Goal: Task Accomplishment & Management: Manage account settings

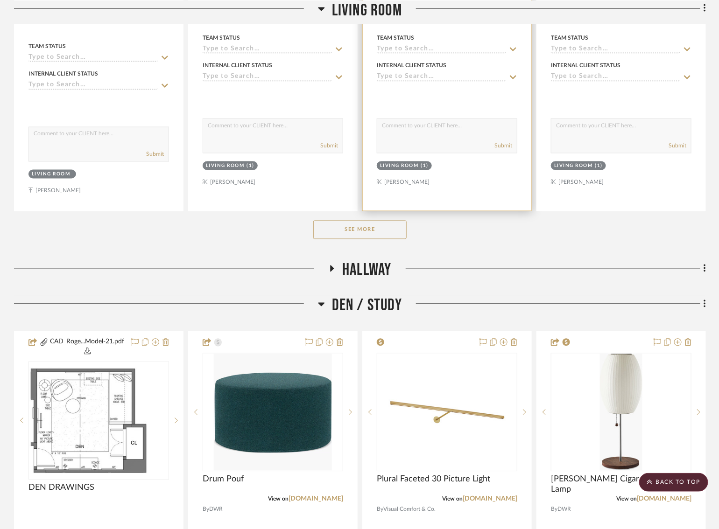
scroll to position [585, 0]
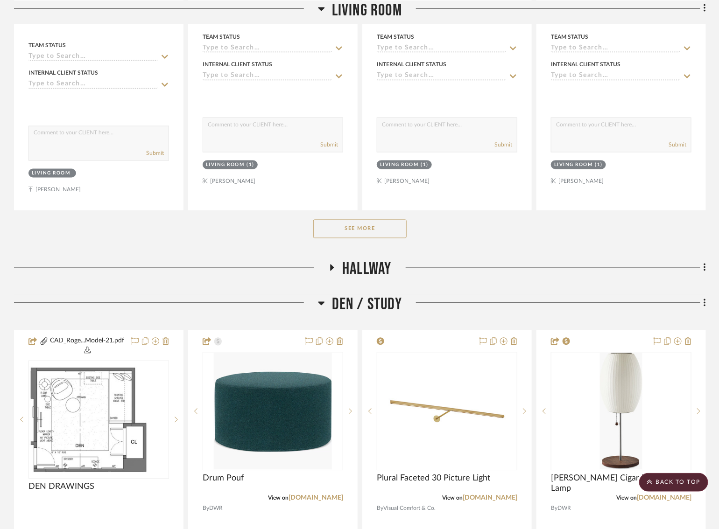
click at [389, 231] on button "See More" at bounding box center [359, 229] width 93 height 19
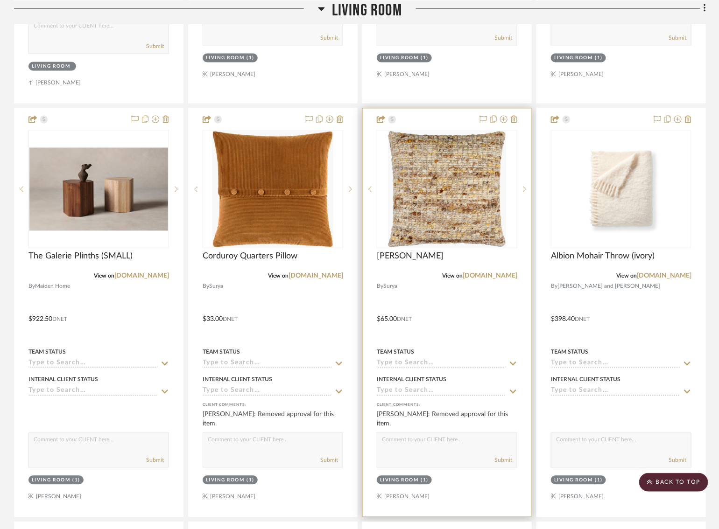
scroll to position [693, 0]
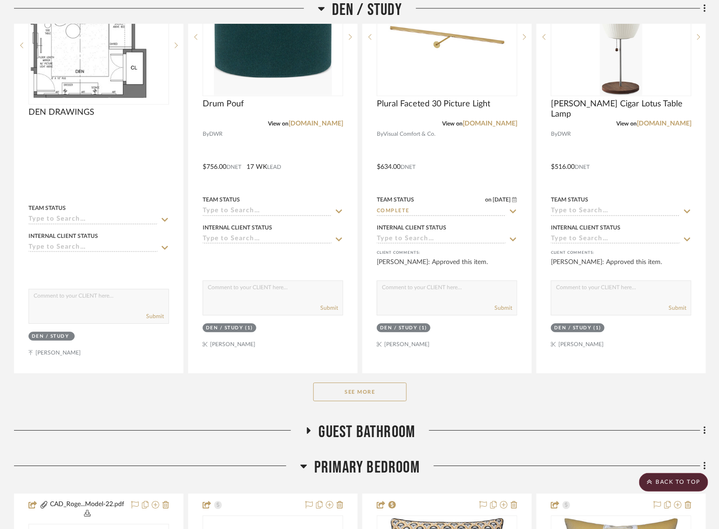
scroll to position [1005, 0]
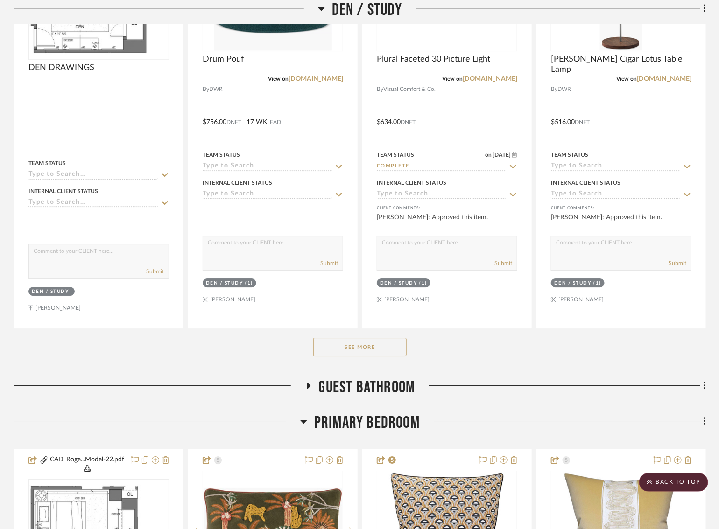
click at [357, 349] on button "See More" at bounding box center [359, 347] width 93 height 19
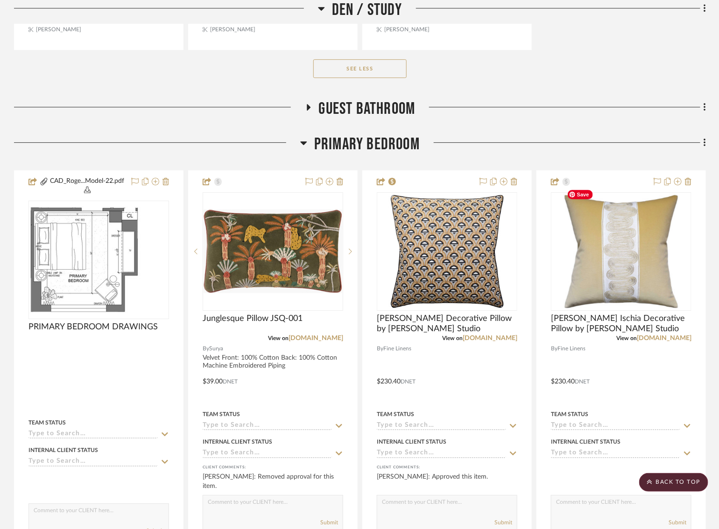
scroll to position [2542, 0]
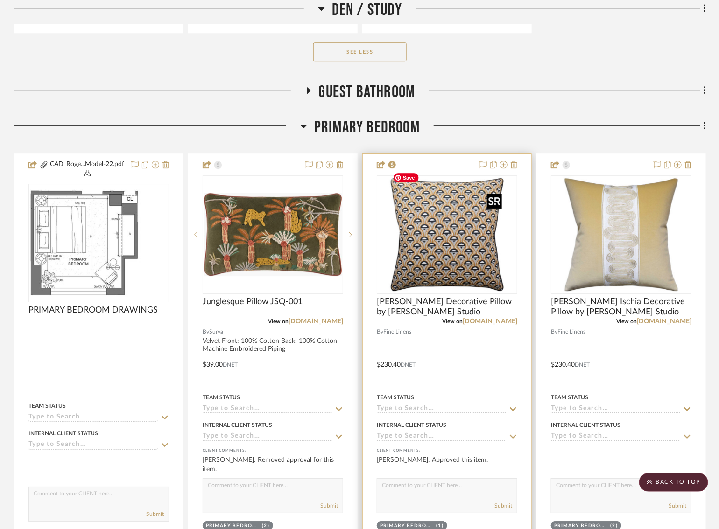
click at [429, 246] on img "0" at bounding box center [447, 234] width 117 height 117
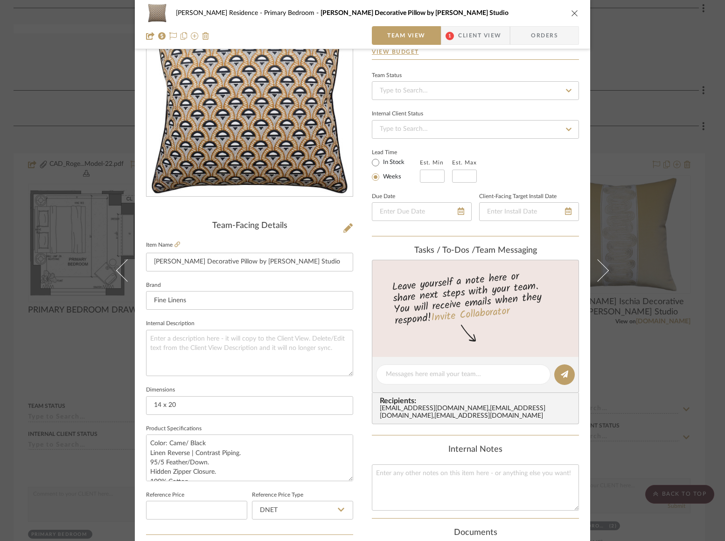
scroll to position [0, 0]
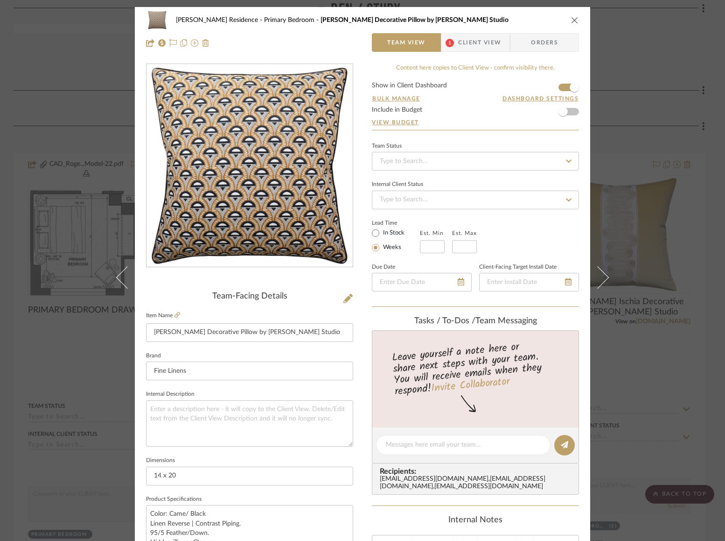
click at [572, 16] on icon "close" at bounding box center [574, 19] width 7 height 7
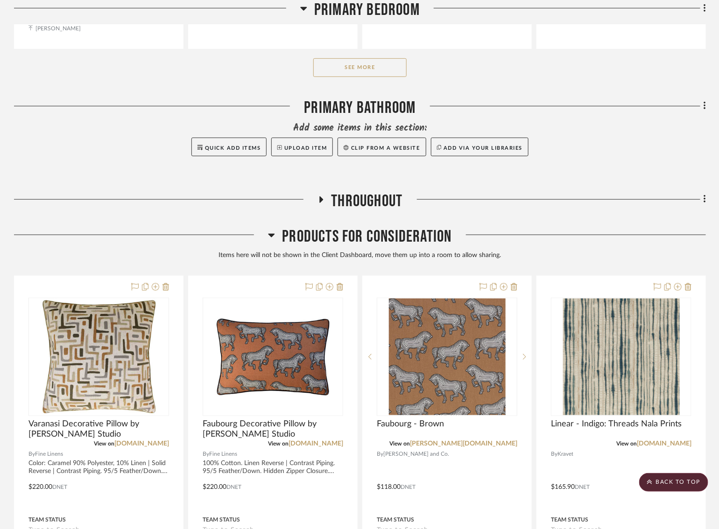
scroll to position [3063, 0]
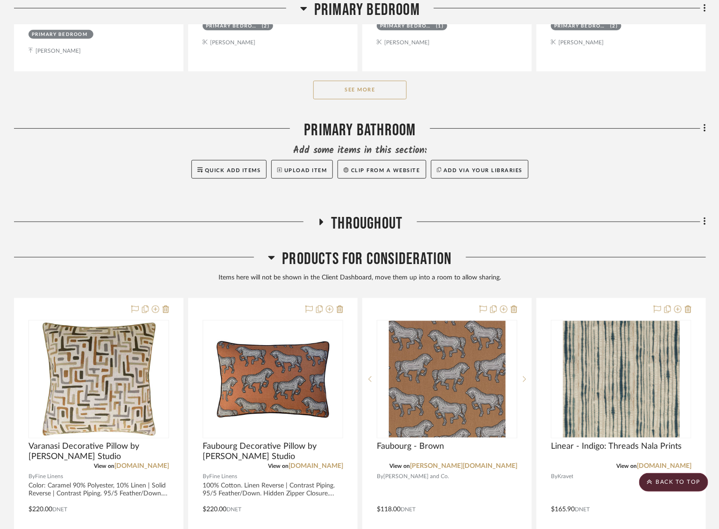
click at [269, 252] on icon at bounding box center [271, 257] width 7 height 11
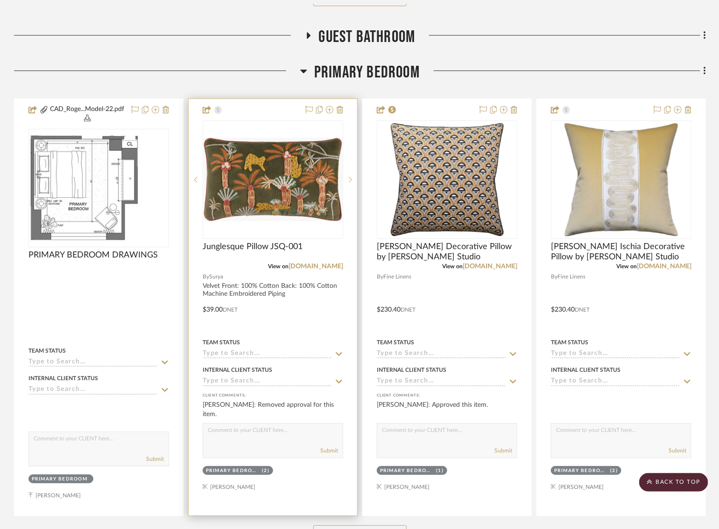
scroll to position [2656, 0]
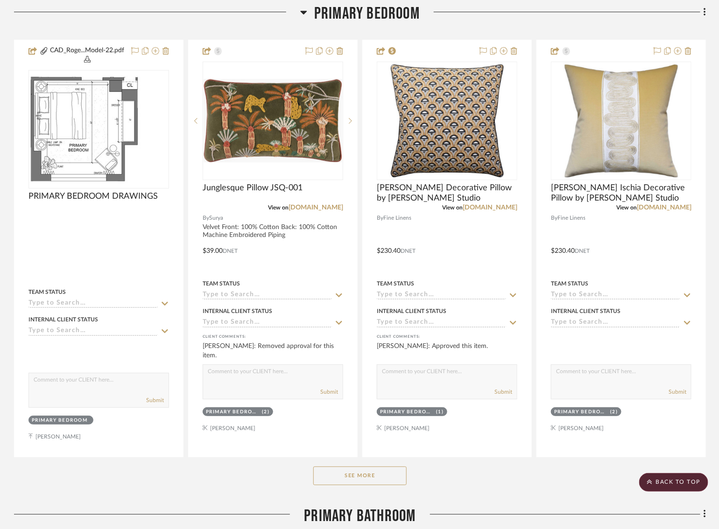
click at [371, 467] on button "See More" at bounding box center [359, 476] width 93 height 19
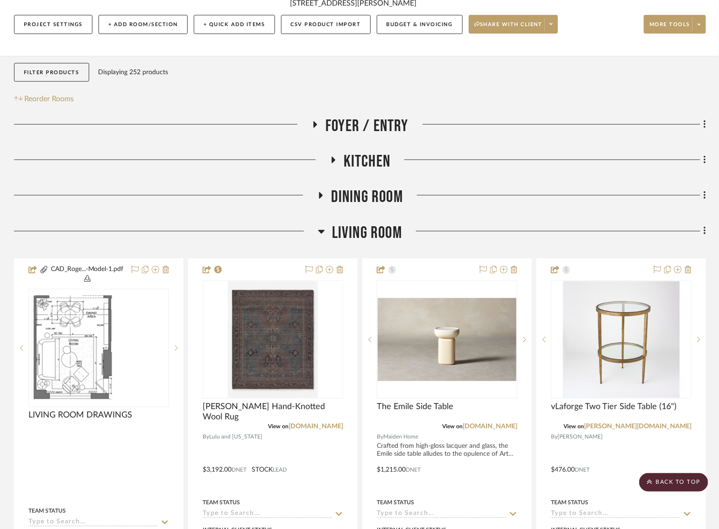
scroll to position [0, 0]
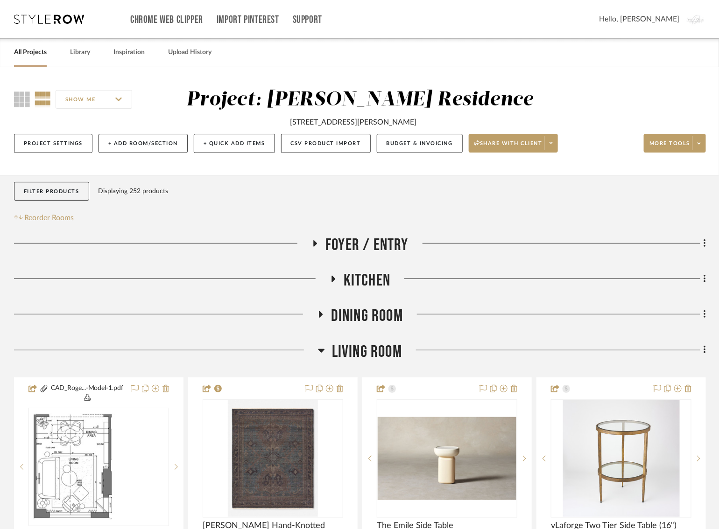
click at [312, 240] on fa-icon at bounding box center [314, 247] width 7 height 14
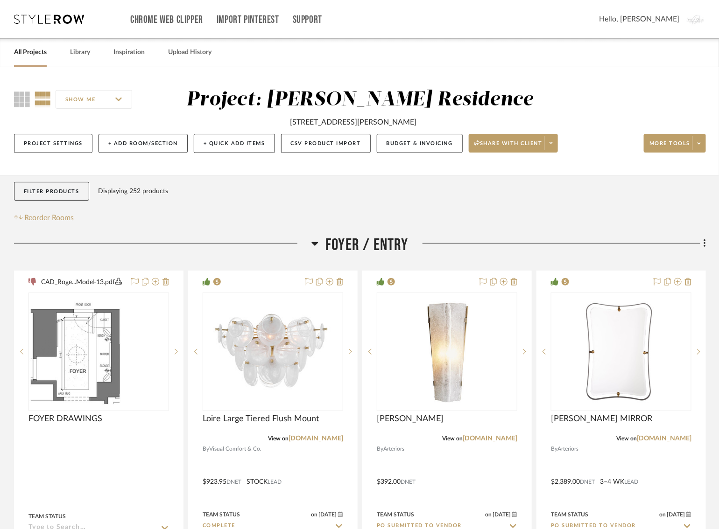
click at [312, 239] on icon at bounding box center [314, 243] width 7 height 11
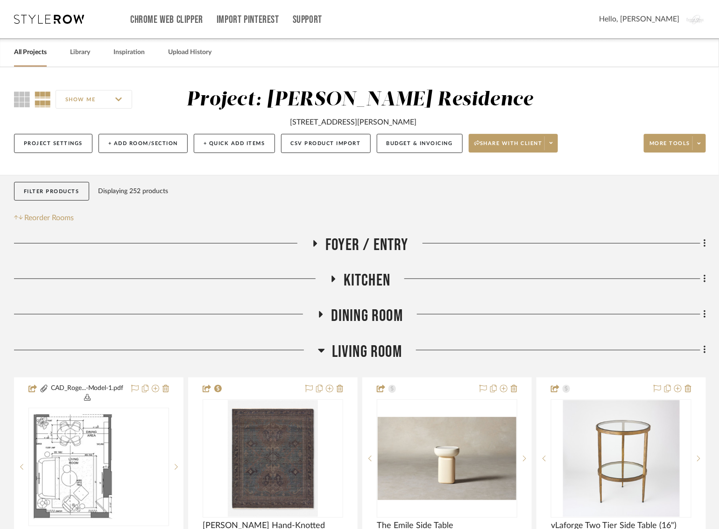
click at [333, 279] on icon at bounding box center [333, 279] width 4 height 7
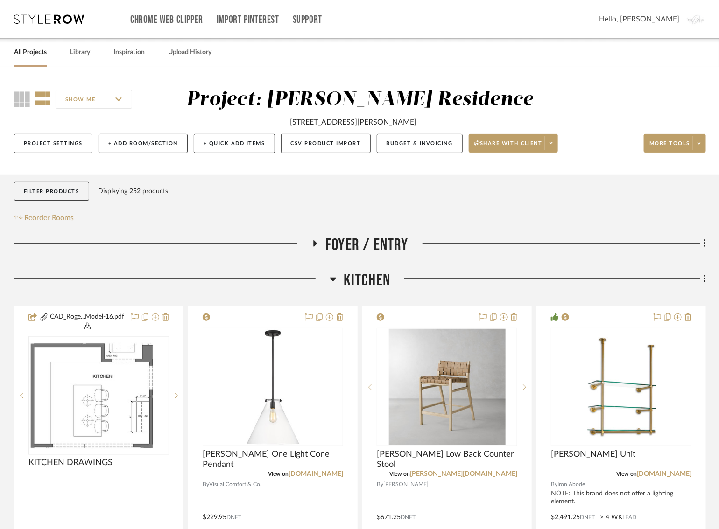
click at [335, 277] on icon at bounding box center [333, 279] width 7 height 11
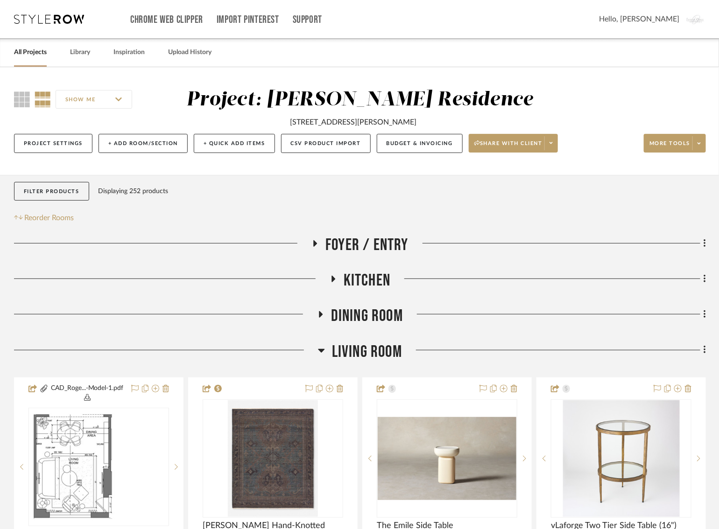
click at [321, 312] on icon at bounding box center [320, 314] width 11 height 7
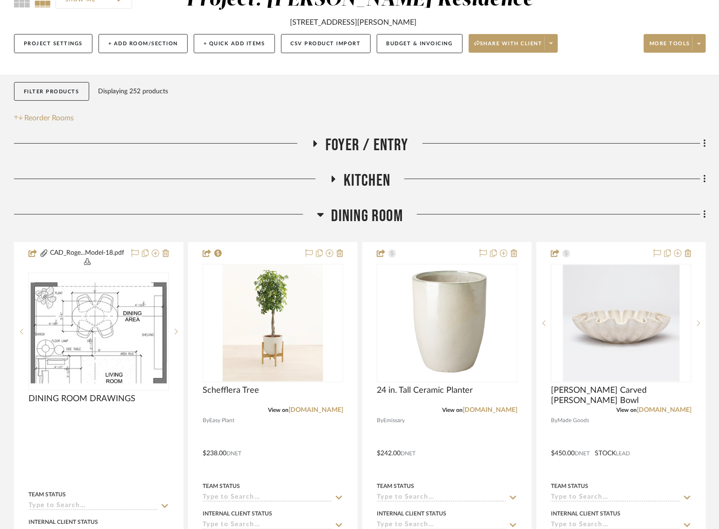
scroll to position [101, 0]
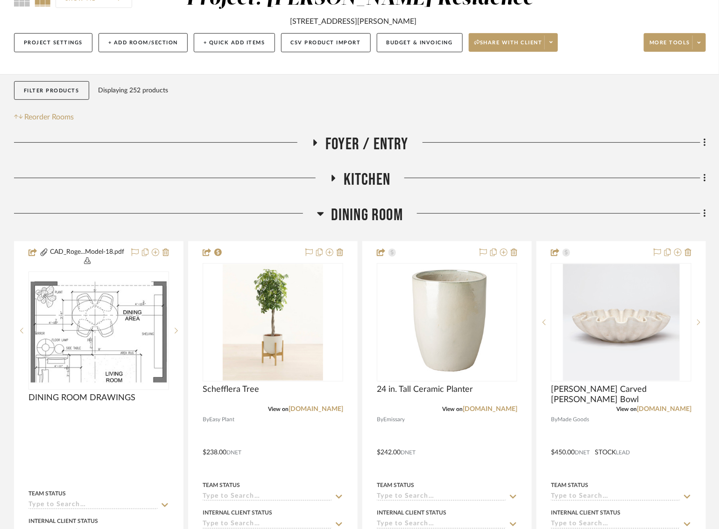
click at [323, 211] on icon at bounding box center [320, 213] width 7 height 11
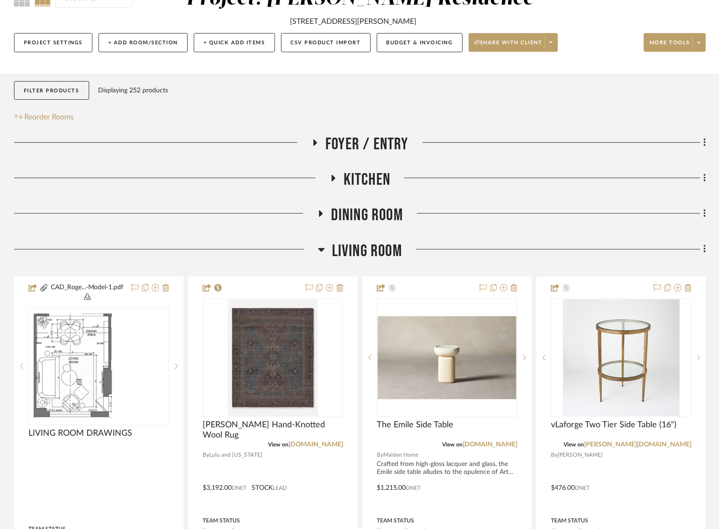
click at [323, 216] on icon at bounding box center [320, 214] width 11 height 7
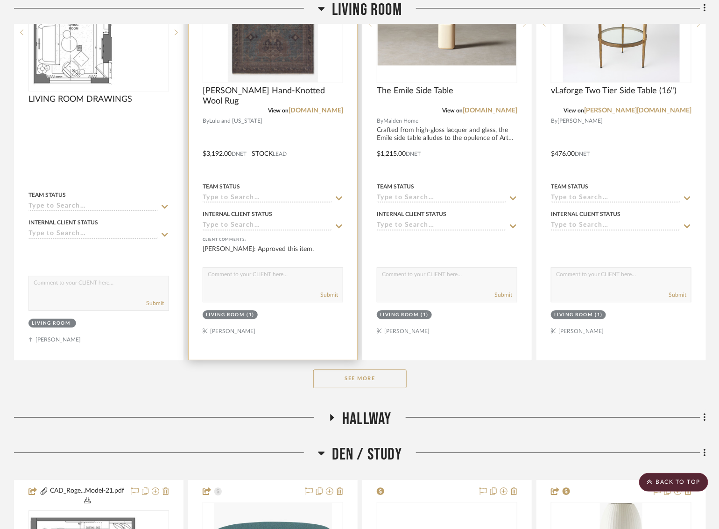
scroll to position [934, 0]
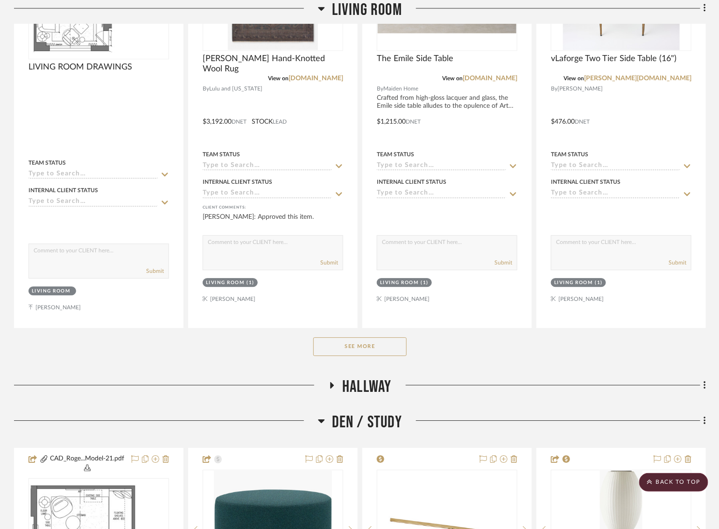
click at [356, 344] on button "See More" at bounding box center [359, 346] width 93 height 19
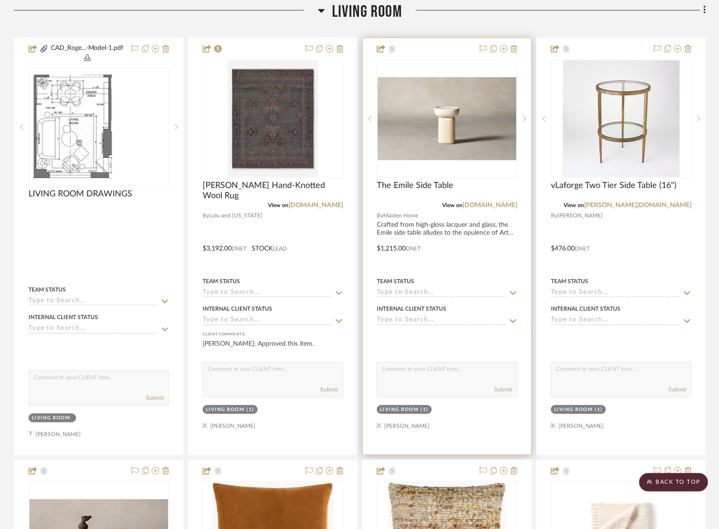
scroll to position [748, 0]
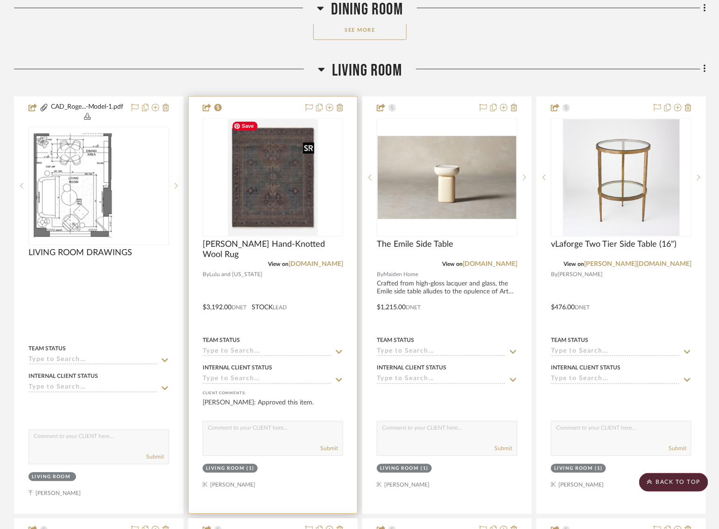
click at [261, 189] on img "0" at bounding box center [273, 177] width 90 height 117
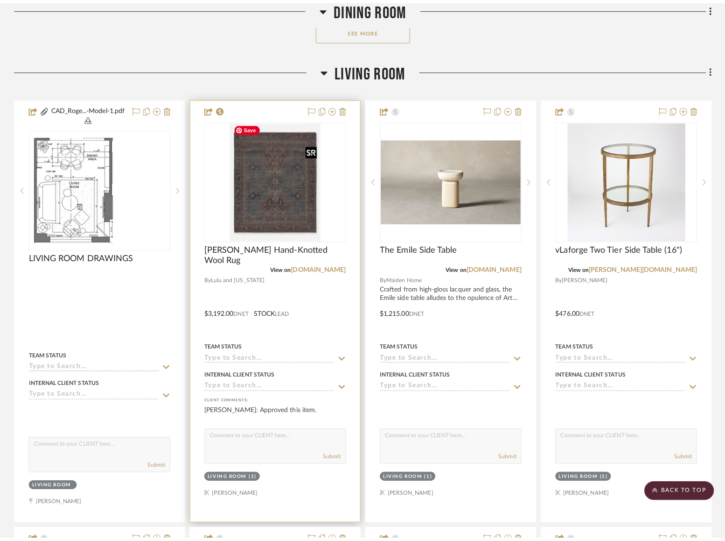
scroll to position [0, 0]
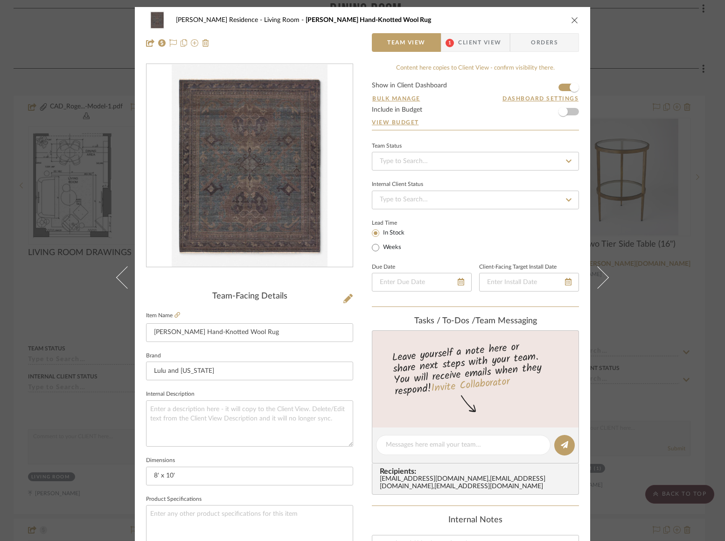
click at [268, 197] on img "0" at bounding box center [250, 165] width 156 height 203
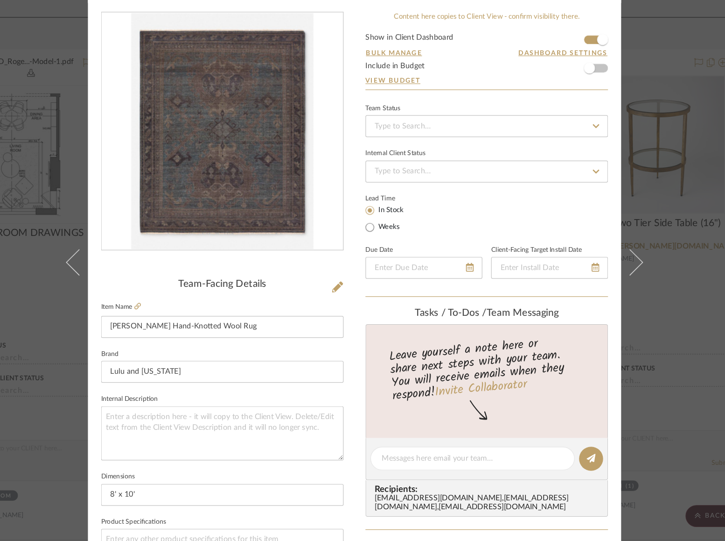
click at [289, 216] on img "0" at bounding box center [250, 165] width 156 height 203
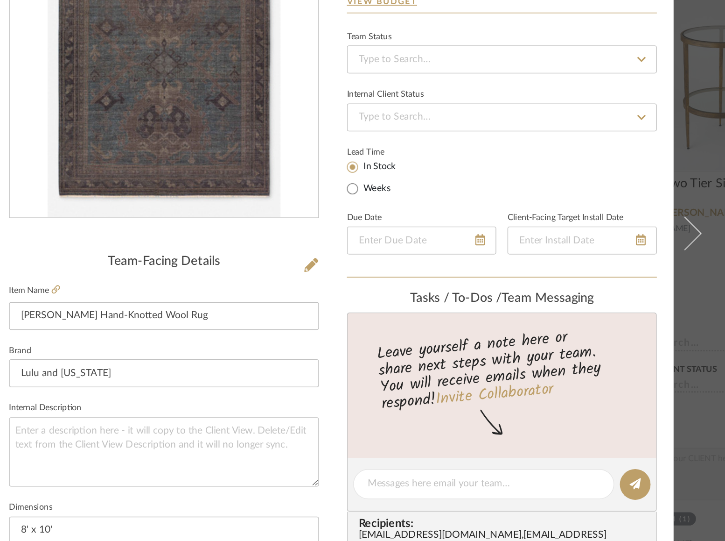
click at [295, 262] on img "0" at bounding box center [250, 165] width 156 height 203
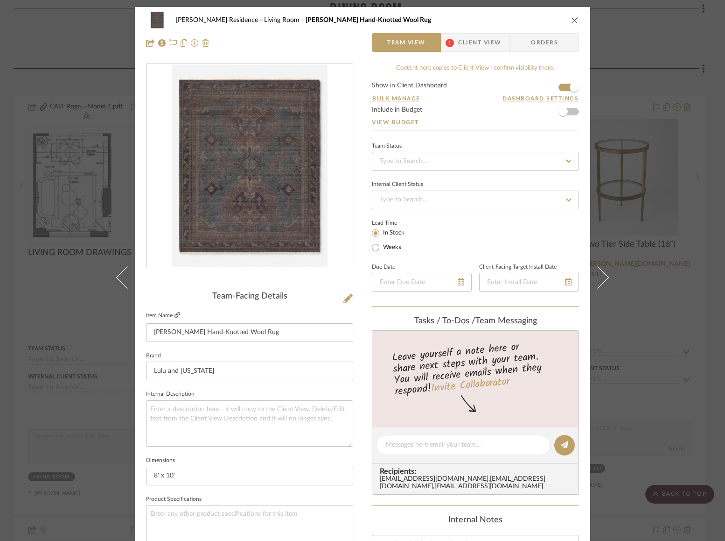
click at [176, 314] on icon at bounding box center [178, 315] width 6 height 6
click at [572, 18] on icon "close" at bounding box center [574, 19] width 7 height 7
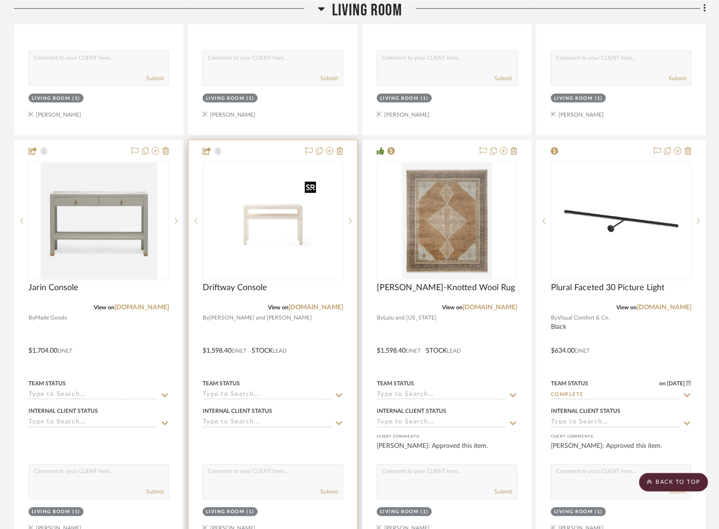
scroll to position [1956, 1]
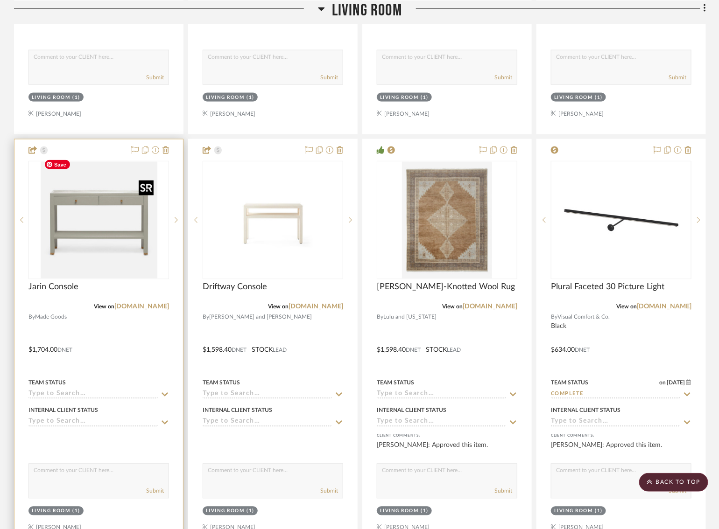
click at [0, 0] on img at bounding box center [0, 0] width 0 height 0
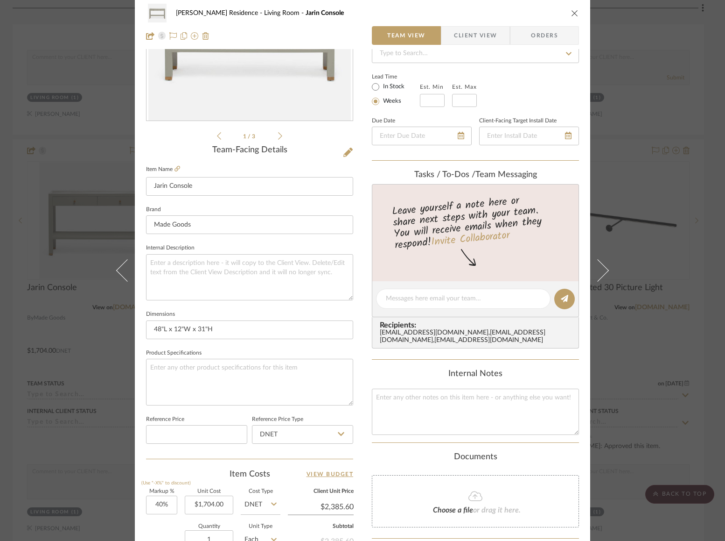
scroll to position [150, 0]
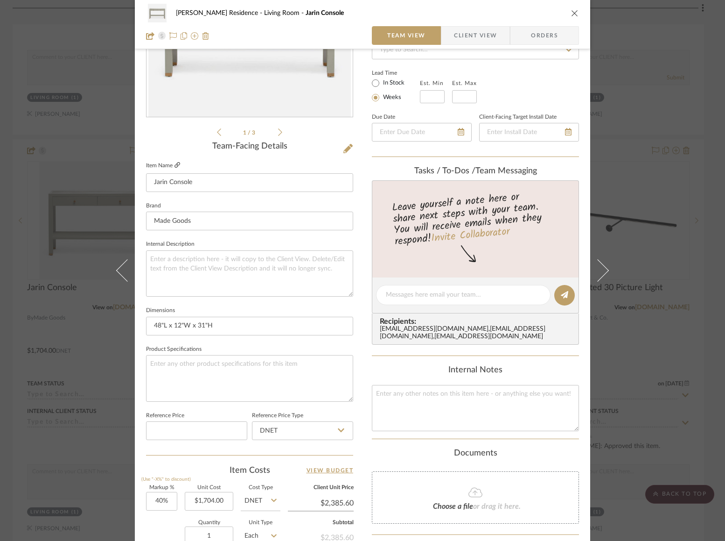
click at [176, 163] on icon at bounding box center [178, 165] width 6 height 6
click at [32, 218] on div "Rogers Residence Living Room Jarin Console Team View Client View Orders 1 / 3 T…" at bounding box center [362, 270] width 725 height 541
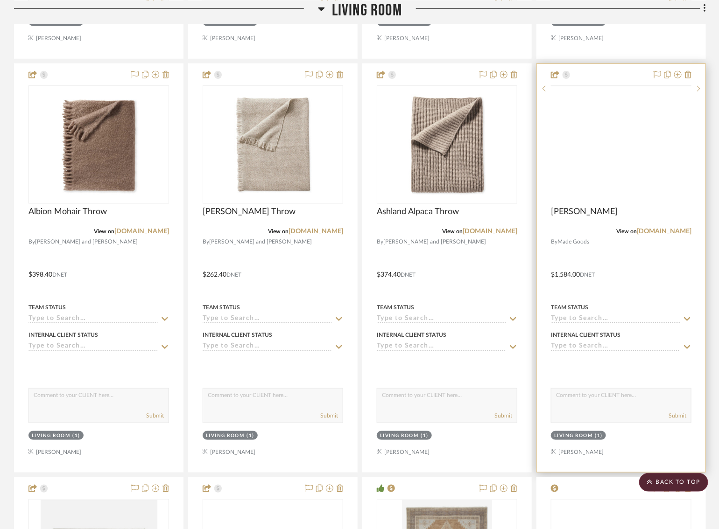
scroll to position [1594, 1]
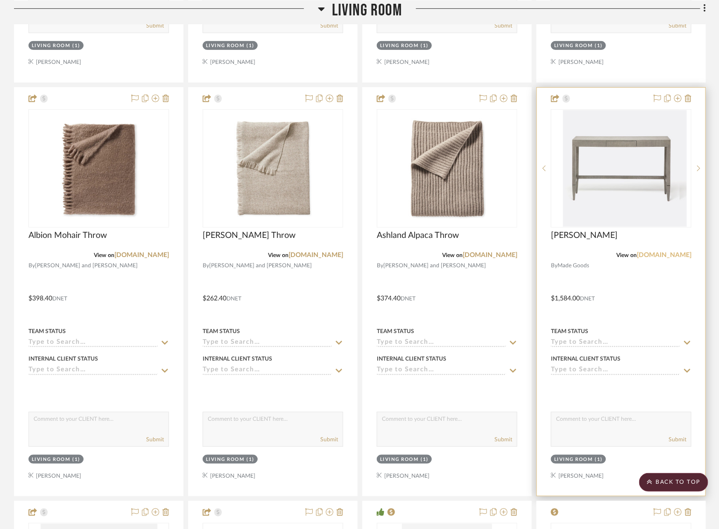
click at [668, 252] on link "[DOMAIN_NAME]" at bounding box center [664, 255] width 55 height 7
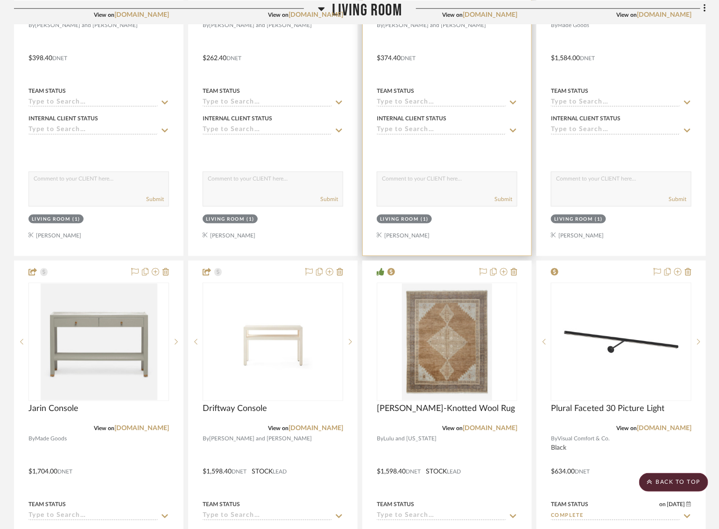
scroll to position [1980, 1]
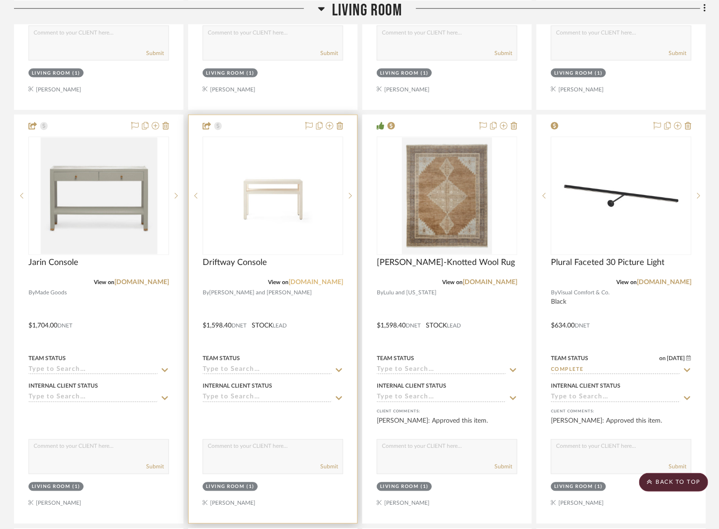
click at [323, 280] on link "[DOMAIN_NAME]" at bounding box center [315, 283] width 55 height 7
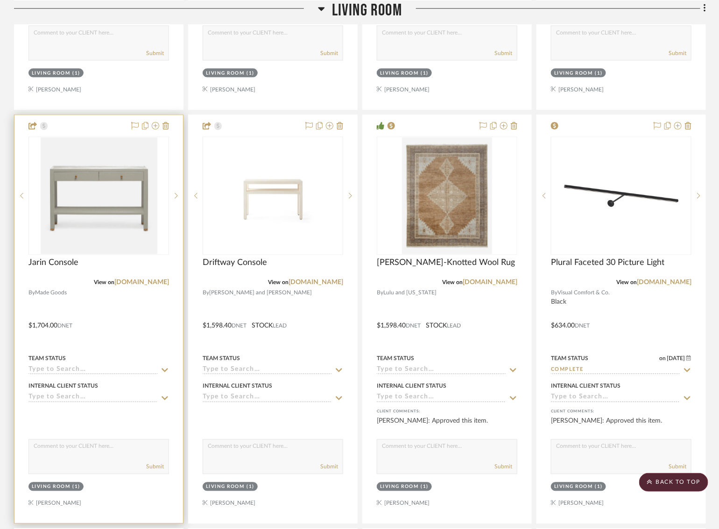
click at [149, 271] on div "Jarin Console" at bounding box center [98, 268] width 141 height 21
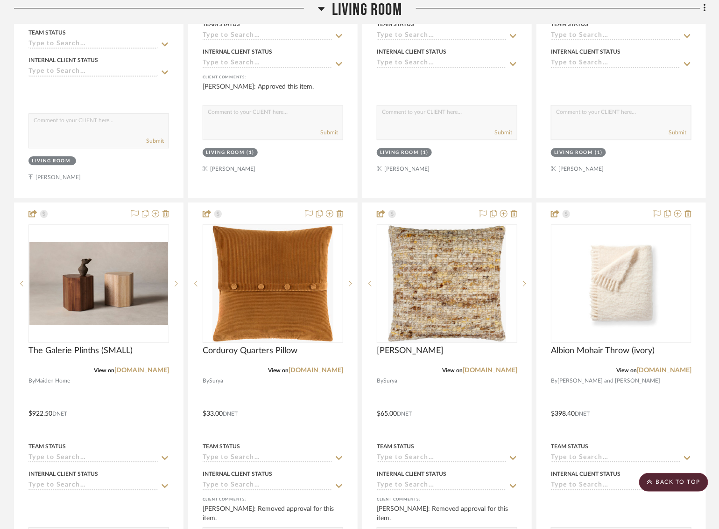
scroll to position [1012, 1]
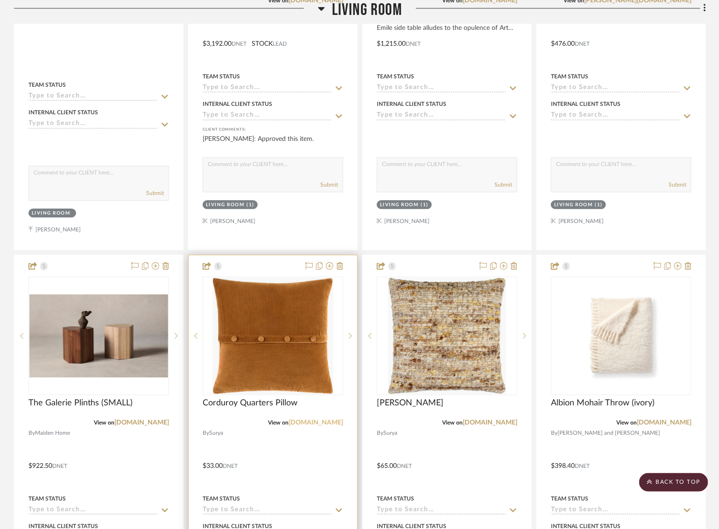
click at [330, 421] on link "[DOMAIN_NAME]" at bounding box center [315, 423] width 55 height 7
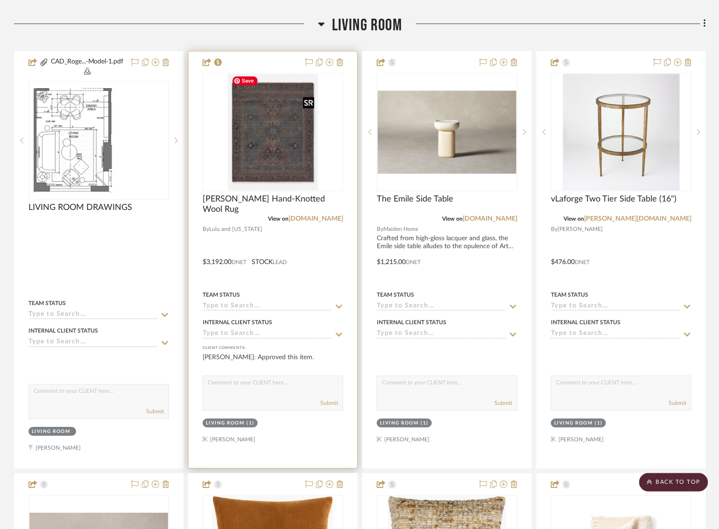
click at [279, 148] on img "0" at bounding box center [273, 132] width 90 height 117
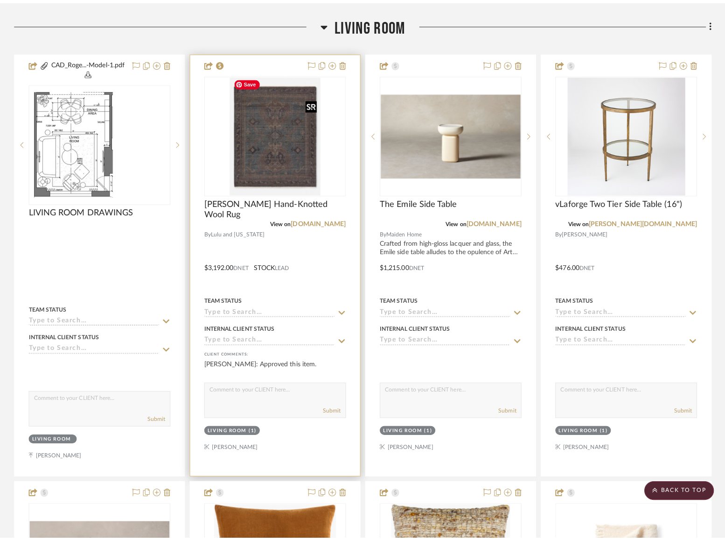
scroll to position [0, 0]
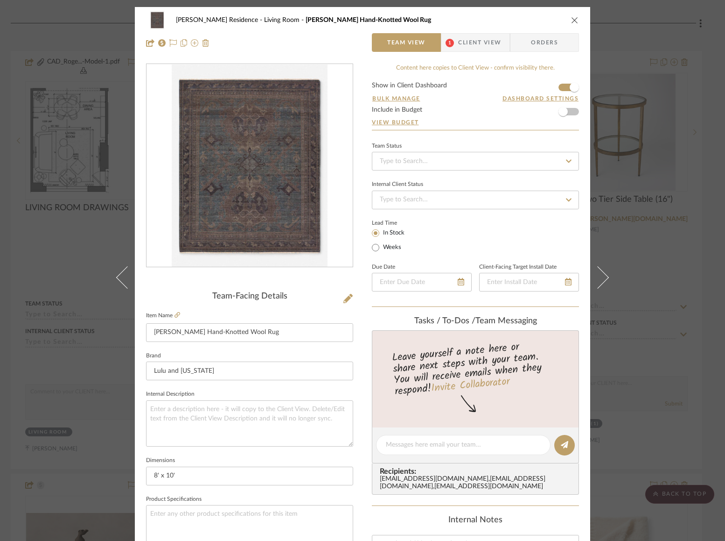
click at [295, 187] on img "0" at bounding box center [250, 165] width 156 height 203
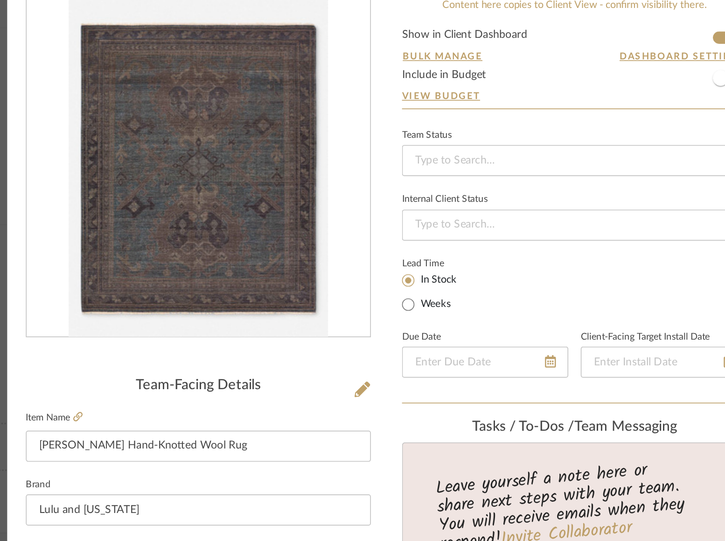
click at [300, 169] on img "0" at bounding box center [250, 165] width 156 height 203
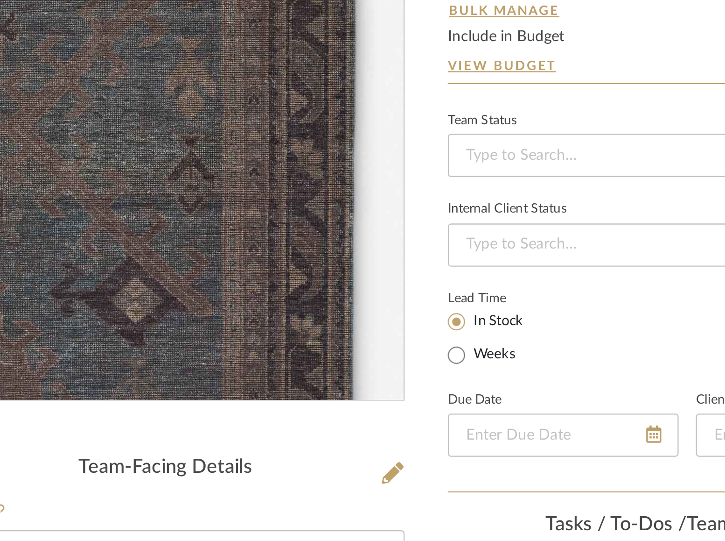
click at [300, 169] on img "0" at bounding box center [250, 165] width 156 height 203
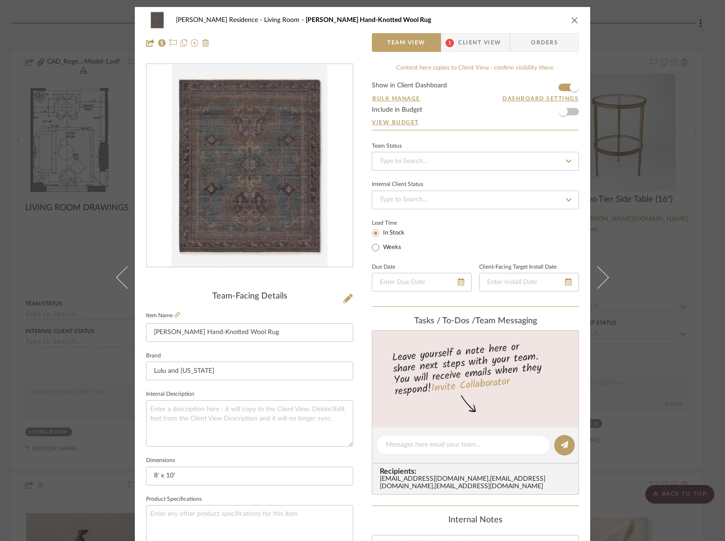
click at [82, 126] on div "Rogers Residence Living Room Connelly Hand-Knotted Wool Rug Team View 1 Client …" at bounding box center [362, 270] width 725 height 541
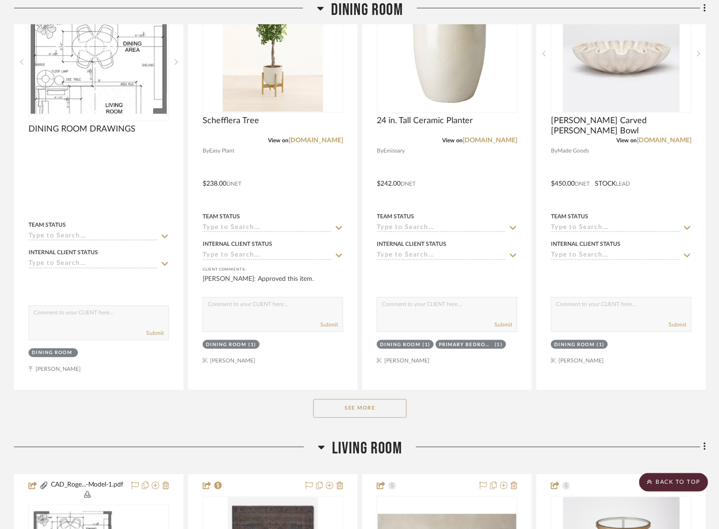
scroll to position [0, 3]
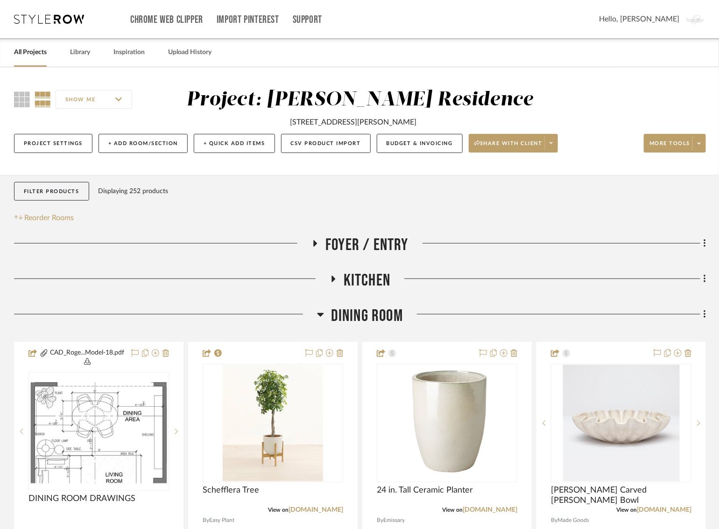
click at [314, 244] on icon at bounding box center [316, 243] width 4 height 7
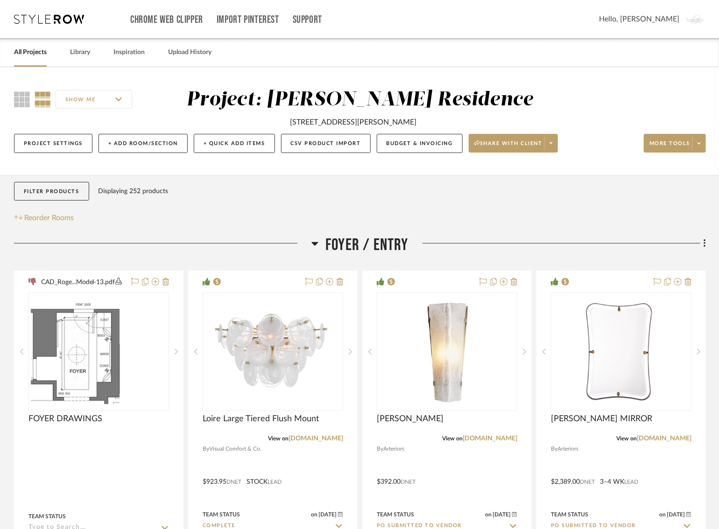
click at [312, 244] on icon at bounding box center [315, 244] width 7 height 4
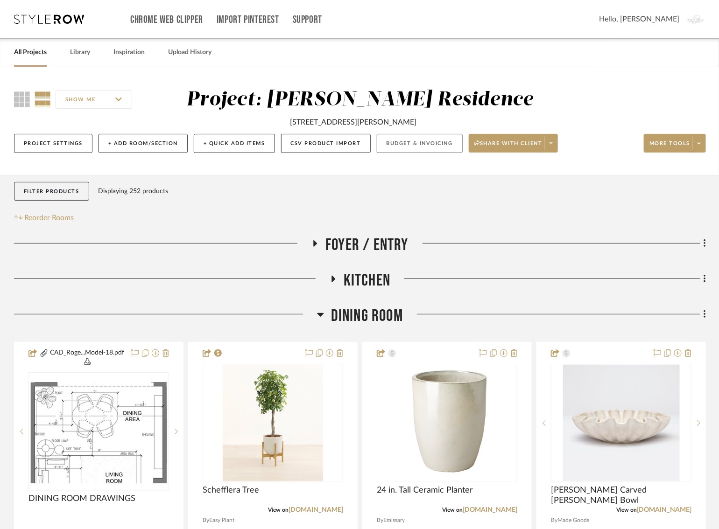
click at [412, 144] on button "Budget & Invoicing" at bounding box center [420, 143] width 86 height 19
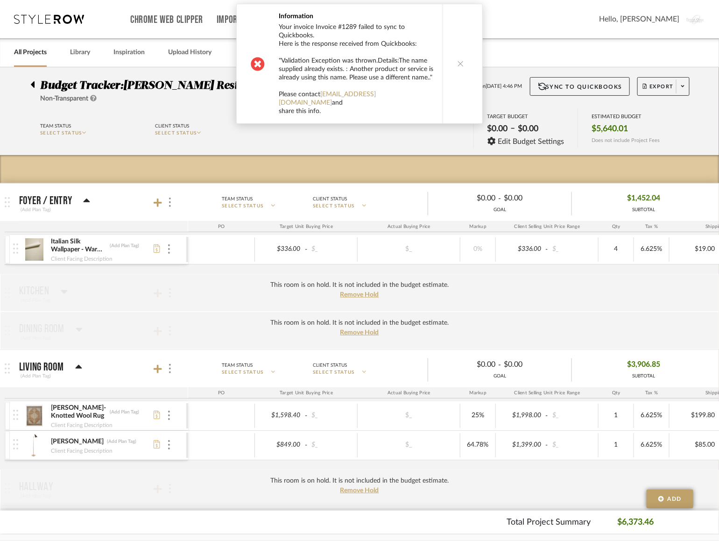
click at [457, 60] on icon at bounding box center [460, 63] width 7 height 7
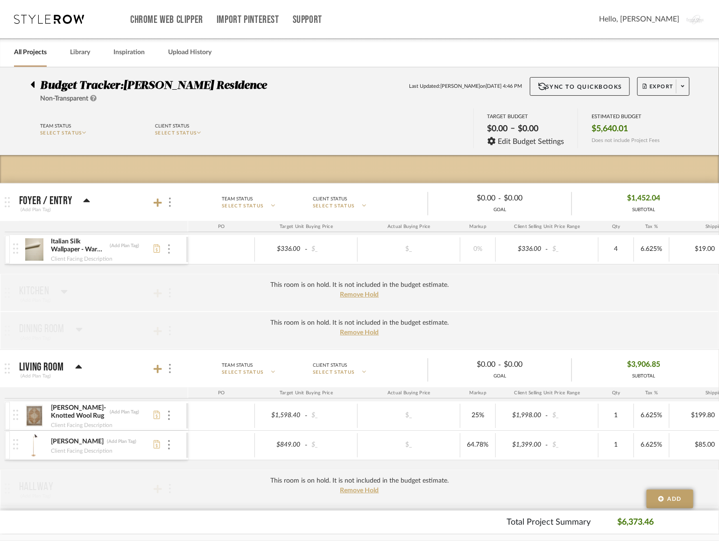
click at [170, 248] on div at bounding box center [169, 249] width 5 height 10
click at [133, 220] on div at bounding box center [359, 270] width 719 height 541
click at [170, 201] on div at bounding box center [169, 202] width 10 height 13
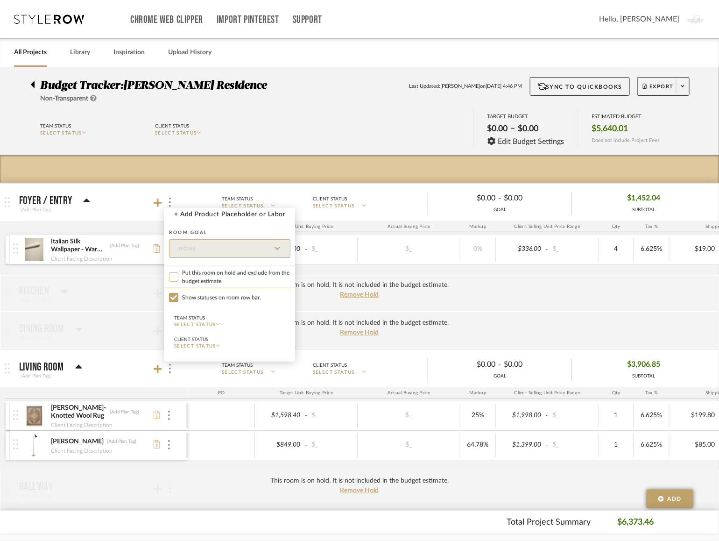
click at [178, 274] on input "Put this room on hold and exclude from the budget estimate." at bounding box center [173, 276] width 9 height 9
checkbox input "true"
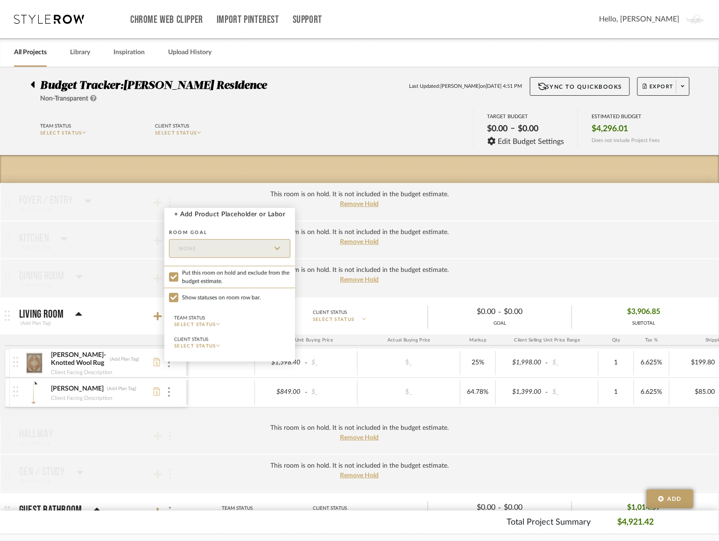
click at [119, 239] on div at bounding box center [359, 270] width 719 height 541
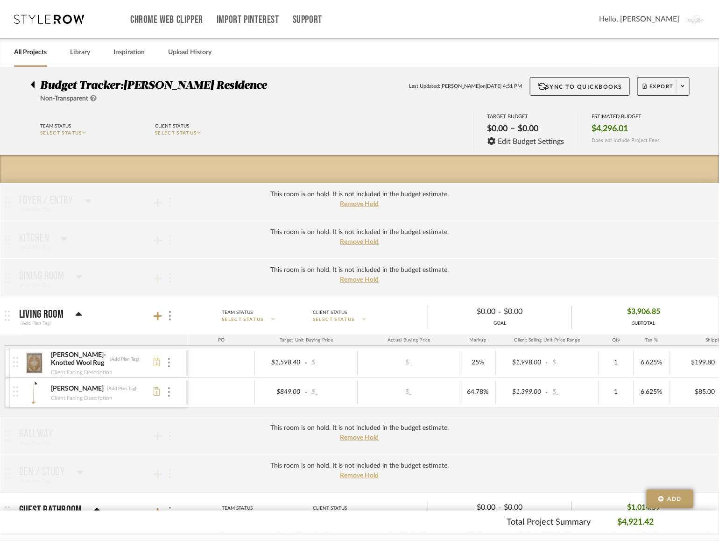
click at [172, 364] on div "Kate Hand-Knotted Wool Rug (Add Plan Tag) Client Facing Description" at bounding box center [99, 362] width 173 height 29
click at [169, 360] on img at bounding box center [169, 362] width 2 height 9
click at [173, 322] on div at bounding box center [359, 270] width 719 height 541
click at [159, 313] on icon at bounding box center [158, 315] width 8 height 9
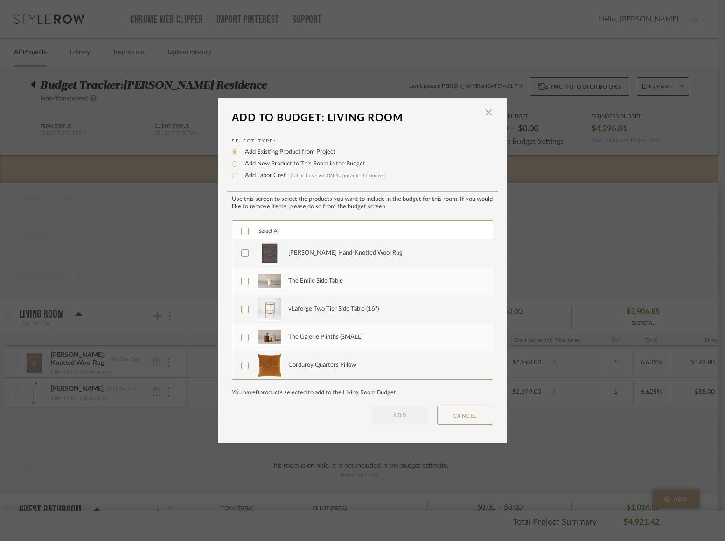
click at [244, 254] on icon at bounding box center [245, 253] width 7 height 7
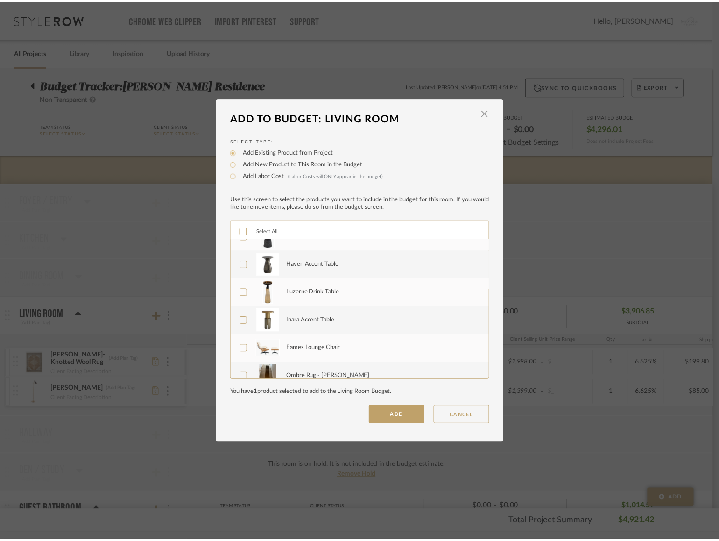
scroll to position [616, 0]
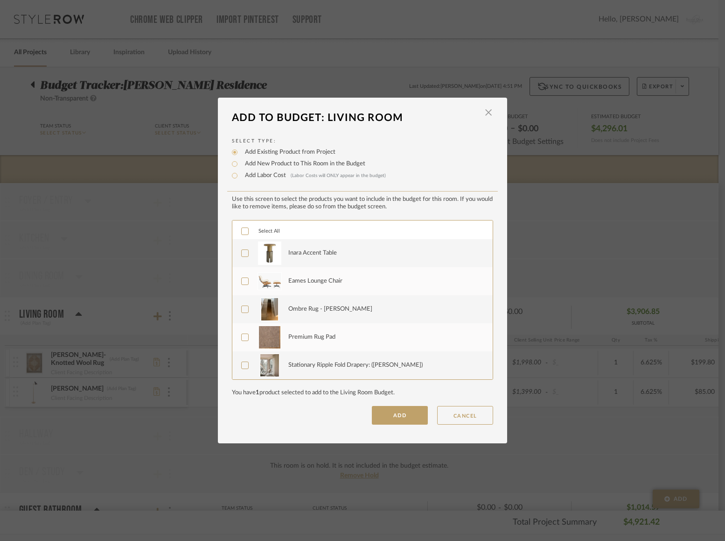
click at [401, 424] on dialog-content "Add To Budget: Living Room × Select Type: Add Existing Product from Project Add…" at bounding box center [362, 270] width 289 height 345
click at [396, 416] on button "ADD" at bounding box center [400, 415] width 56 height 19
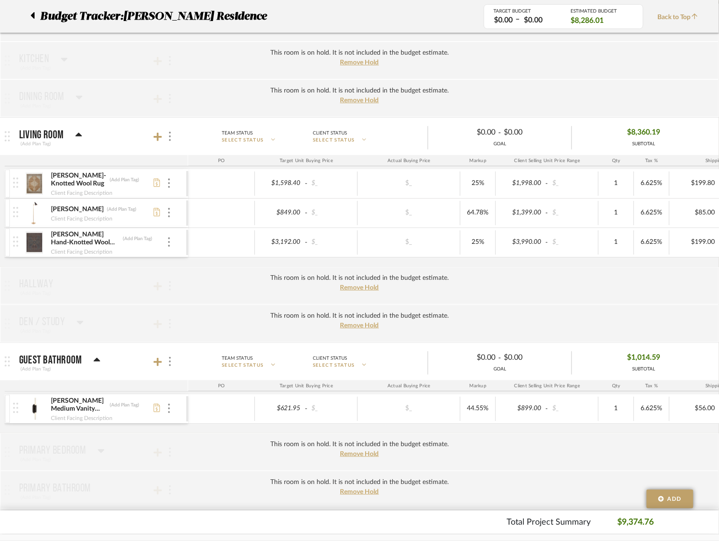
scroll to position [0, 0]
click at [171, 210] on div at bounding box center [169, 213] width 5 height 10
click at [185, 281] on span "Remove Item" at bounding box center [214, 281] width 58 height 8
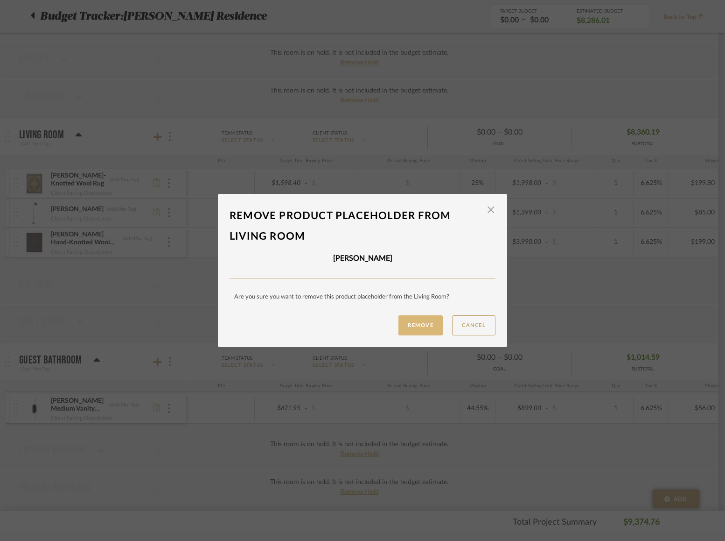
click at [418, 322] on button "Remove" at bounding box center [421, 325] width 44 height 20
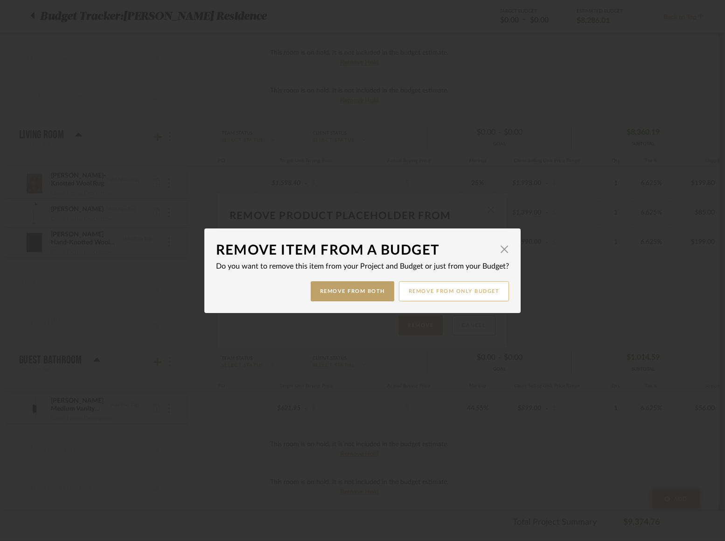
click at [472, 287] on button "Remove from only Budget" at bounding box center [454, 291] width 111 height 20
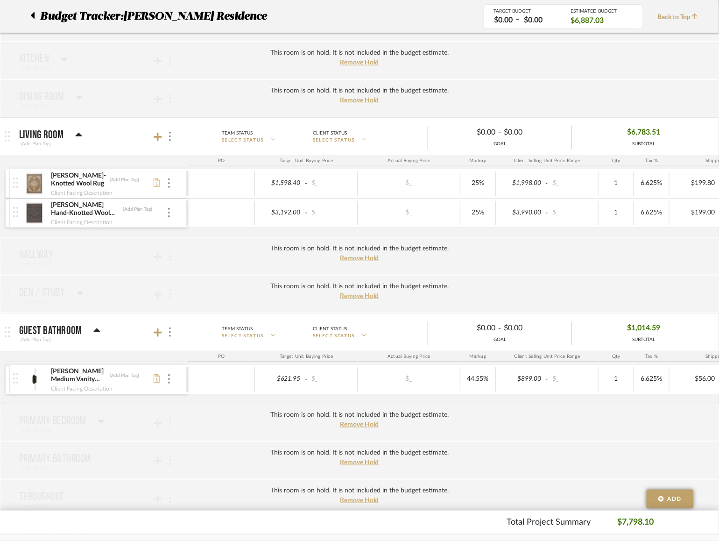
click at [174, 184] on div "Kate Hand-Knotted Wool Rug (Add Plan Tag) Client Facing Description" at bounding box center [99, 183] width 173 height 29
click at [172, 187] on div "Kate Hand-Knotted Wool Rug (Add Plan Tag) Client Facing Description" at bounding box center [99, 183] width 173 height 29
click at [168, 180] on div at bounding box center [169, 183] width 5 height 10
click at [190, 255] on span "Remove Item" at bounding box center [214, 252] width 58 height 8
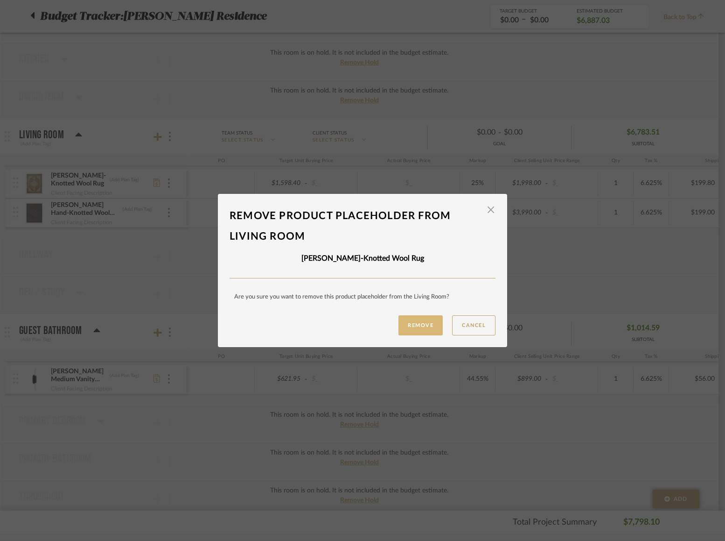
click at [413, 331] on button "Remove" at bounding box center [421, 325] width 44 height 20
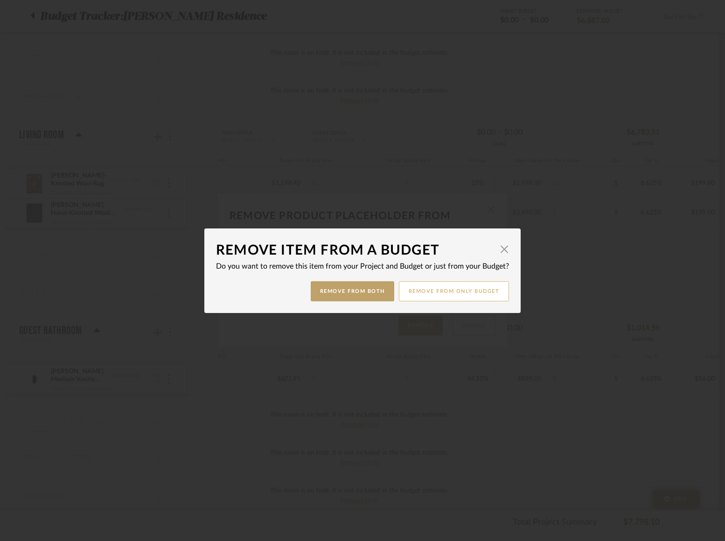
click at [415, 289] on button "Remove from only Budget" at bounding box center [454, 291] width 111 height 20
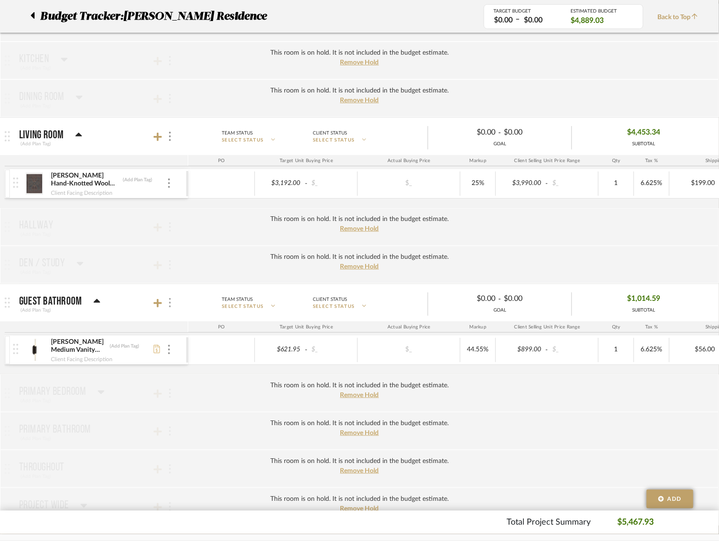
click at [169, 301] on img at bounding box center [170, 302] width 2 height 9
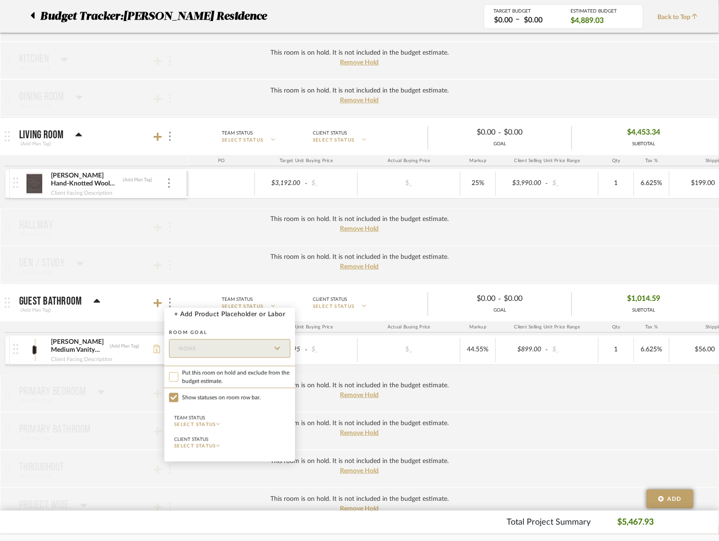
click at [174, 372] on input "Put this room on hold and exclude from the budget estimate." at bounding box center [173, 376] width 9 height 9
checkbox input "true"
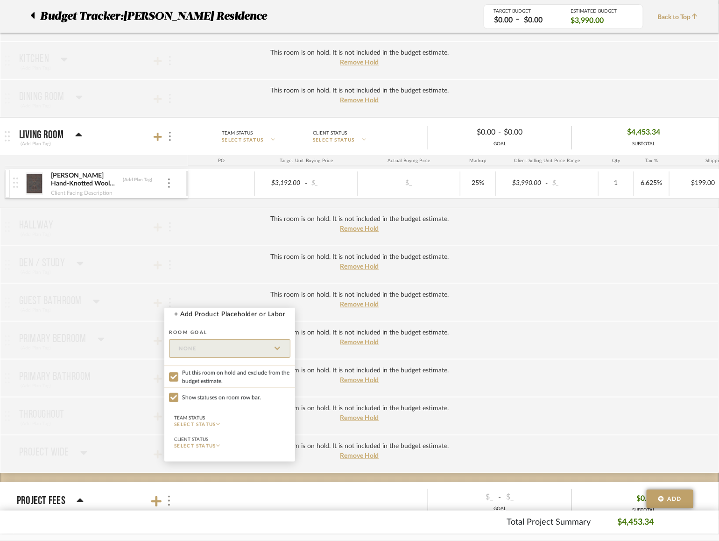
click at [205, 225] on div at bounding box center [359, 270] width 719 height 541
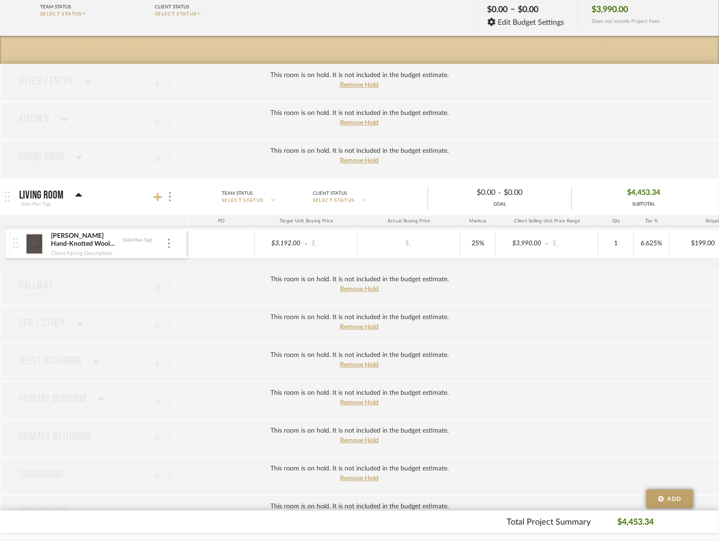
click at [156, 197] on icon at bounding box center [158, 197] width 8 height 8
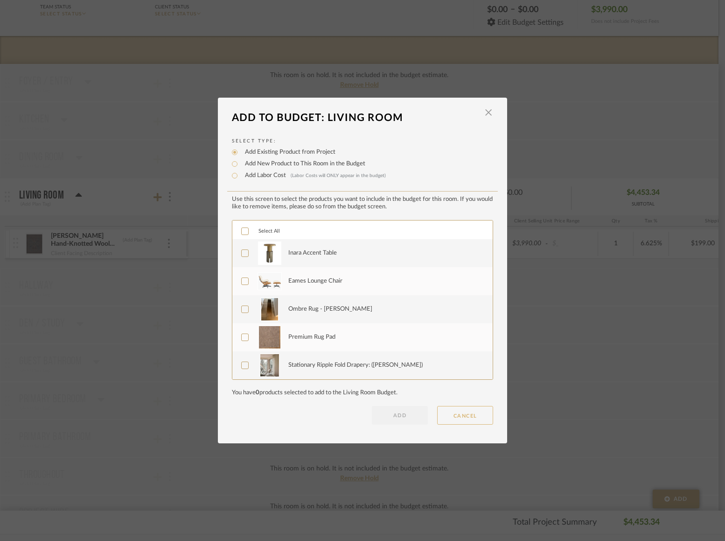
click at [463, 411] on button "CANCEL" at bounding box center [465, 415] width 56 height 19
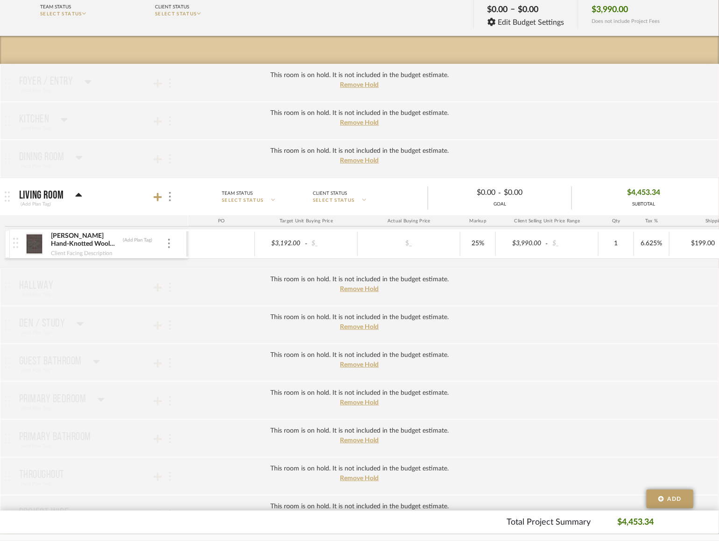
click at [102, 326] on div "This room is on hold. It is not included in the budget estimate. Remove Hold" at bounding box center [359, 325] width 719 height 38
click at [363, 157] on span "Remove Hold" at bounding box center [359, 160] width 39 height 7
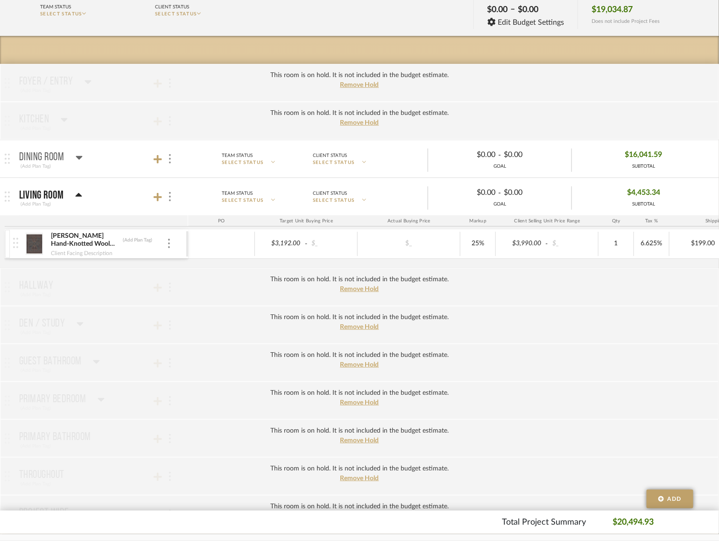
click at [101, 162] on mat-panel-title "Dining Room (Add Plan Tag)" at bounding box center [101, 159] width 164 height 23
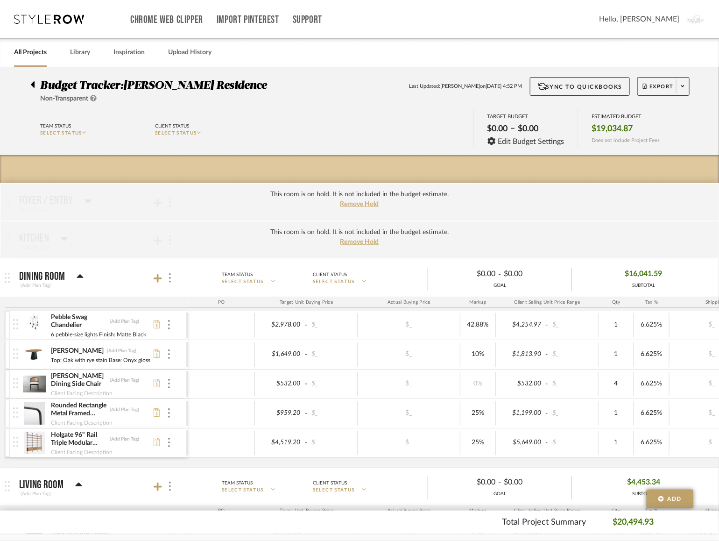
click at [33, 84] on icon at bounding box center [33, 84] width 4 height 7
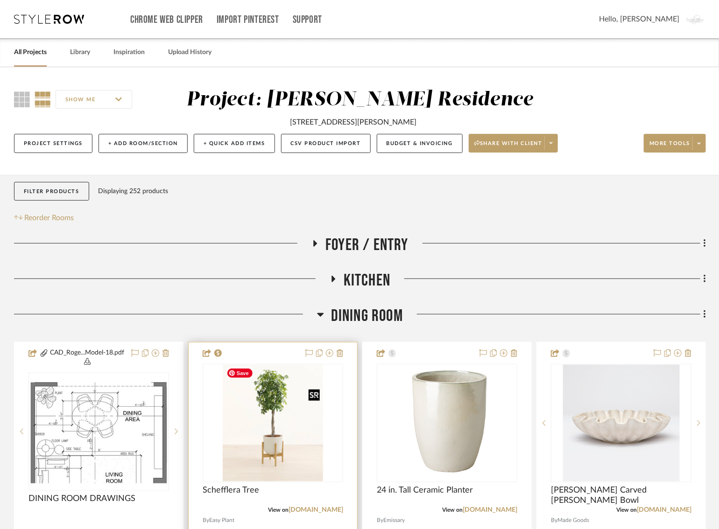
click at [0, 0] on img at bounding box center [0, 0] width 0 height 0
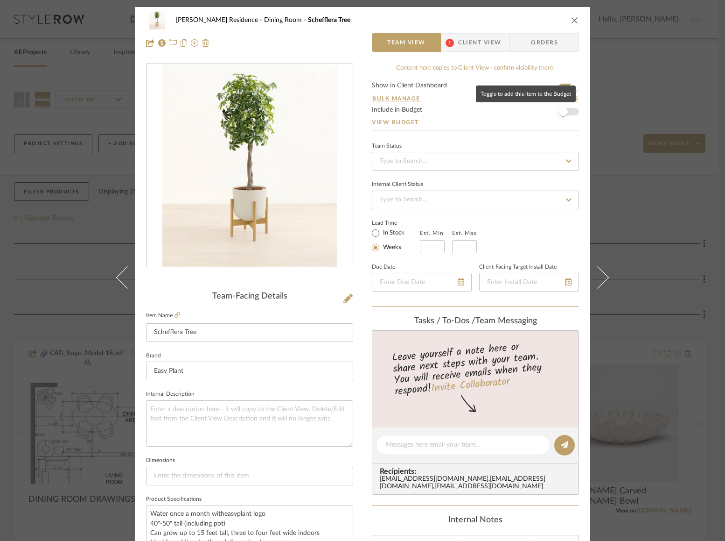
click at [566, 110] on span "button" at bounding box center [563, 111] width 21 height 21
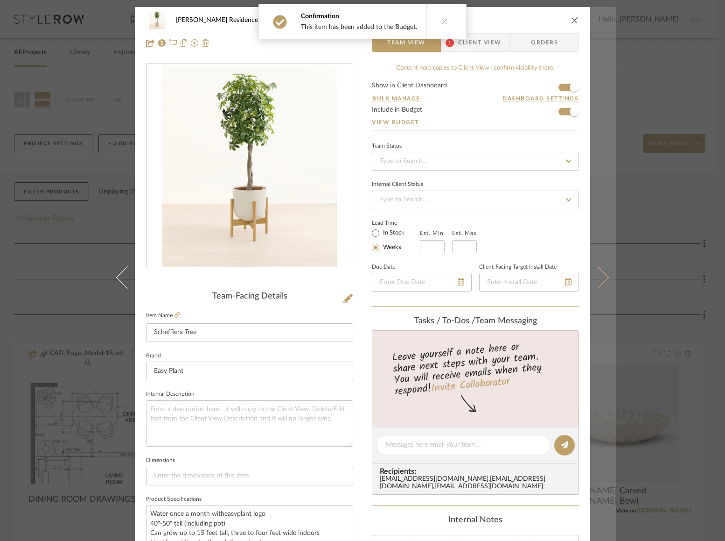
click at [597, 280] on icon at bounding box center [598, 277] width 22 height 22
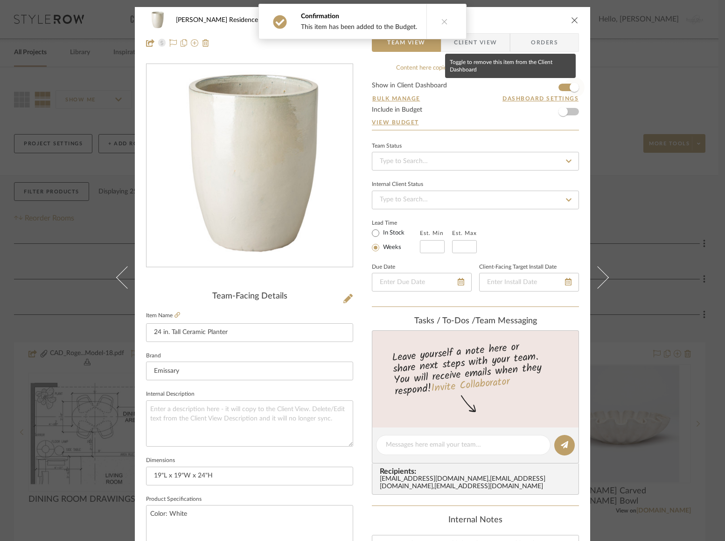
click at [574, 85] on span "button" at bounding box center [574, 87] width 9 height 9
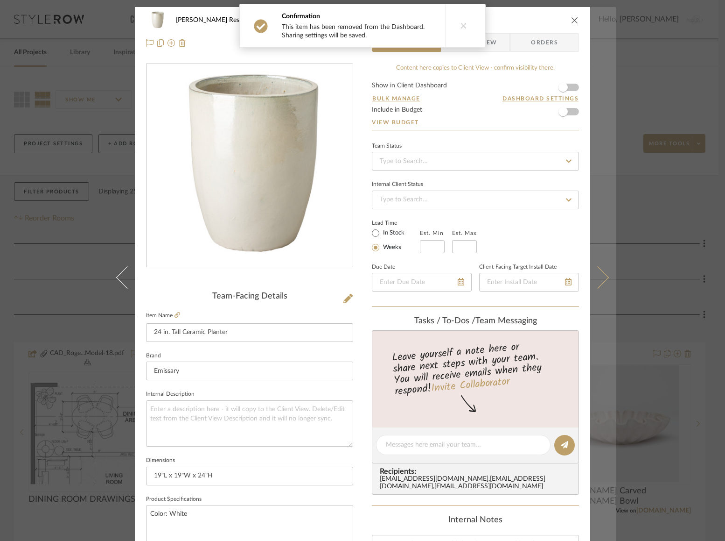
click at [598, 268] on button at bounding box center [603, 277] width 26 height 541
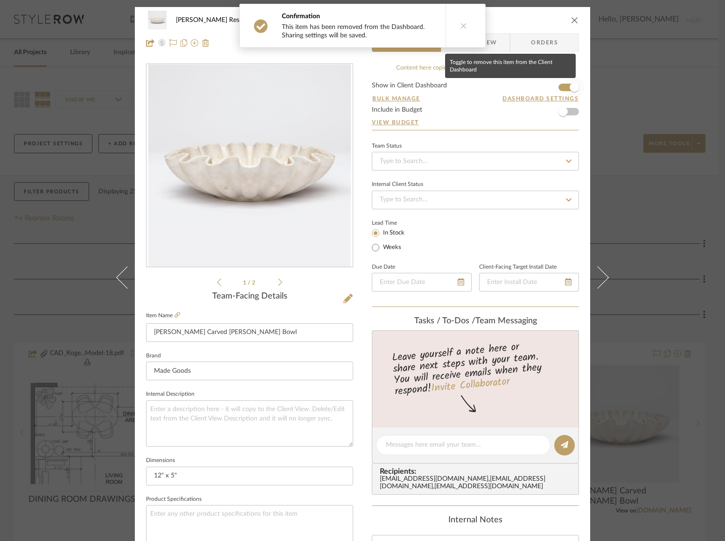
click at [572, 85] on span "button" at bounding box center [574, 87] width 9 height 9
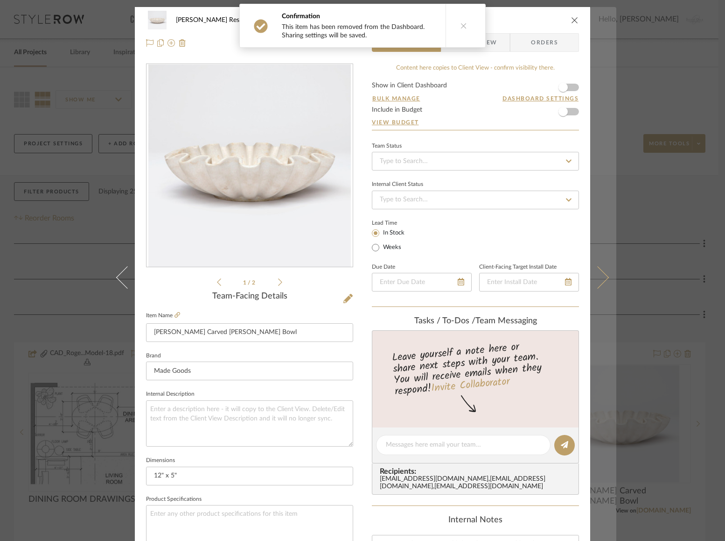
click at [602, 277] on icon at bounding box center [598, 277] width 22 height 22
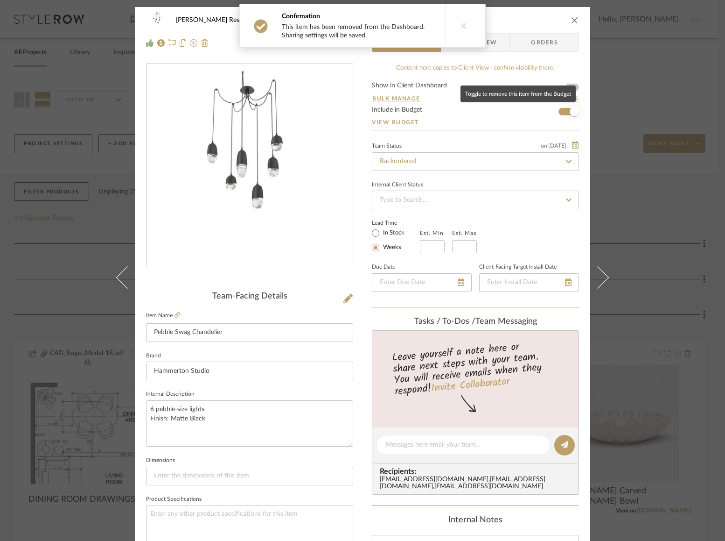
click at [574, 111] on span "button" at bounding box center [574, 111] width 9 height 9
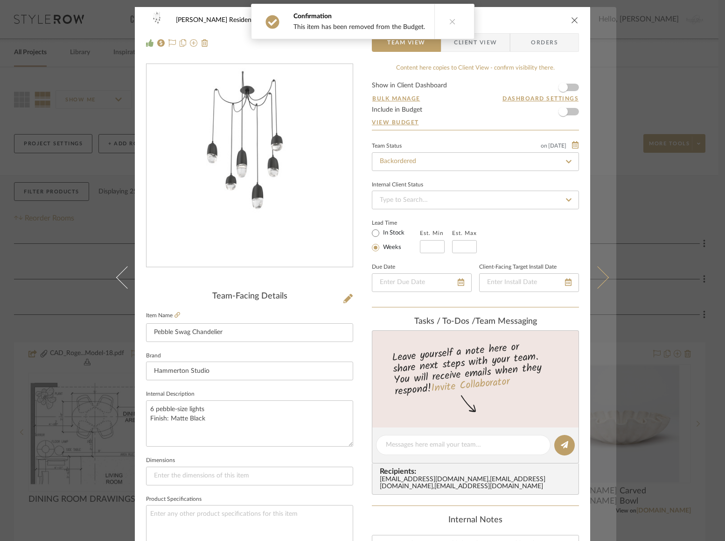
click at [601, 283] on button at bounding box center [603, 277] width 26 height 541
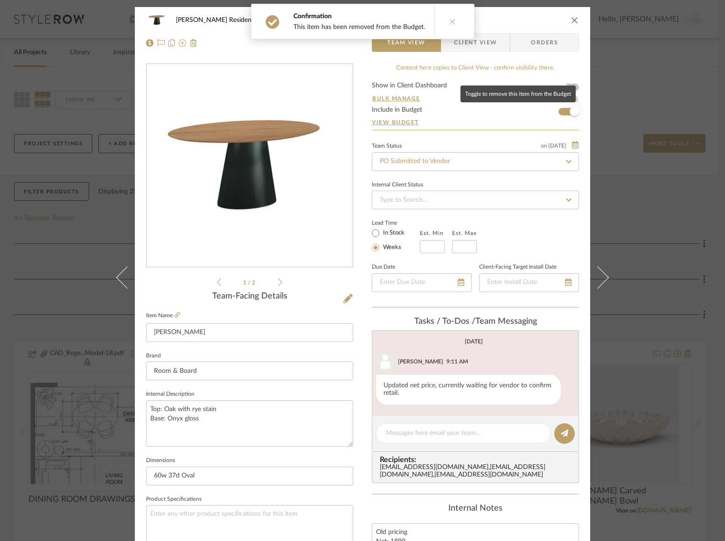
click at [570, 112] on span "button" at bounding box center [574, 111] width 9 height 9
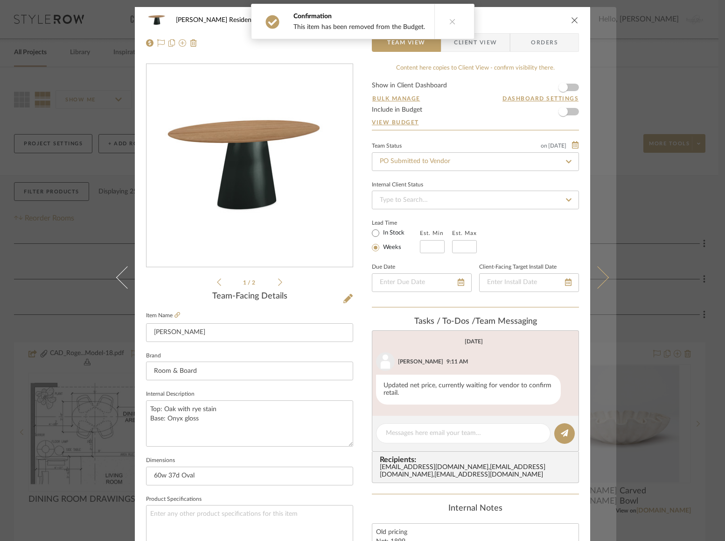
click at [600, 268] on button at bounding box center [603, 277] width 26 height 541
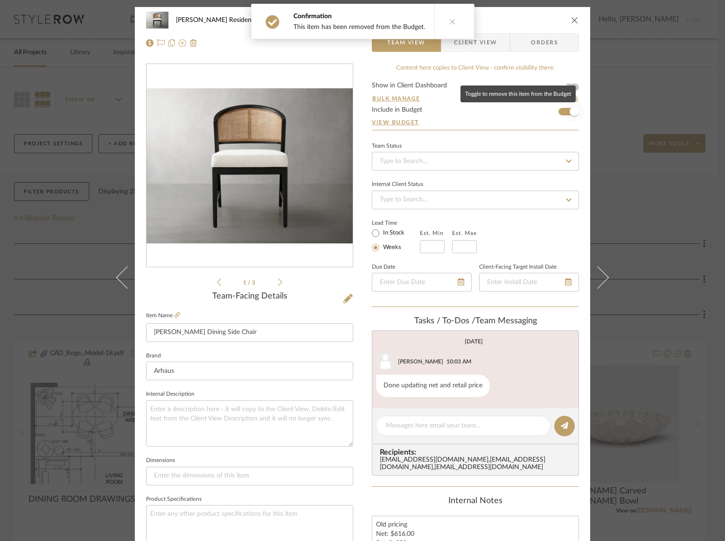
click at [570, 110] on span "button" at bounding box center [574, 111] width 9 height 9
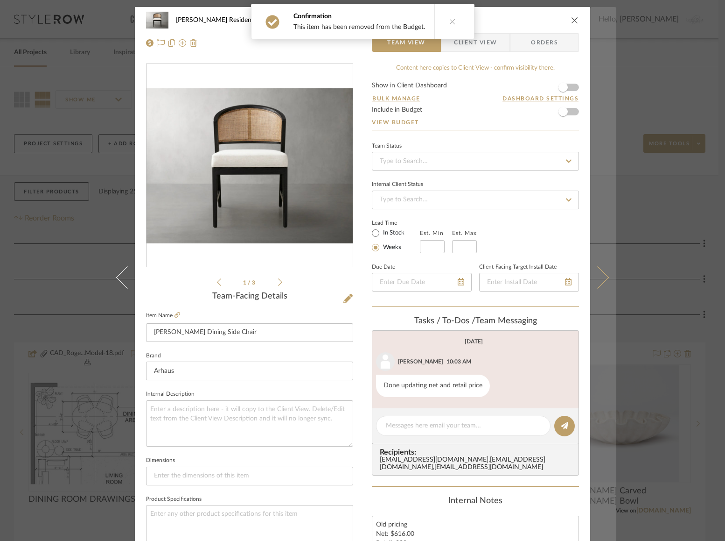
click at [596, 269] on icon at bounding box center [598, 277] width 22 height 22
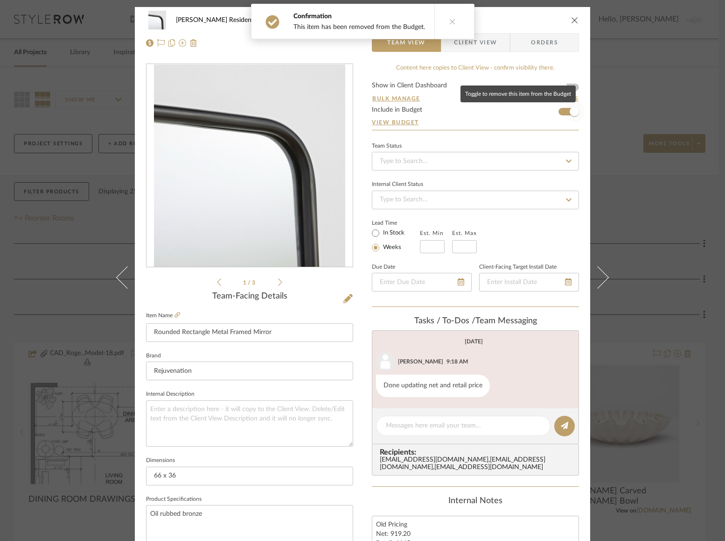
click at [570, 112] on span "button" at bounding box center [574, 111] width 9 height 9
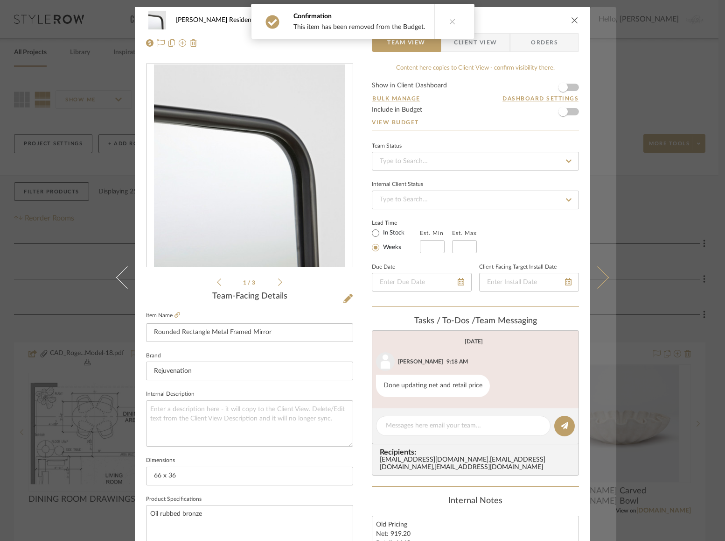
click at [597, 270] on icon at bounding box center [598, 277] width 22 height 22
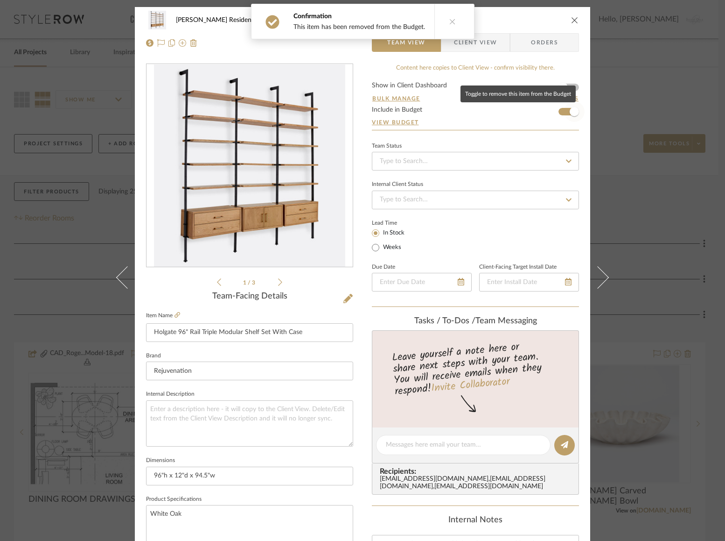
click at [570, 112] on span "button" at bounding box center [574, 111] width 9 height 9
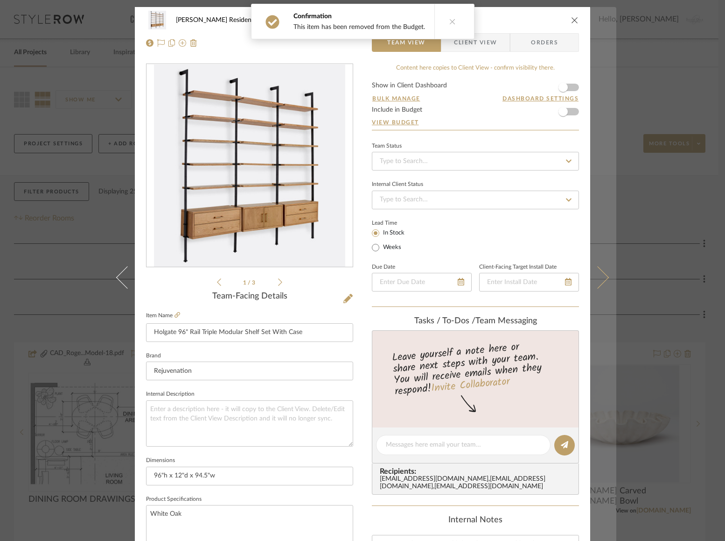
click at [600, 267] on button at bounding box center [603, 277] width 26 height 541
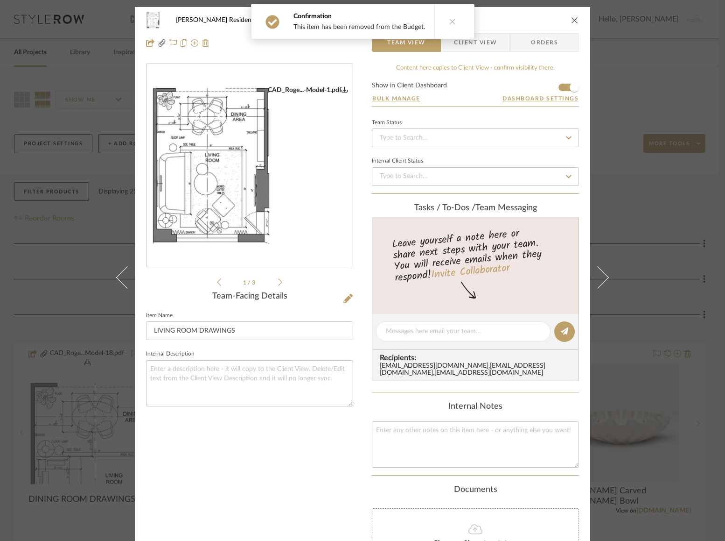
click at [571, 19] on icon "close" at bounding box center [574, 19] width 7 height 7
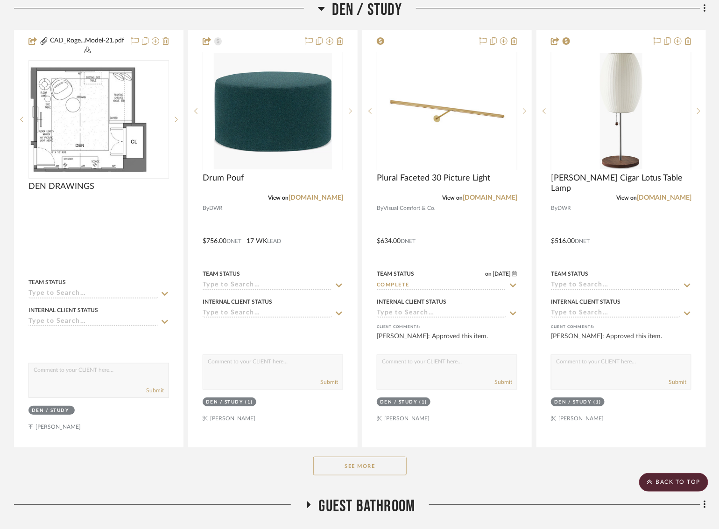
scroll to position [1330, 0]
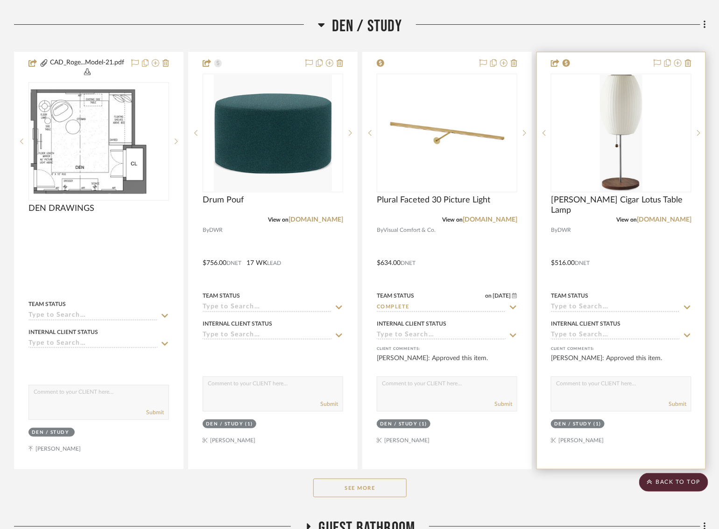
click at [0, 0] on img at bounding box center [0, 0] width 0 height 0
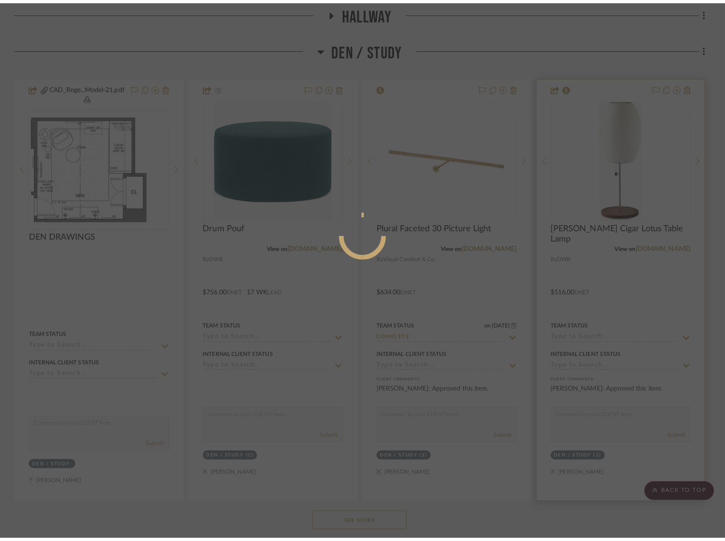
scroll to position [0, 0]
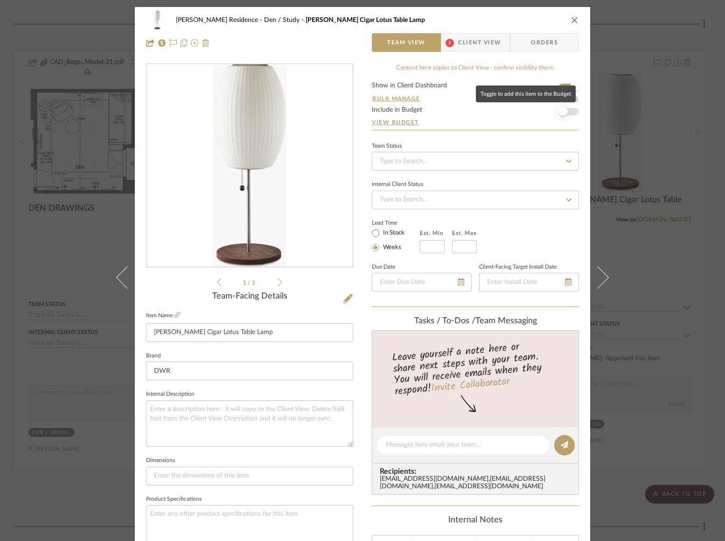
click at [562, 108] on span "button" at bounding box center [563, 111] width 9 height 9
click at [176, 309] on fieldset "Item Name Nelson Cigar Lotus Table Lamp" at bounding box center [249, 325] width 207 height 33
click at [175, 316] on icon at bounding box center [178, 315] width 6 height 6
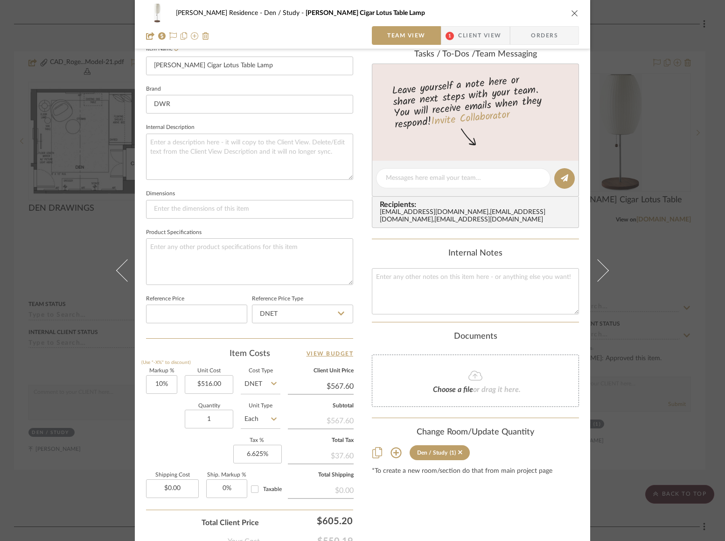
scroll to position [300, 0]
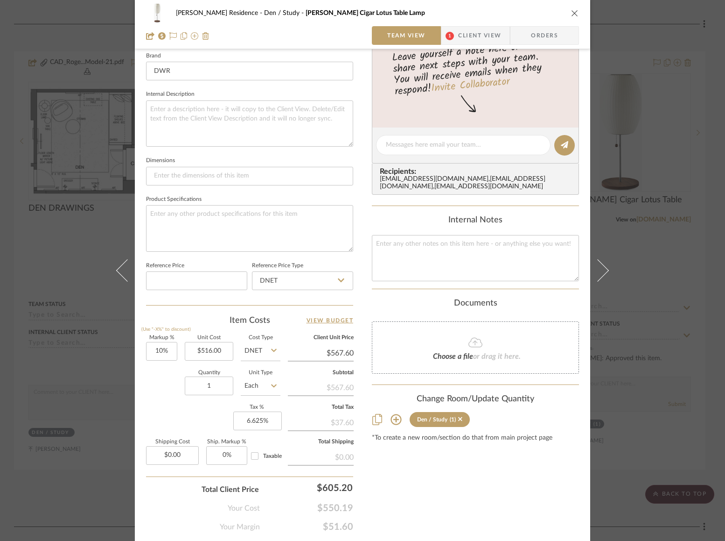
click at [168, 391] on div "Quantity 1 Unit Type Each" at bounding box center [213, 386] width 134 height 33
click at [572, 10] on icon "close" at bounding box center [574, 12] width 7 height 7
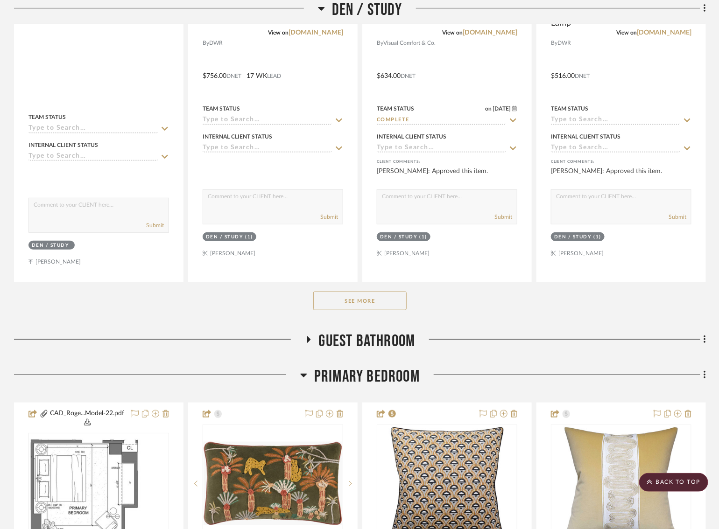
scroll to position [1497, 0]
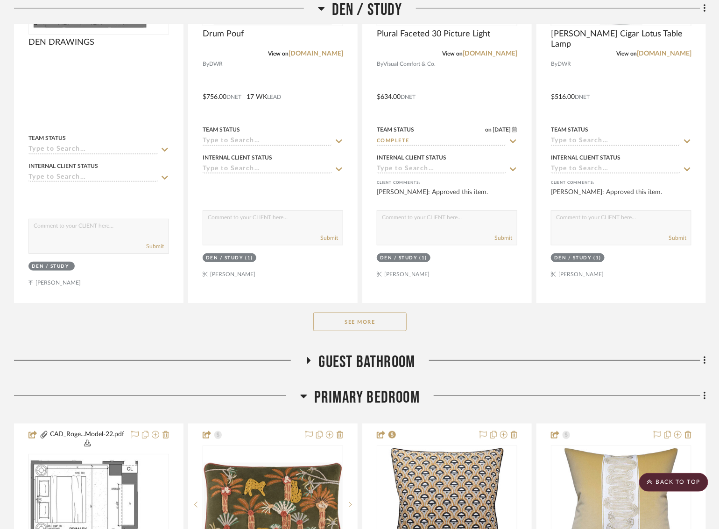
click at [346, 314] on button "See More" at bounding box center [359, 322] width 93 height 19
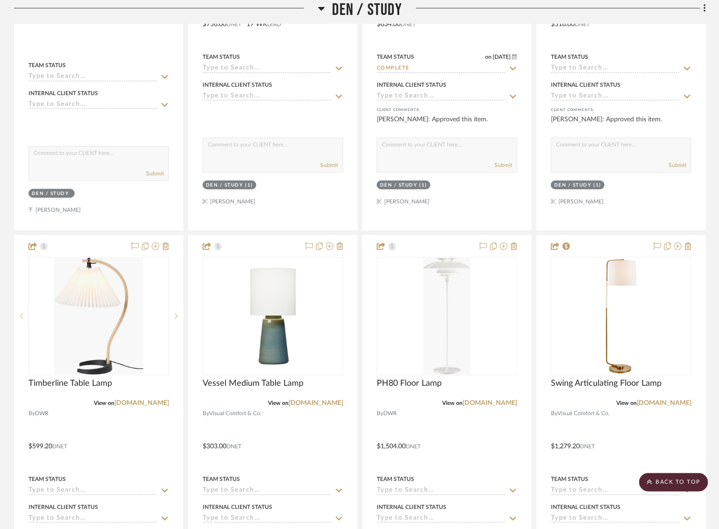
scroll to position [1633, 0]
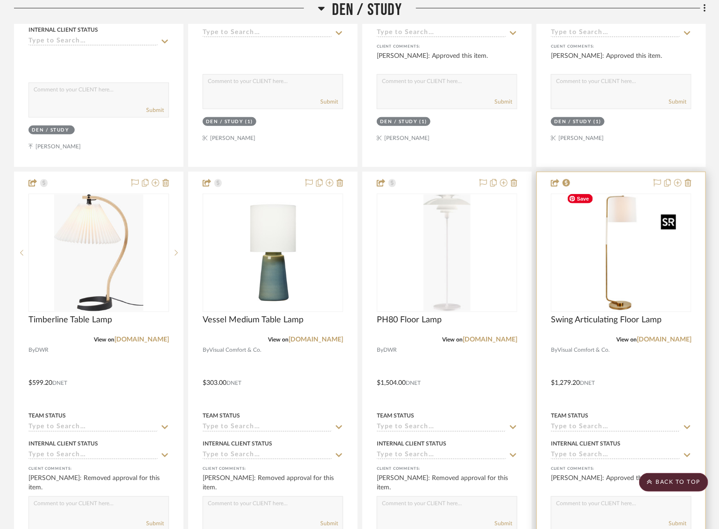
click at [647, 250] on img "0" at bounding box center [621, 253] width 117 height 117
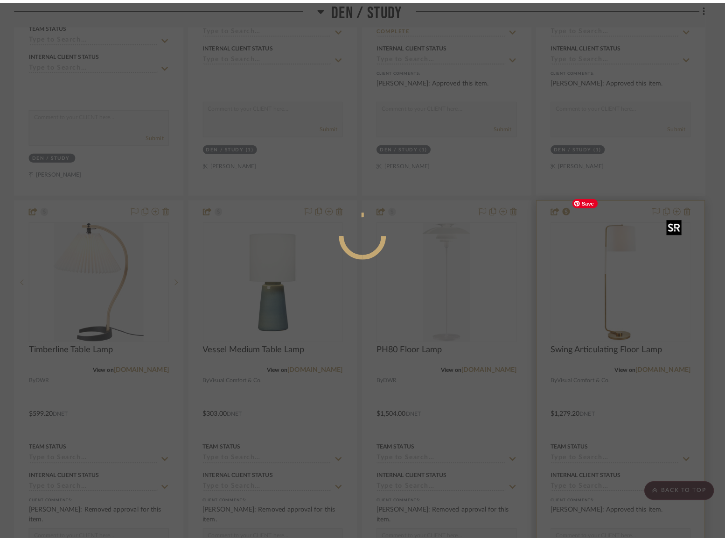
scroll to position [0, 0]
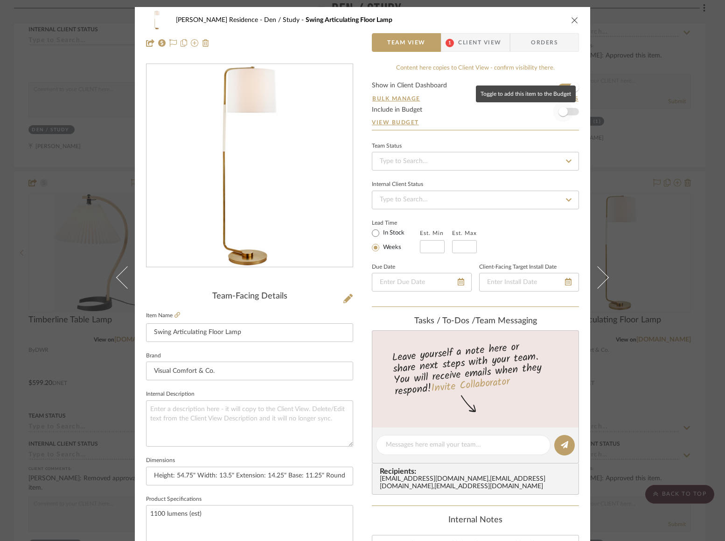
click at [562, 114] on span "button" at bounding box center [563, 111] width 9 height 9
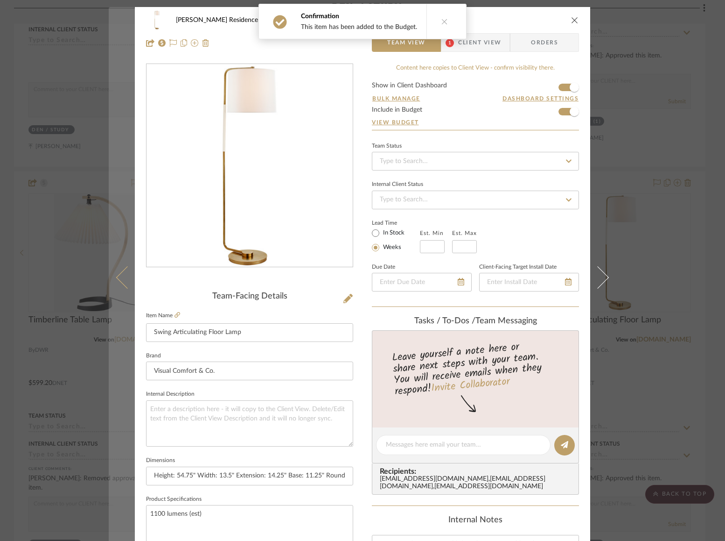
click at [112, 273] on button at bounding box center [122, 277] width 26 height 541
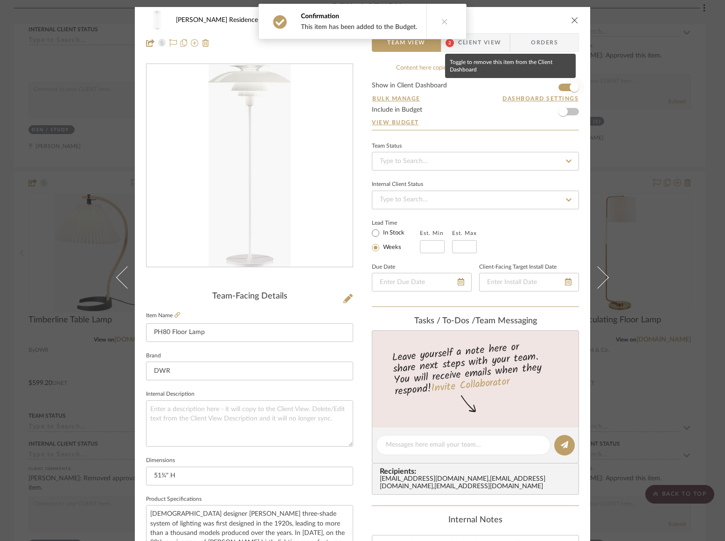
click at [570, 85] on span "button" at bounding box center [574, 87] width 9 height 9
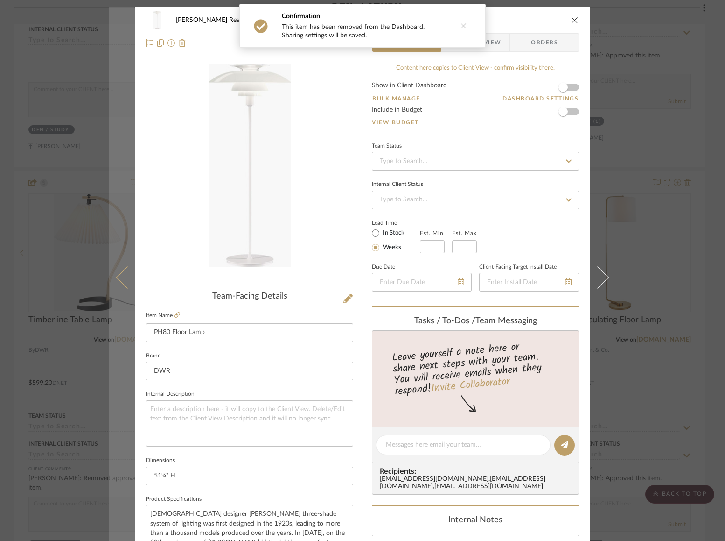
click at [123, 274] on icon at bounding box center [127, 277] width 22 height 22
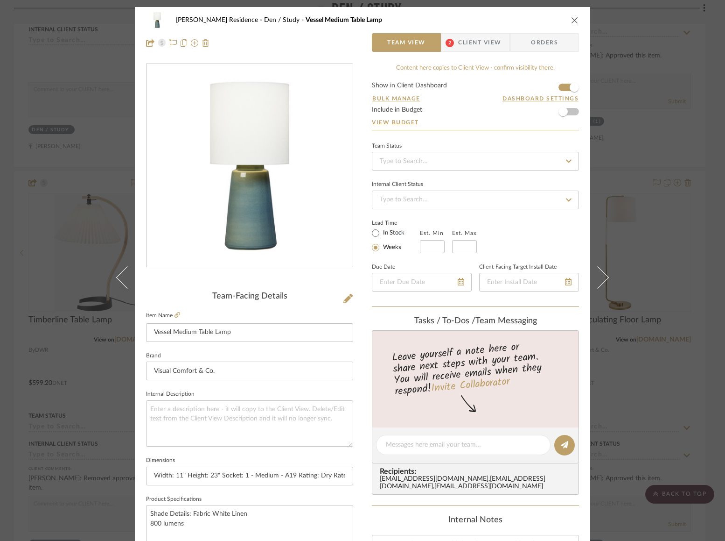
click at [571, 20] on icon "close" at bounding box center [574, 19] width 7 height 7
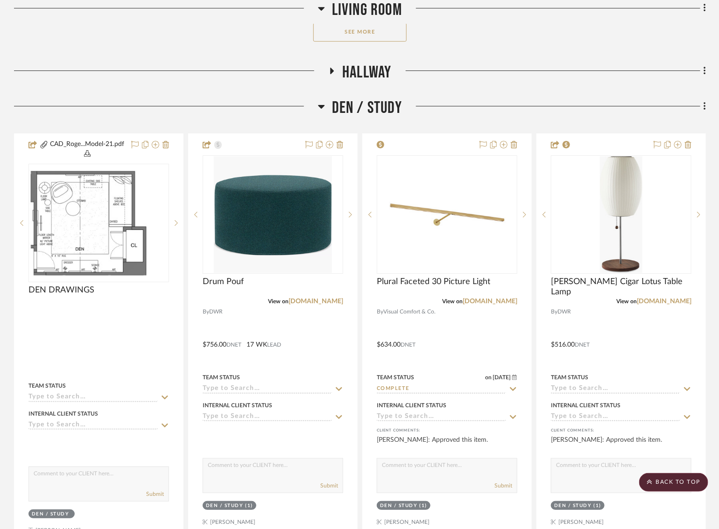
scroll to position [1129, 0]
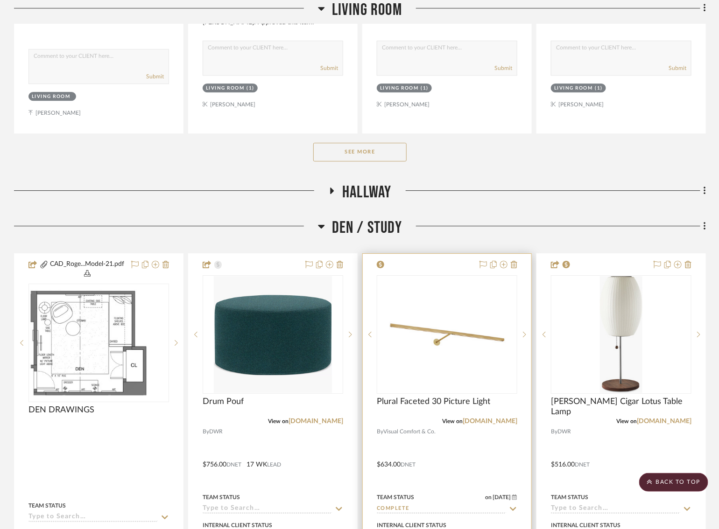
click at [417, 312] on img "0" at bounding box center [447, 334] width 117 height 117
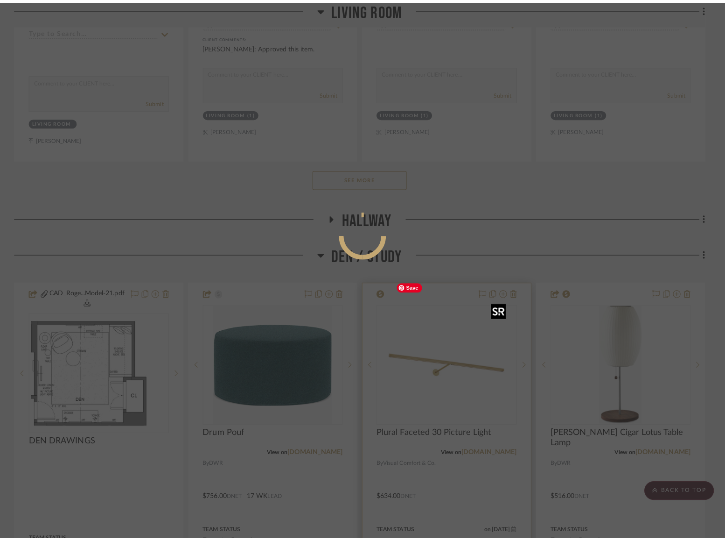
scroll to position [0, 0]
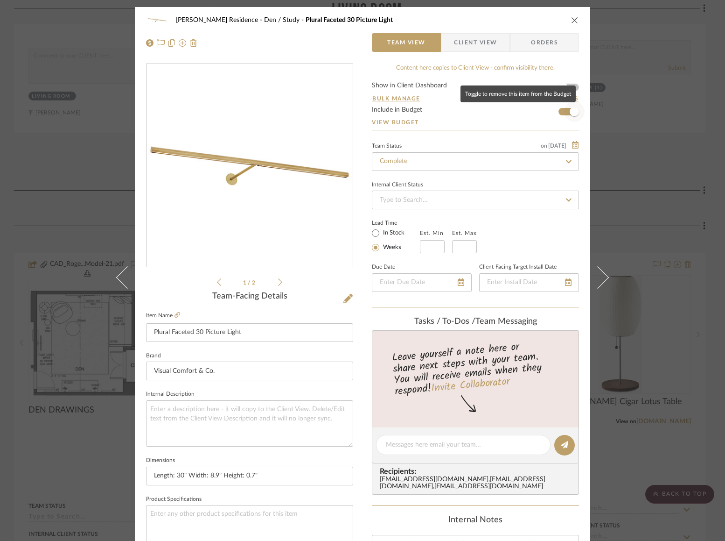
click at [568, 107] on span "button" at bounding box center [574, 111] width 21 height 21
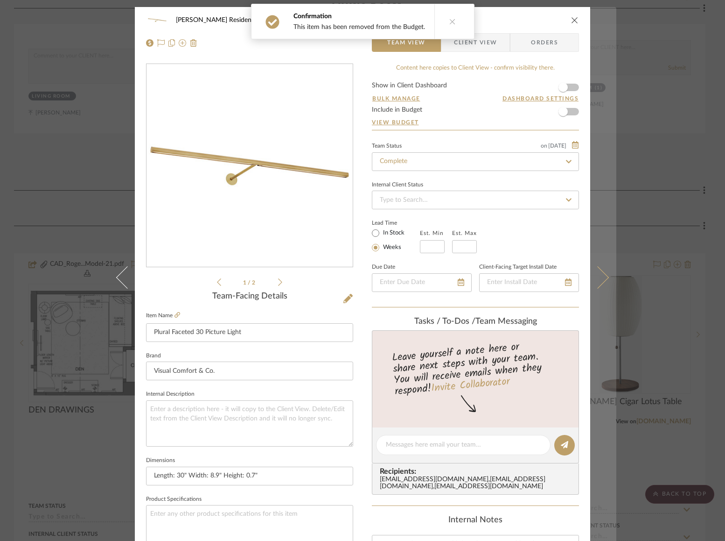
click at [604, 287] on button at bounding box center [603, 277] width 26 height 541
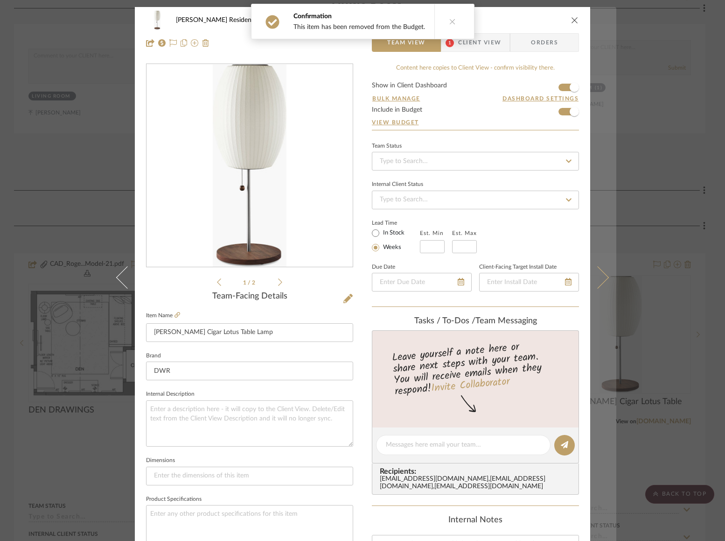
click at [593, 277] on icon at bounding box center [598, 277] width 22 height 22
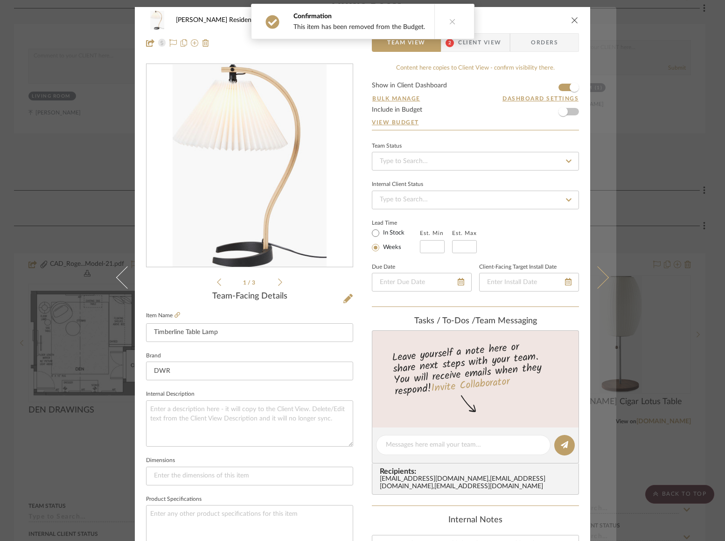
click at [600, 272] on icon at bounding box center [598, 277] width 22 height 22
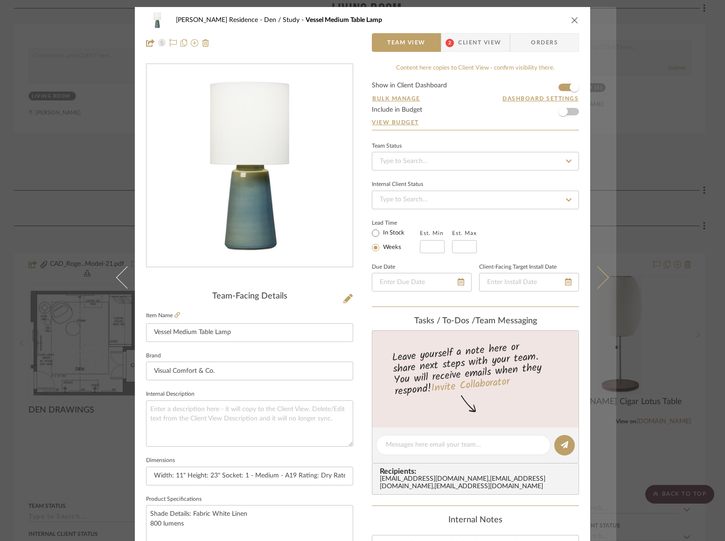
click at [607, 268] on button at bounding box center [603, 277] width 26 height 541
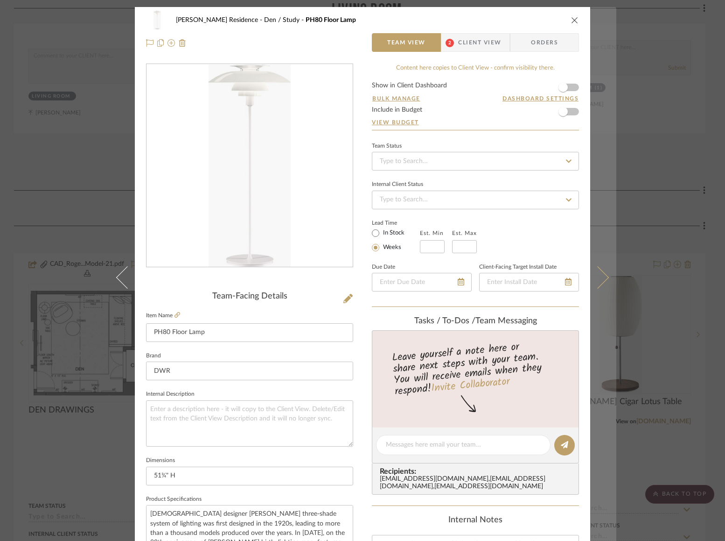
click at [598, 248] on button at bounding box center [603, 277] width 26 height 541
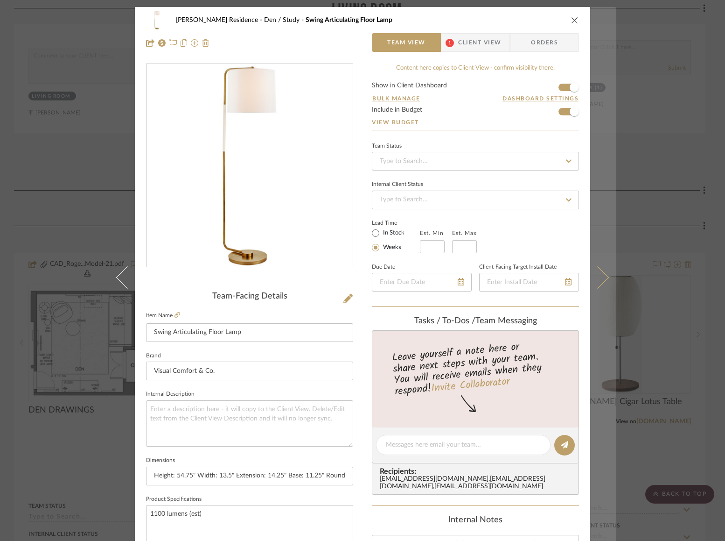
click at [604, 302] on button at bounding box center [603, 277] width 26 height 541
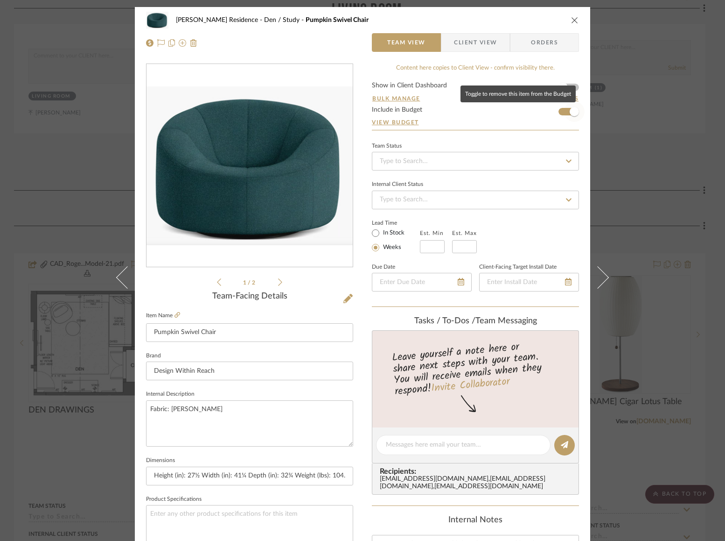
click at [570, 109] on span "button" at bounding box center [574, 111] width 9 height 9
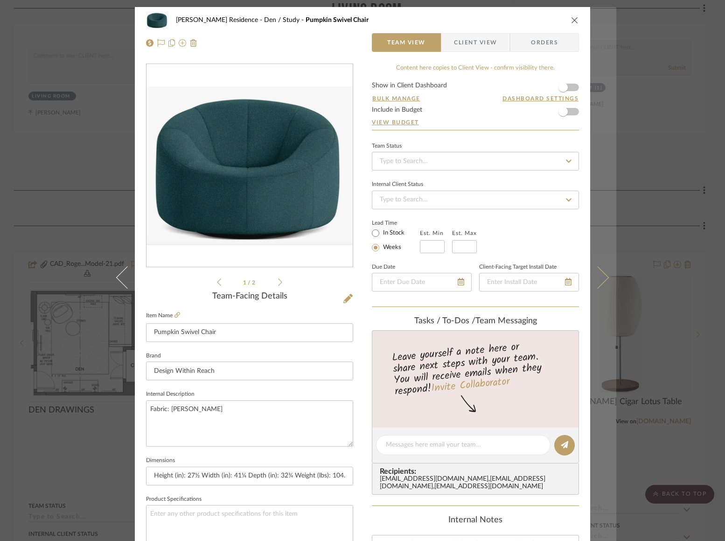
click at [601, 260] on button at bounding box center [603, 277] width 26 height 541
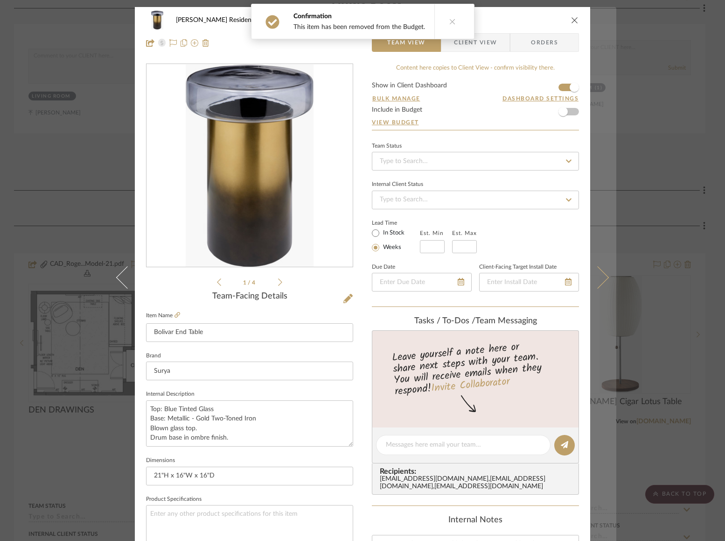
click at [597, 265] on button at bounding box center [603, 277] width 26 height 541
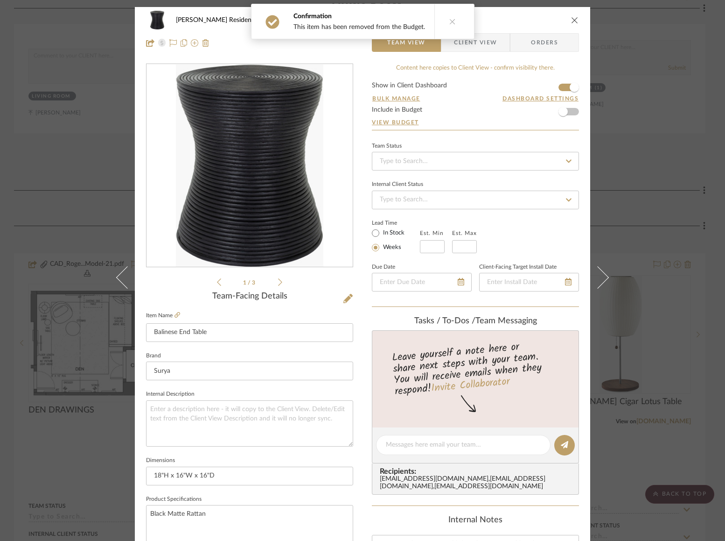
click at [600, 272] on icon at bounding box center [598, 277] width 22 height 22
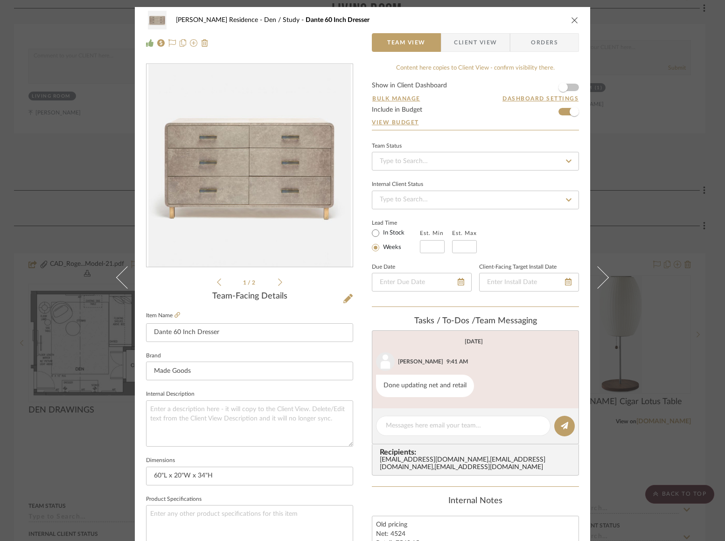
click at [600, 272] on icon at bounding box center [598, 277] width 22 height 22
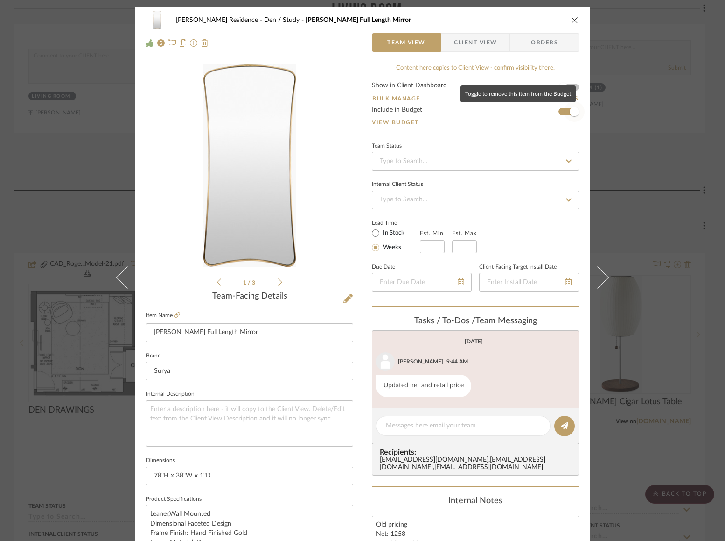
click at [571, 108] on span "button" at bounding box center [574, 111] width 9 height 9
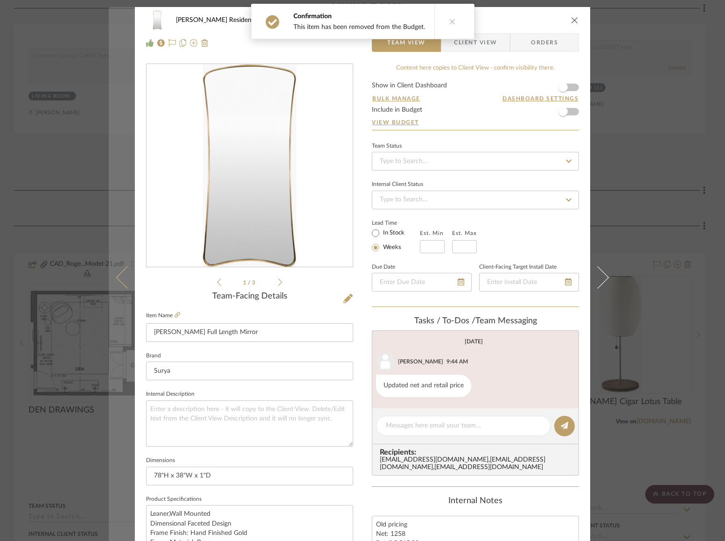
click at [123, 272] on icon at bounding box center [127, 277] width 22 height 22
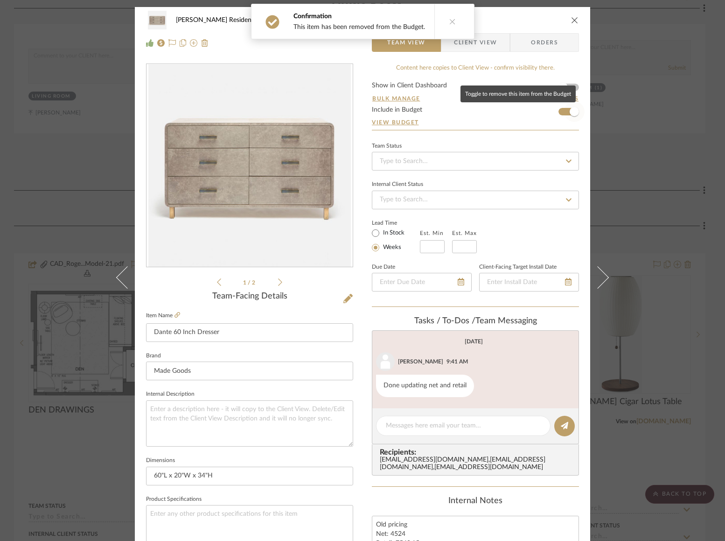
click at [570, 112] on span "button" at bounding box center [574, 111] width 9 height 9
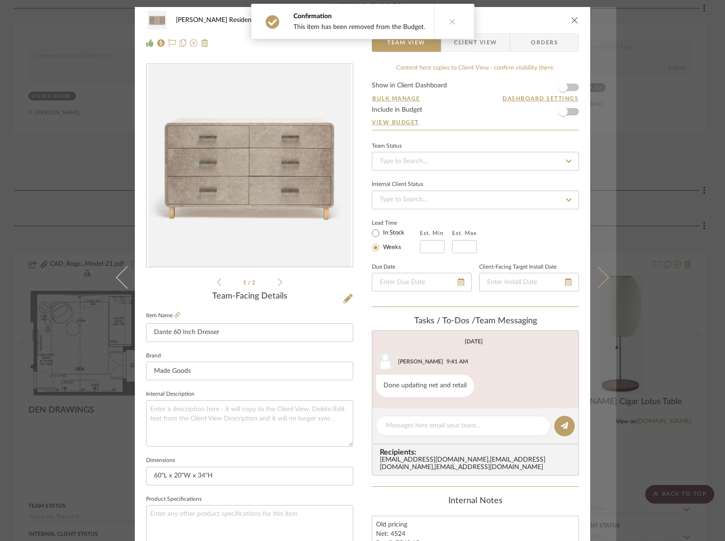
click at [604, 288] on button at bounding box center [603, 277] width 26 height 541
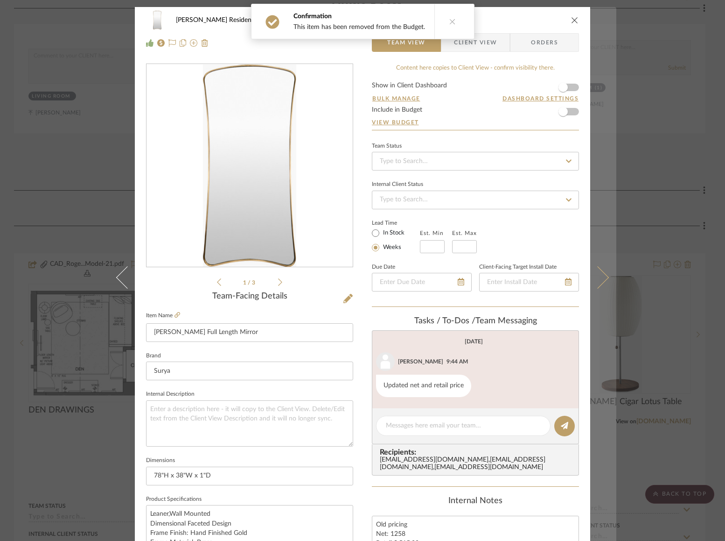
click at [603, 276] on icon at bounding box center [598, 277] width 22 height 22
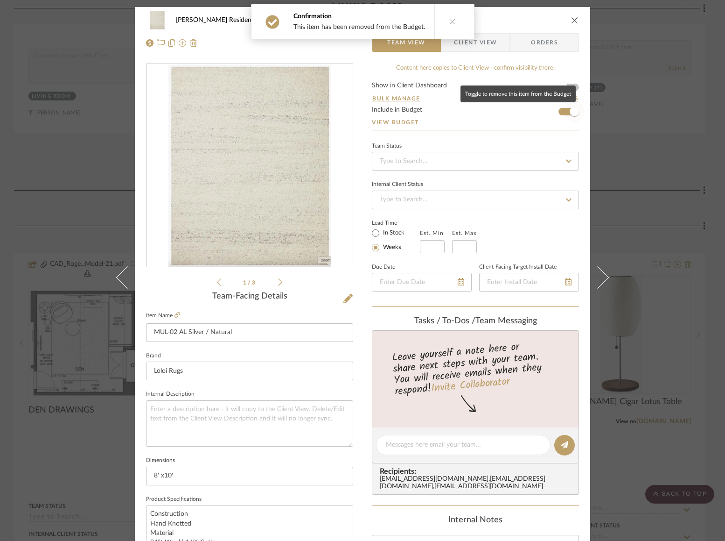
click at [570, 112] on span "button" at bounding box center [574, 111] width 9 height 9
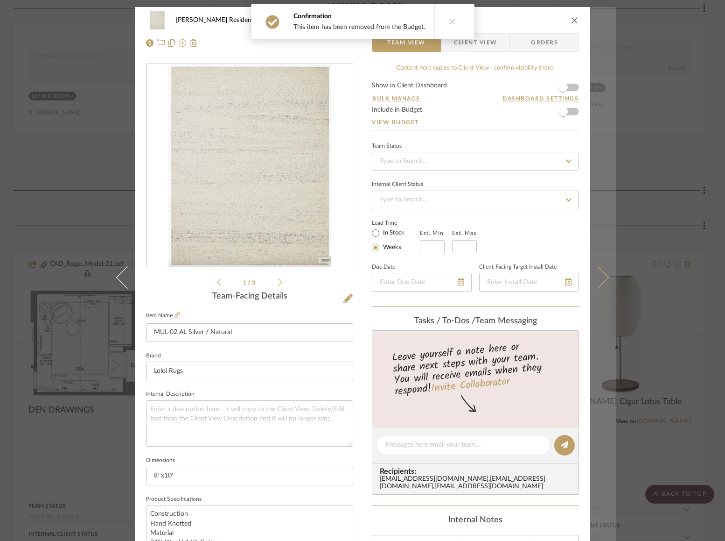
click at [596, 259] on button at bounding box center [603, 277] width 26 height 541
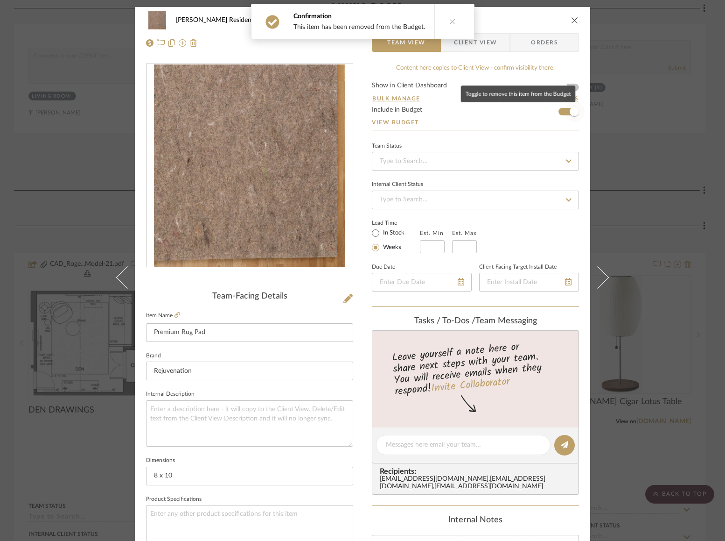
click at [565, 112] on span "button" at bounding box center [574, 111] width 21 height 21
click at [657, 265] on div "Rogers Residence Den / Study Premium Rug Pad Team View Client View Orders Team-…" at bounding box center [362, 270] width 725 height 541
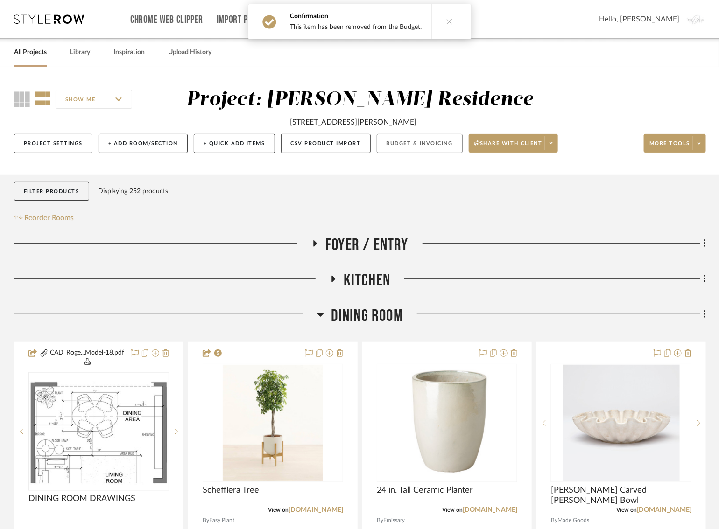
click at [406, 138] on button "Budget & Invoicing" at bounding box center [420, 143] width 86 height 19
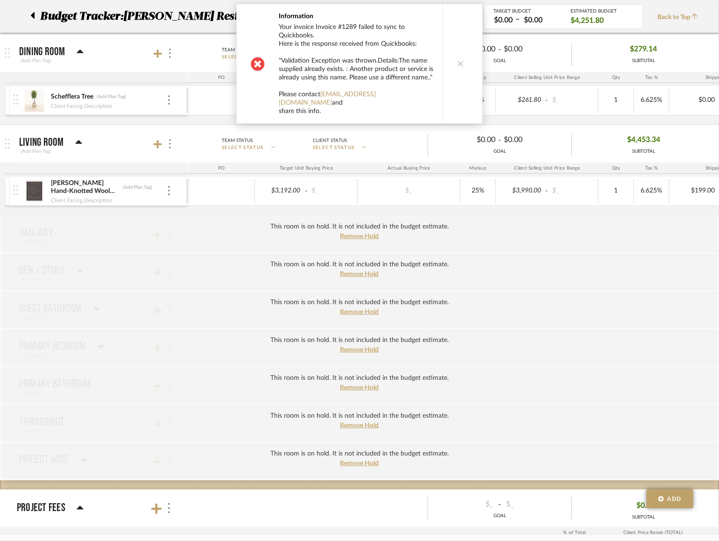
scroll to position [127, 0]
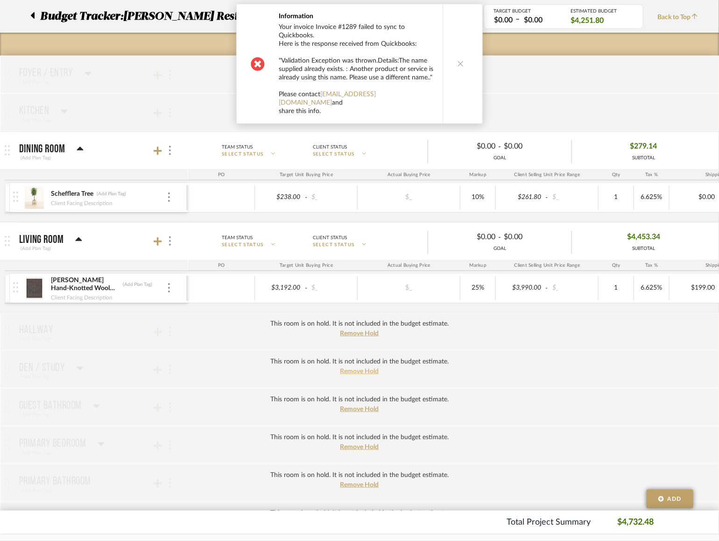
click at [348, 370] on span "Remove Hold" at bounding box center [359, 371] width 39 height 7
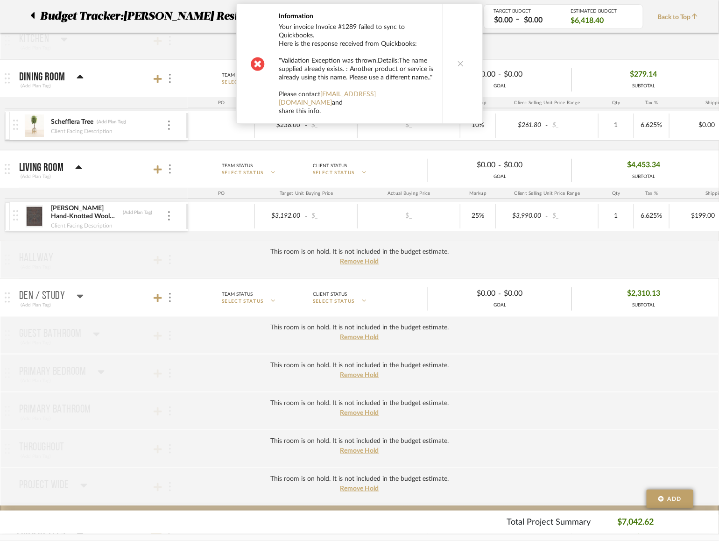
scroll to position [239, 0]
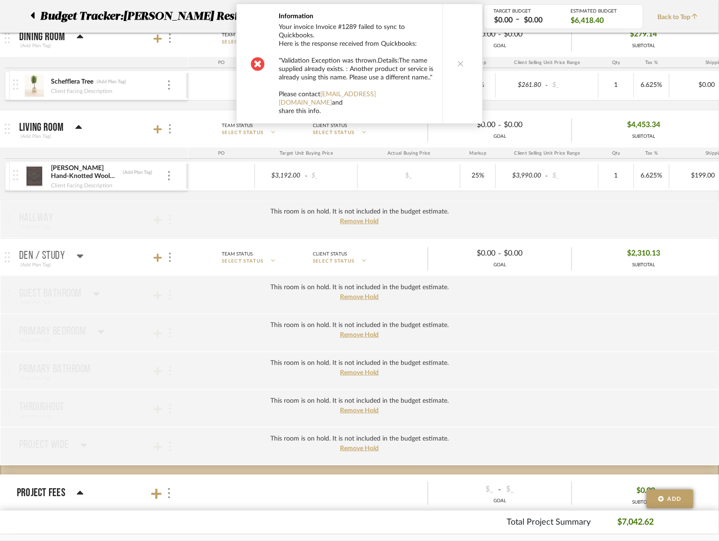
click at [112, 249] on mat-panel-title "Den / Study (Add Plan Tag)" at bounding box center [101, 257] width 164 height 23
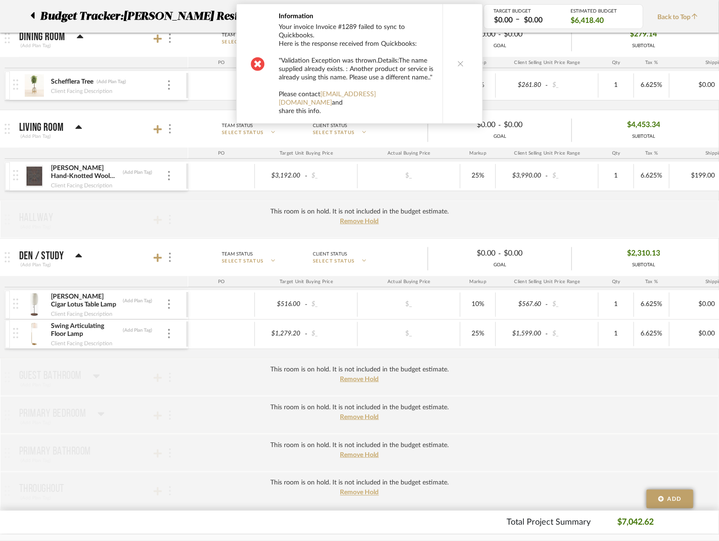
click at [457, 60] on icon at bounding box center [460, 63] width 7 height 7
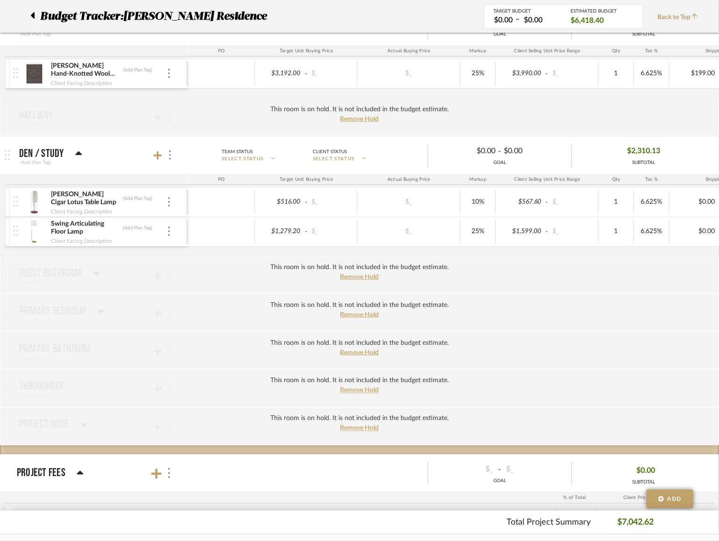
scroll to position [343, 0]
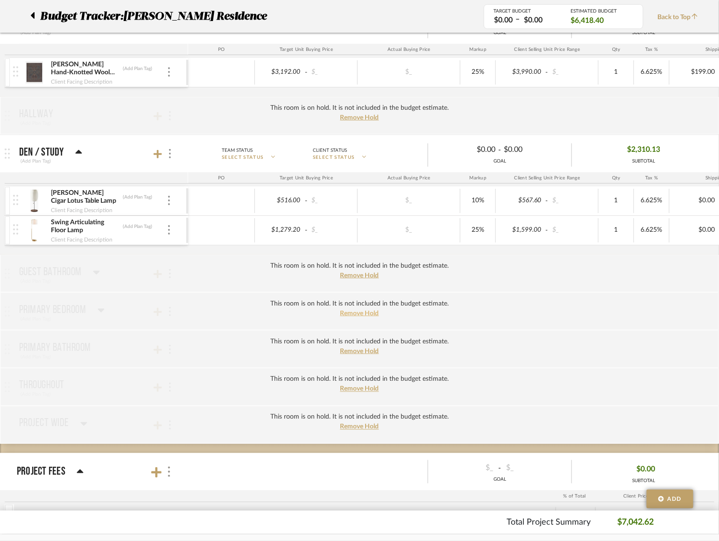
click at [355, 311] on span "Remove Hold" at bounding box center [359, 313] width 39 height 7
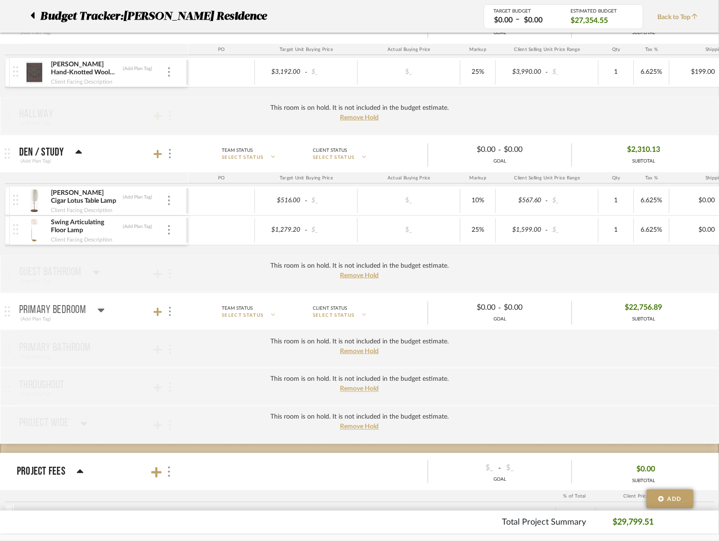
click at [112, 314] on mat-panel-title "Primary Bedroom (Add Plan Tag)" at bounding box center [101, 311] width 164 height 23
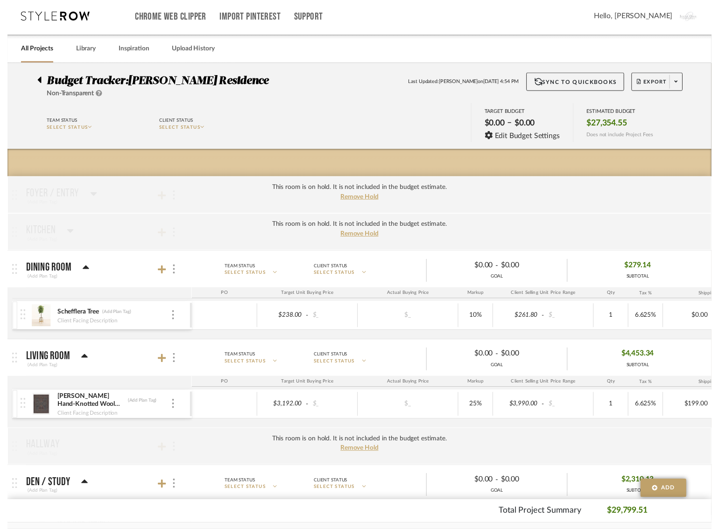
scroll to position [0, 0]
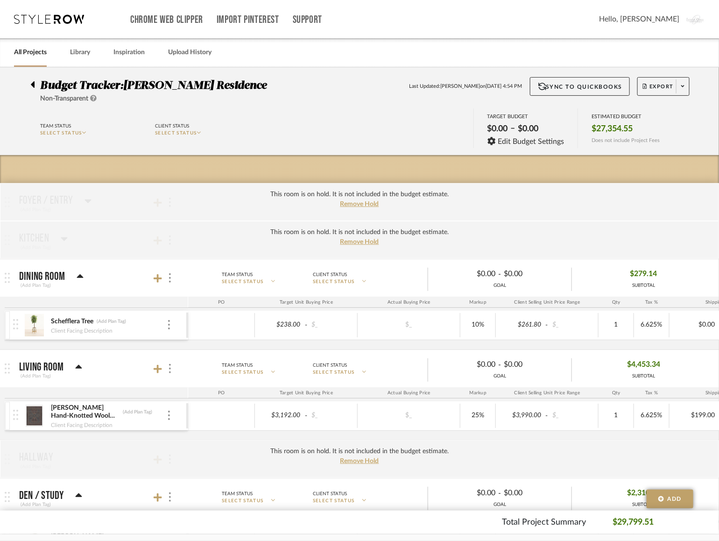
click at [33, 86] on icon at bounding box center [33, 84] width 4 height 7
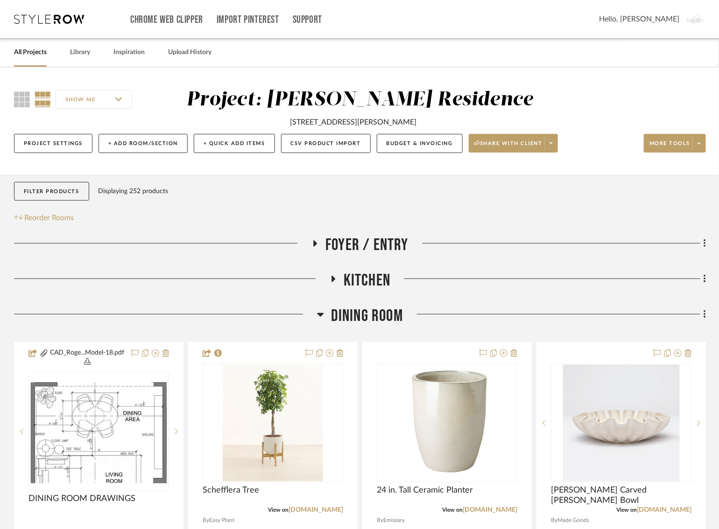
click at [324, 310] on h3 "Dining Room" at bounding box center [360, 316] width 86 height 20
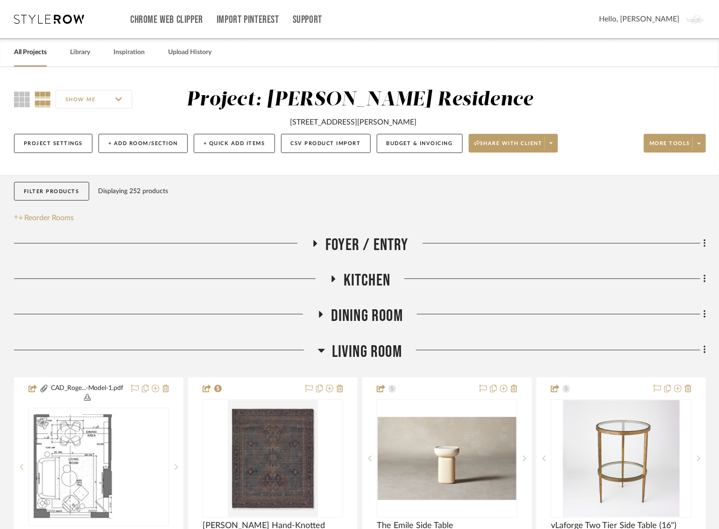
click at [323, 347] on icon at bounding box center [321, 350] width 7 height 11
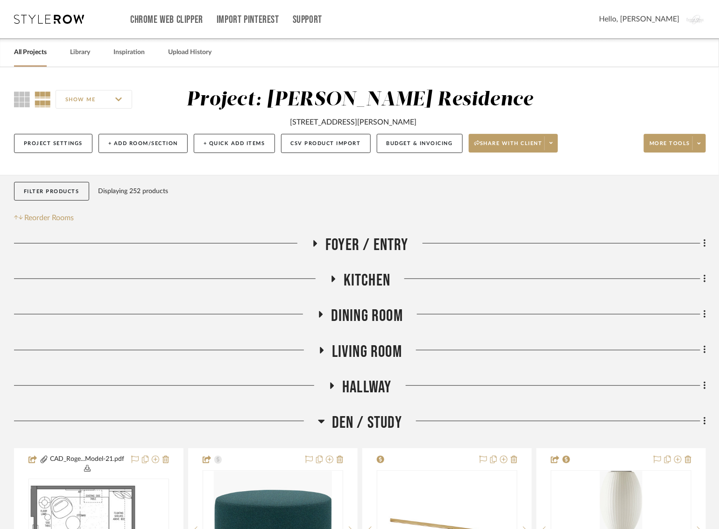
click at [323, 418] on icon at bounding box center [321, 421] width 7 height 11
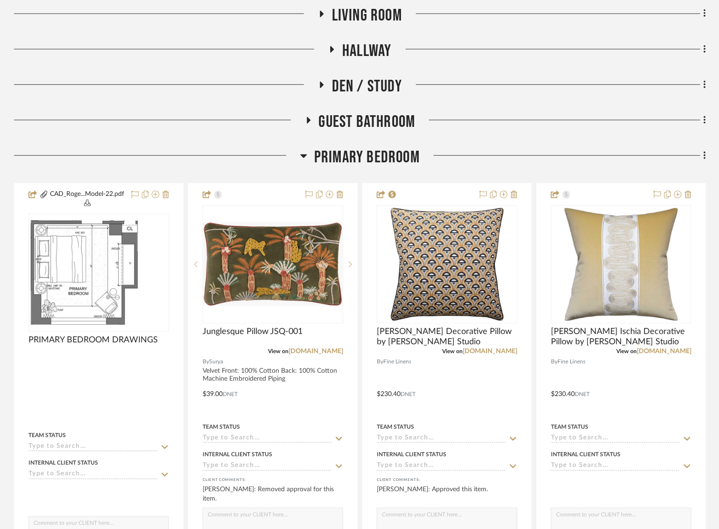
scroll to position [343, 0]
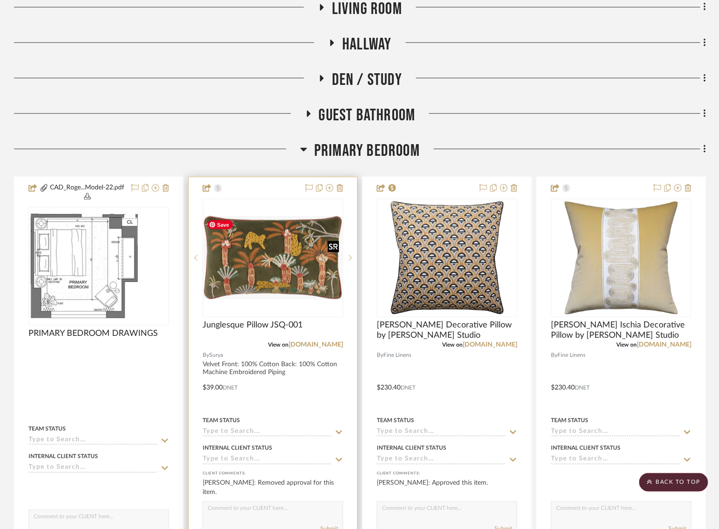
click at [278, 269] on img "0" at bounding box center [273, 258] width 139 height 84
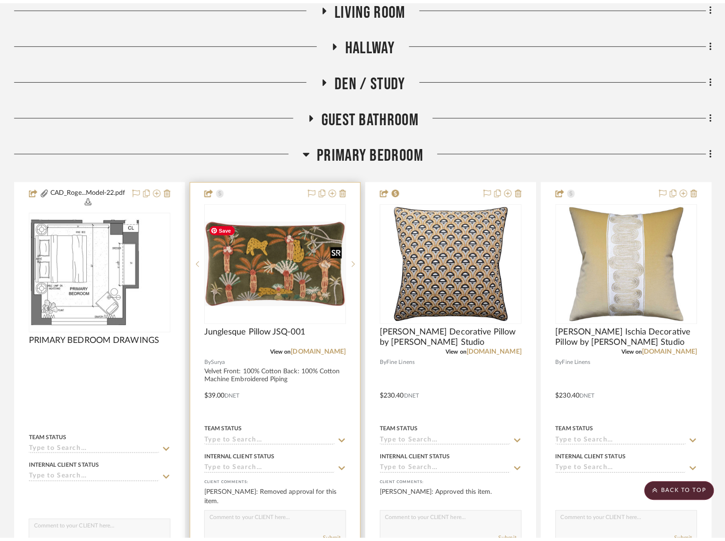
scroll to position [0, 0]
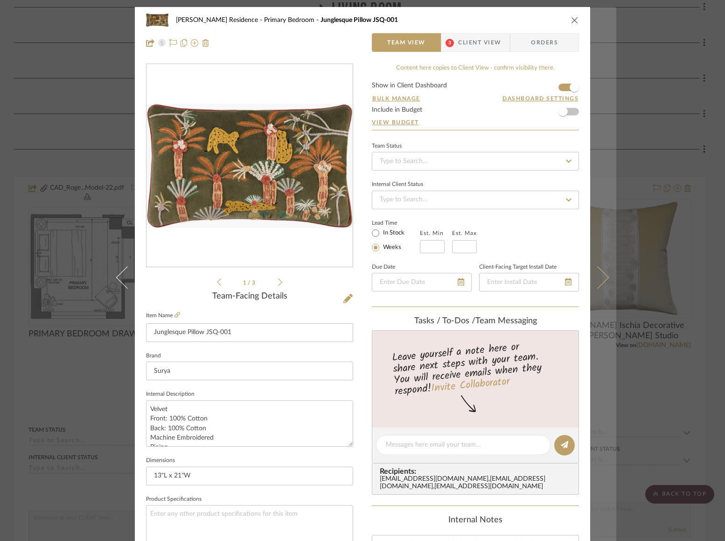
click at [601, 284] on button at bounding box center [603, 277] width 26 height 541
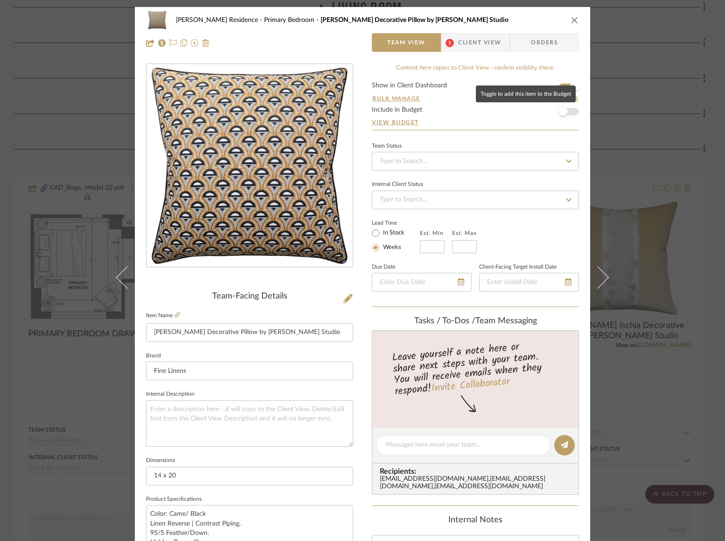
click at [566, 109] on span "button" at bounding box center [563, 111] width 21 height 21
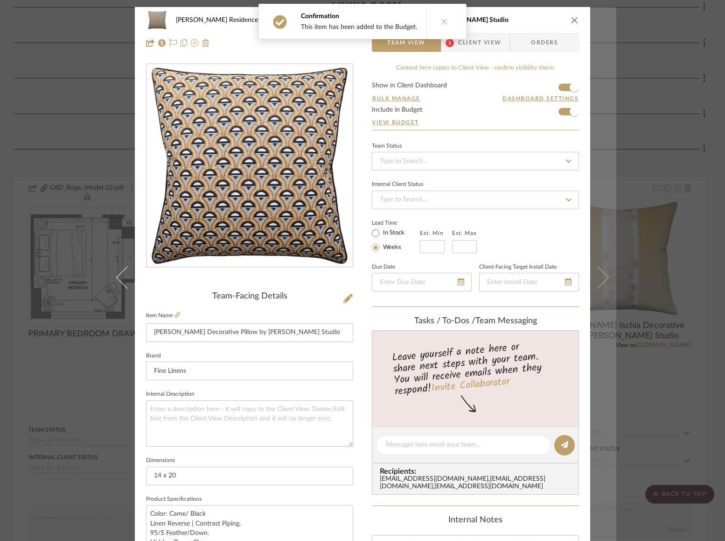
click at [600, 273] on icon at bounding box center [598, 277] width 22 height 22
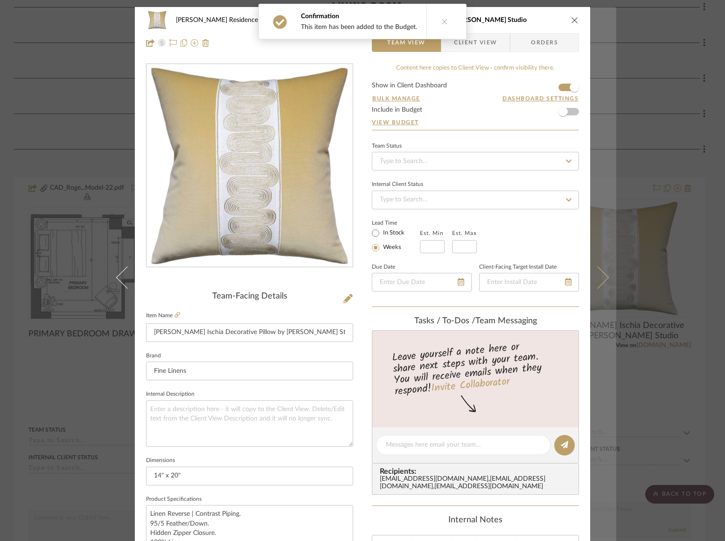
click at [603, 282] on button at bounding box center [603, 277] width 26 height 541
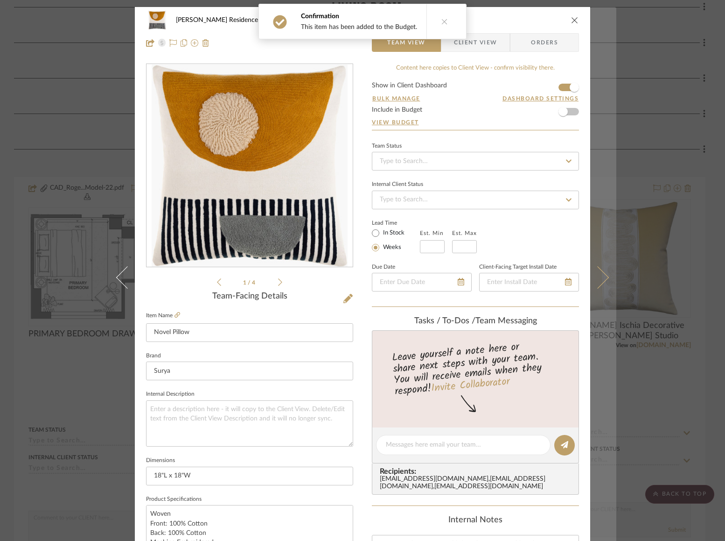
click at [603, 282] on button at bounding box center [603, 277] width 26 height 541
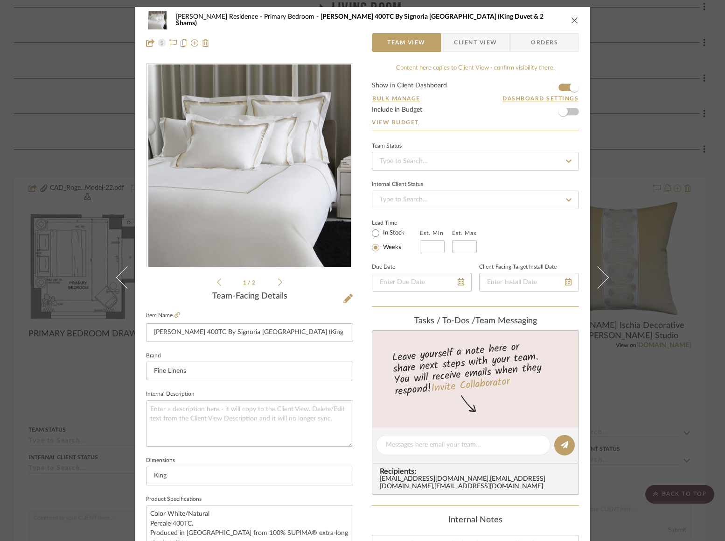
click at [603, 282] on button at bounding box center [603, 277] width 26 height 541
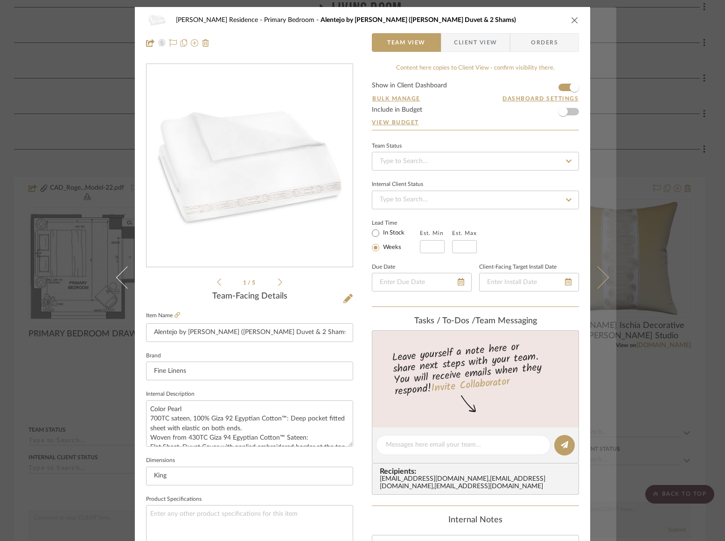
click at [602, 278] on icon at bounding box center [598, 277] width 22 height 22
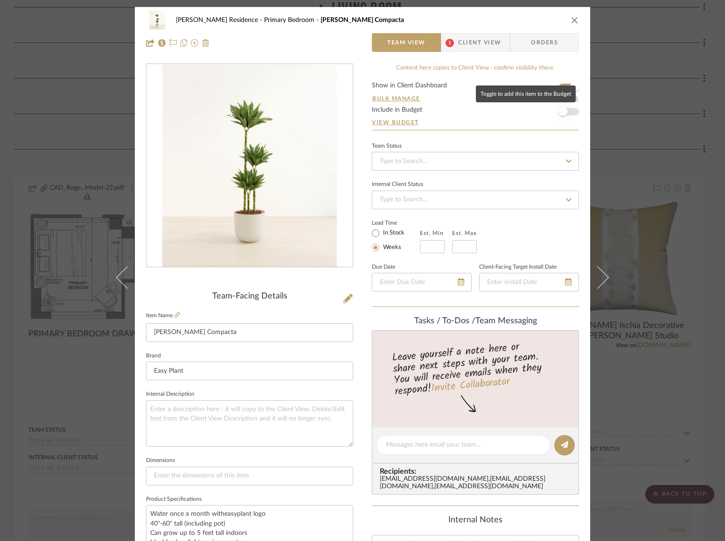
click at [563, 110] on span "button" at bounding box center [563, 111] width 9 height 9
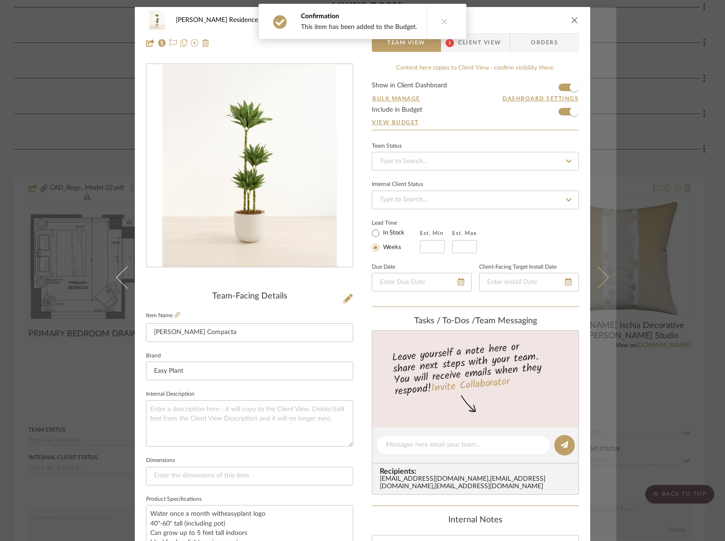
click at [601, 276] on icon at bounding box center [598, 277] width 22 height 22
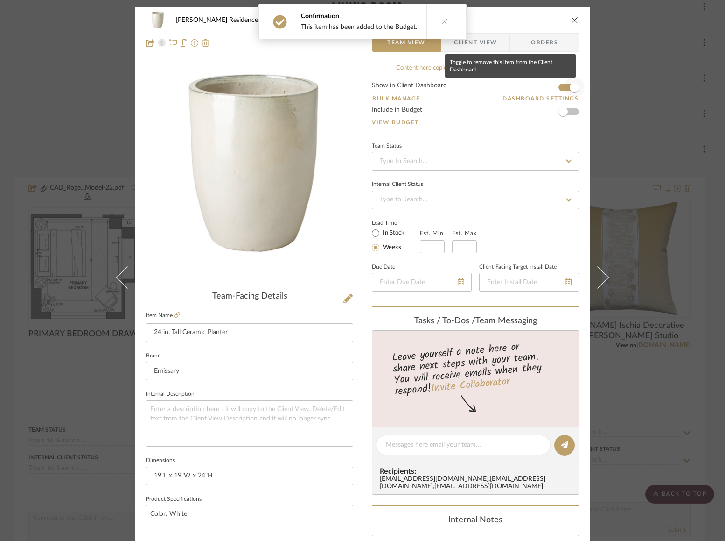
click at [571, 90] on span "button" at bounding box center [574, 87] width 9 height 9
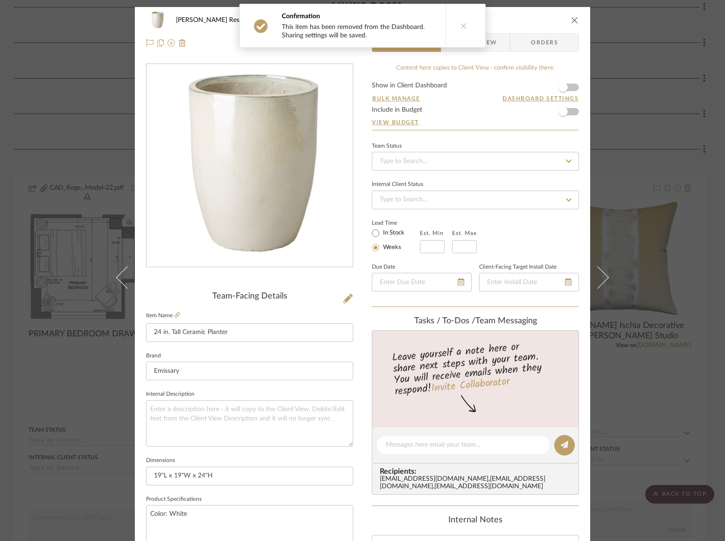
click at [586, 266] on div "Rogers Residence Primary Bedroom 24 in. Tall Ceramic Planter Team View Client V…" at bounding box center [363, 438] width 456 height 862
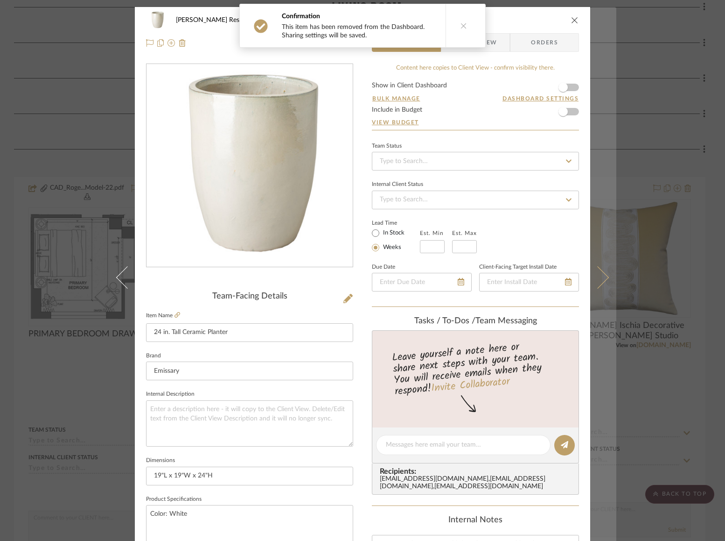
click at [599, 272] on icon at bounding box center [598, 277] width 22 height 22
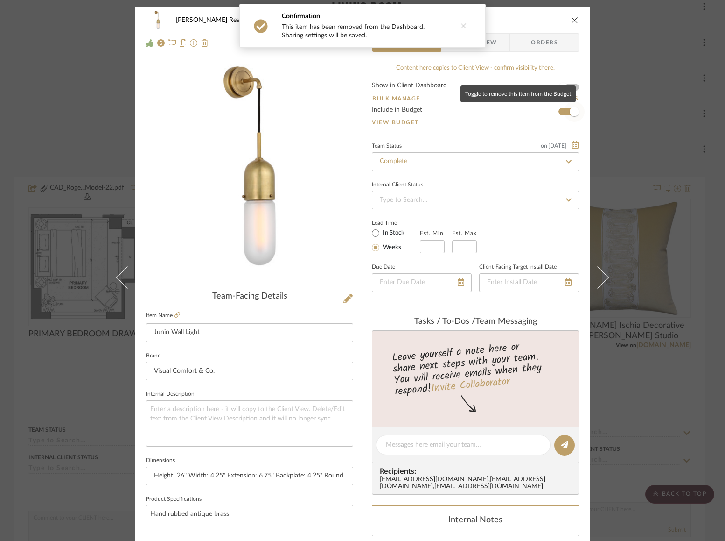
click at [574, 113] on span "button" at bounding box center [574, 111] width 9 height 9
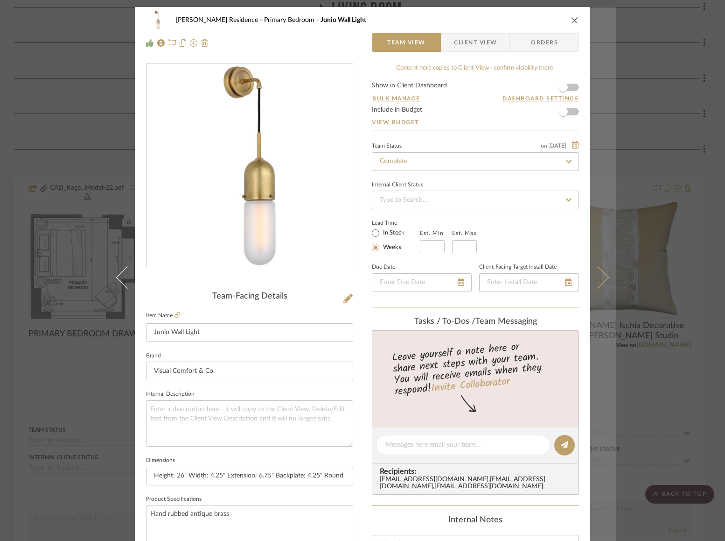
click at [592, 247] on button at bounding box center [603, 277] width 26 height 541
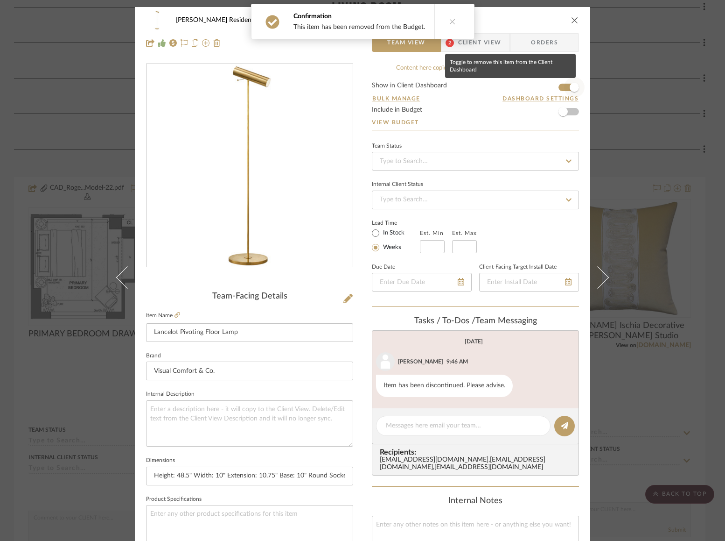
click at [570, 82] on span "button" at bounding box center [574, 87] width 21 height 21
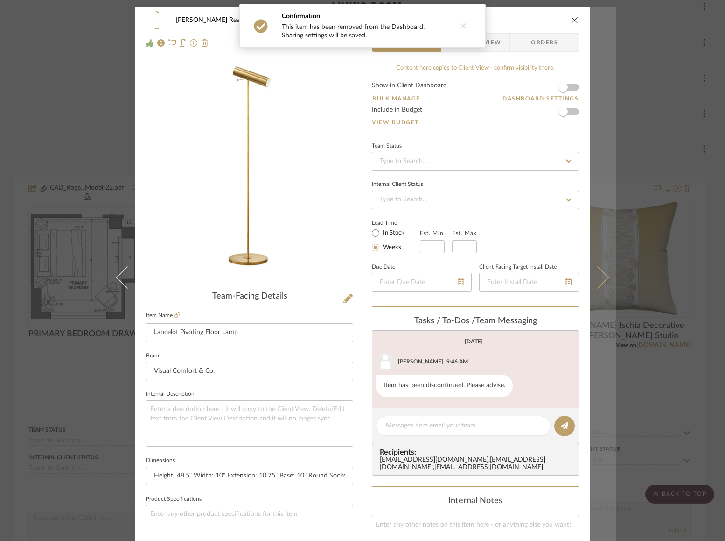
click at [597, 273] on icon at bounding box center [598, 277] width 22 height 22
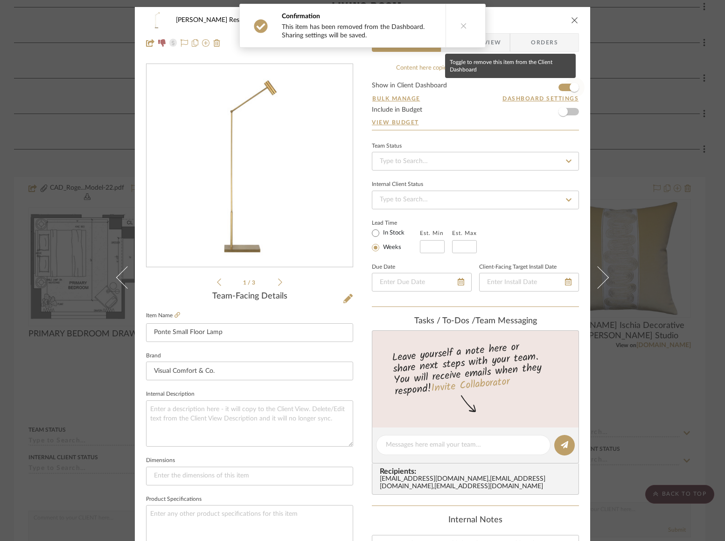
click at [571, 93] on span "button" at bounding box center [574, 87] width 21 height 21
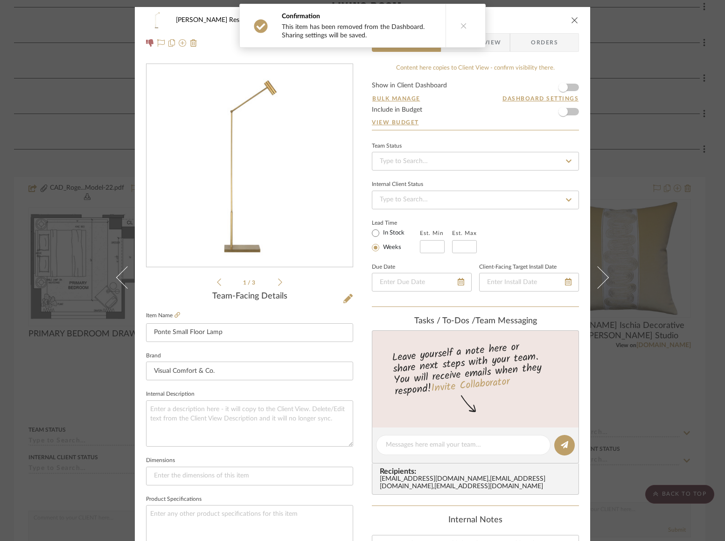
click at [461, 28] on icon at bounding box center [464, 25] width 7 height 7
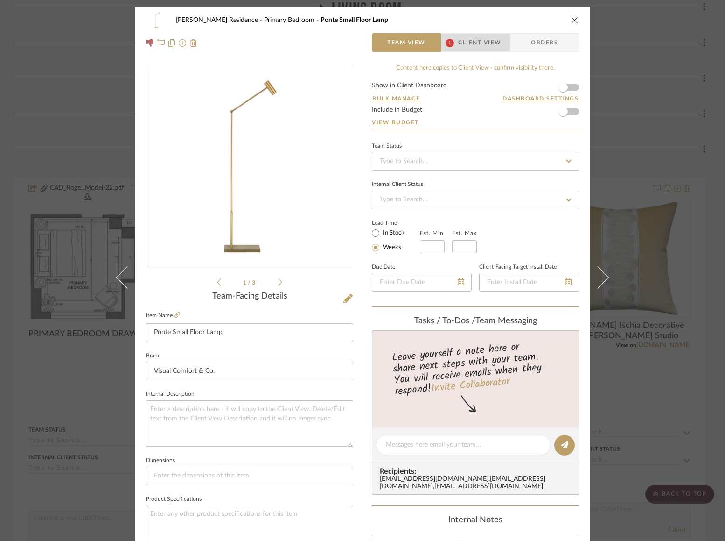
click at [459, 43] on span "Client View" at bounding box center [479, 42] width 43 height 19
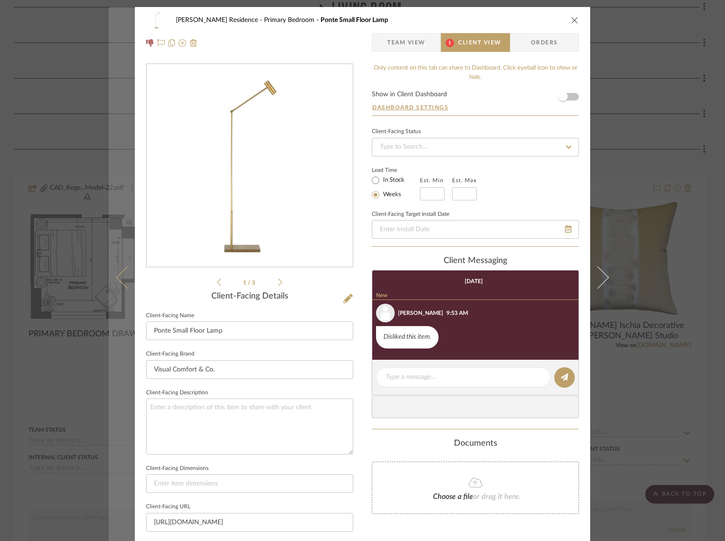
click at [111, 274] on button at bounding box center [122, 277] width 26 height 541
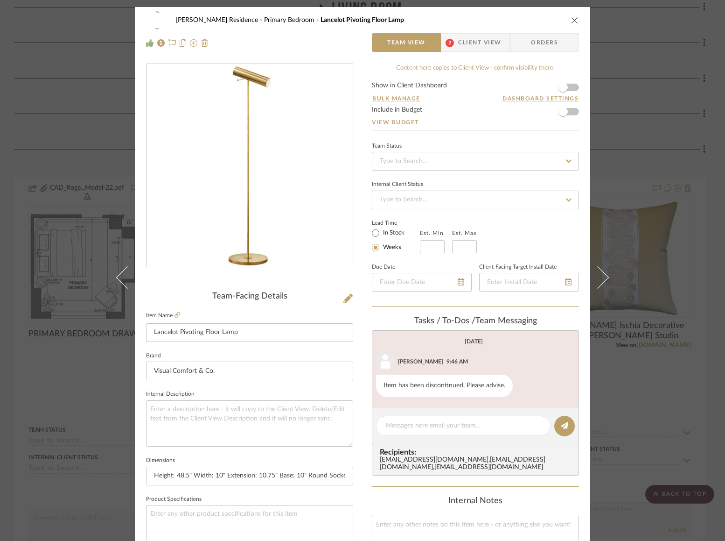
click at [472, 40] on span "Client View" at bounding box center [479, 42] width 43 height 19
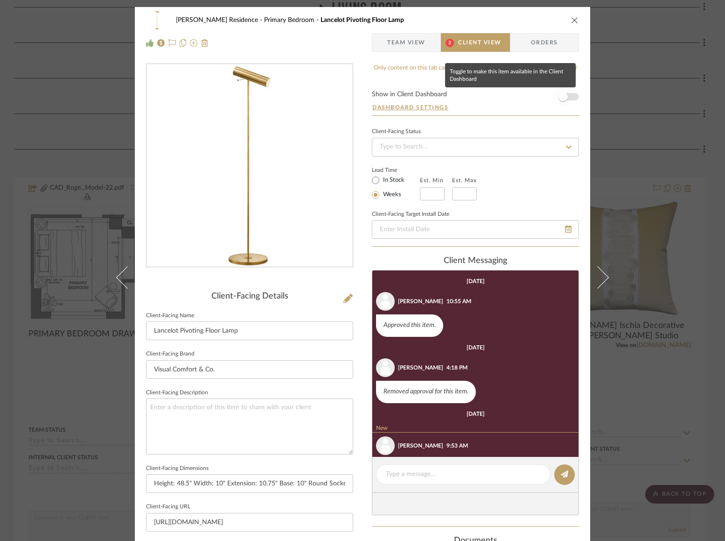
click at [565, 95] on span "button" at bounding box center [563, 96] width 21 height 21
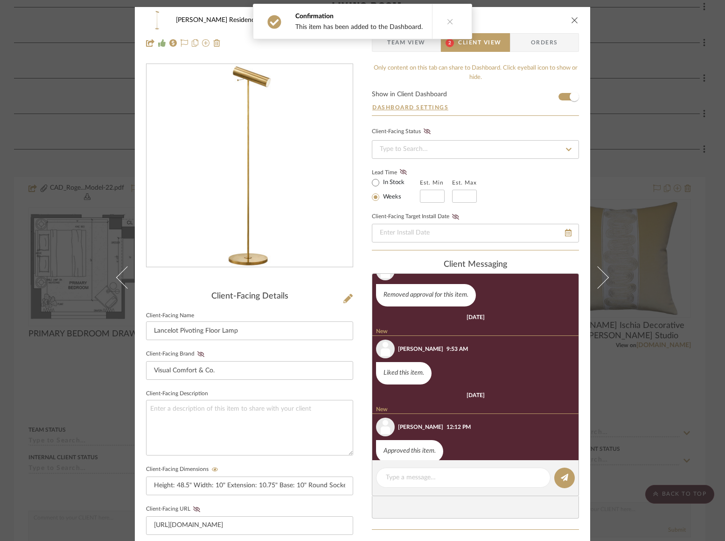
scroll to position [113, 0]
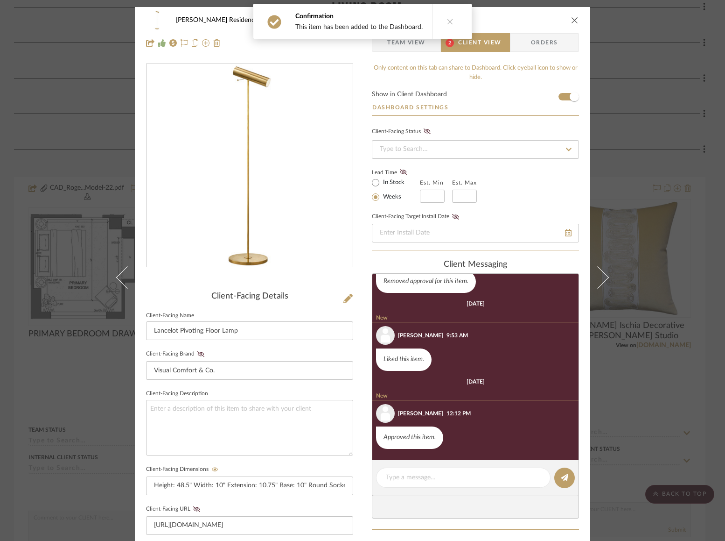
click at [358, 348] on div "Rogers Residence Primary Bedroom Lancelot Pivoting Floor Lamp Team View 2 Clien…" at bounding box center [363, 395] width 456 height 777
click at [401, 43] on span "Team View" at bounding box center [406, 42] width 38 height 19
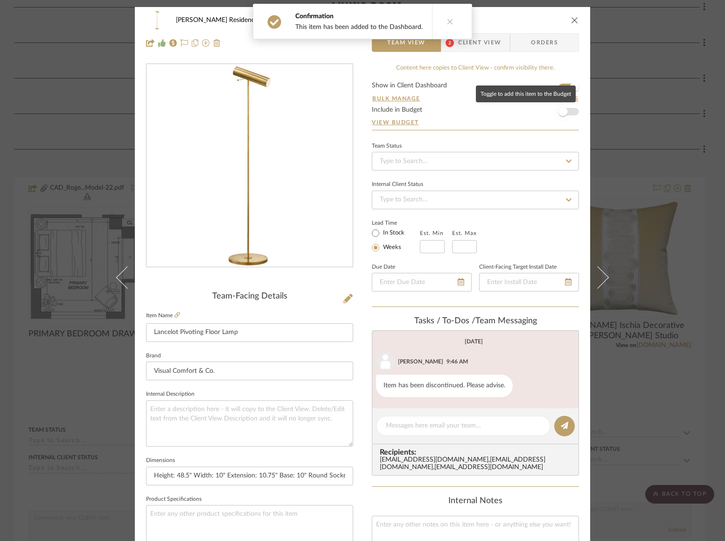
click at [565, 111] on span "button" at bounding box center [563, 111] width 21 height 21
click at [572, 16] on icon "close" at bounding box center [574, 19] width 7 height 7
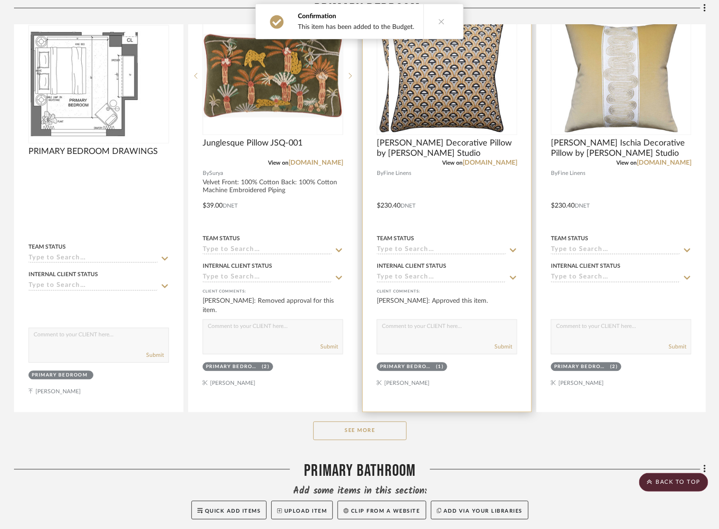
scroll to position [695, 0]
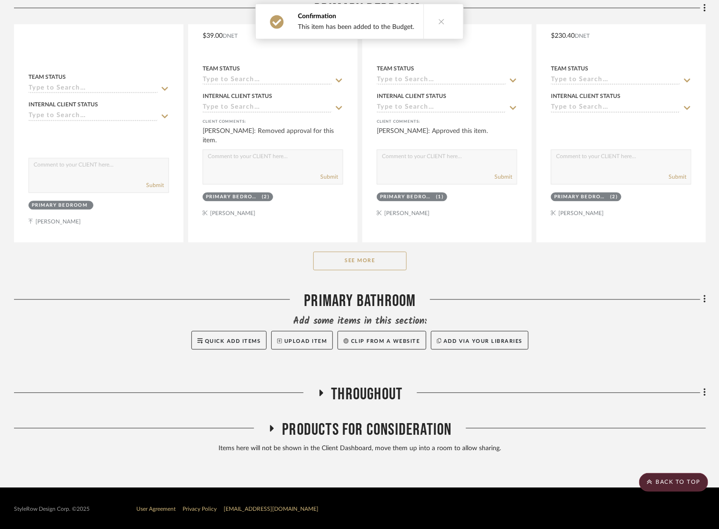
click at [382, 270] on div "See More" at bounding box center [360, 261] width 692 height 37
click at [382, 261] on button "See More" at bounding box center [359, 261] width 93 height 19
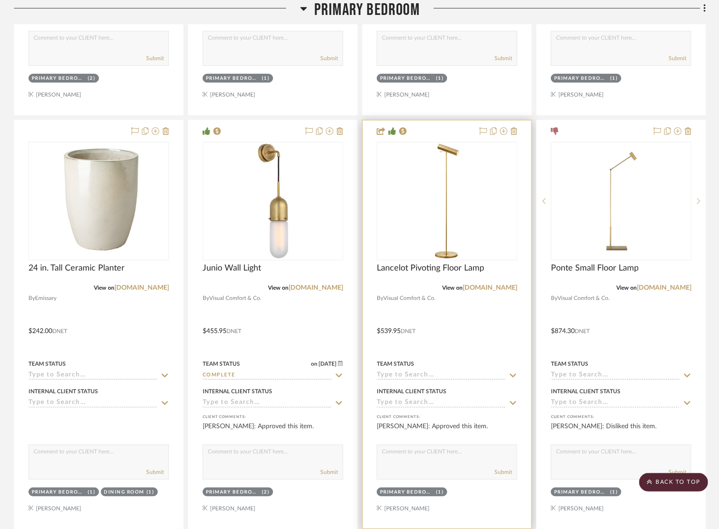
scroll to position [1205, 0]
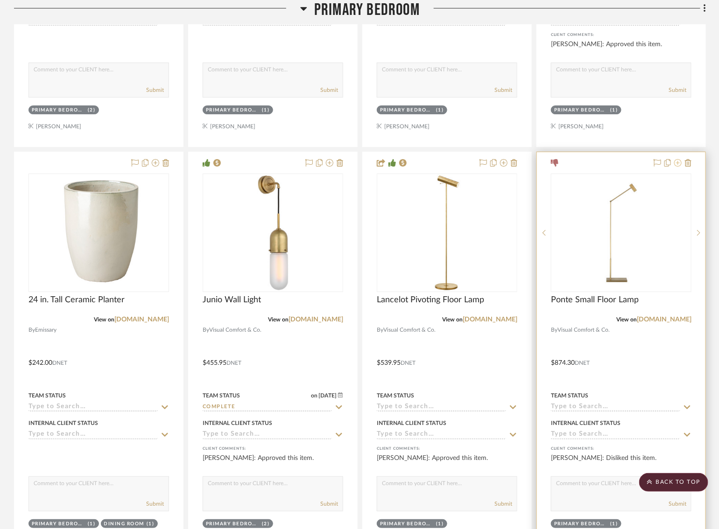
click at [677, 161] on icon at bounding box center [677, 162] width 7 height 7
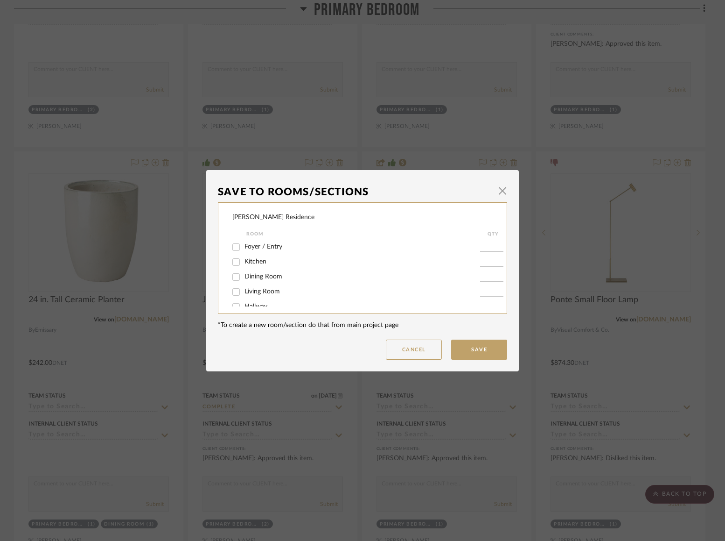
scroll to position [88, 0]
click at [235, 267] on input "Primary Bedroom" at bounding box center [236, 266] width 15 height 15
click at [471, 357] on button "Save" at bounding box center [479, 349] width 56 height 20
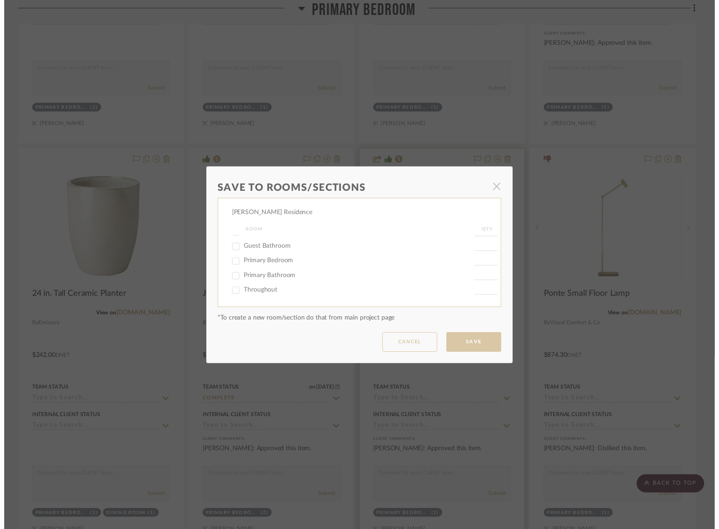
scroll to position [1205, 0]
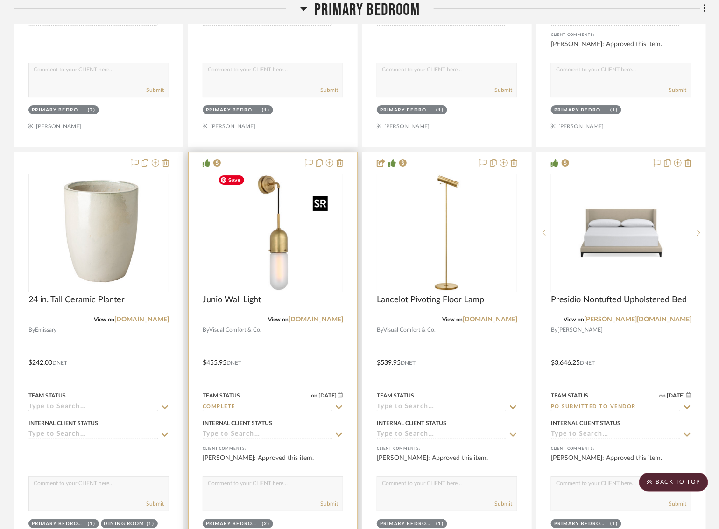
click at [275, 263] on img "0" at bounding box center [273, 233] width 117 height 117
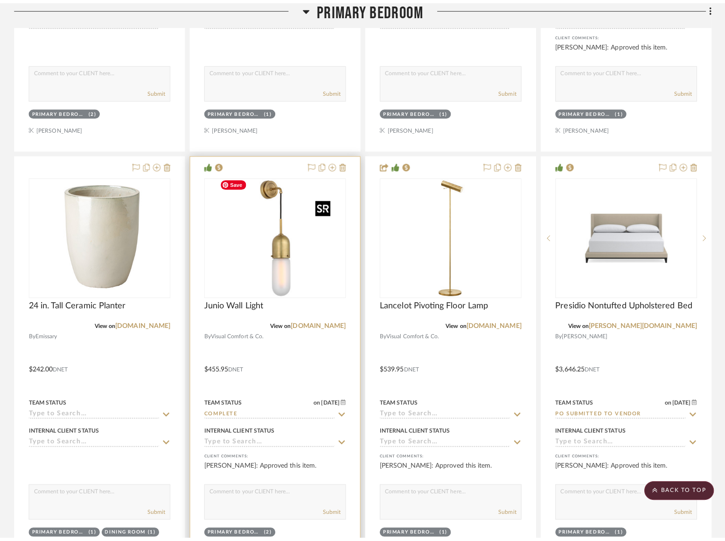
scroll to position [0, 0]
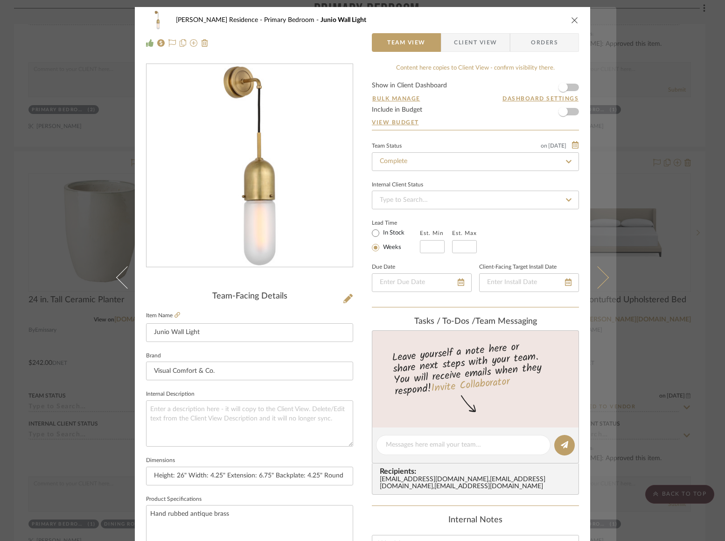
click at [608, 256] on button at bounding box center [603, 277] width 26 height 541
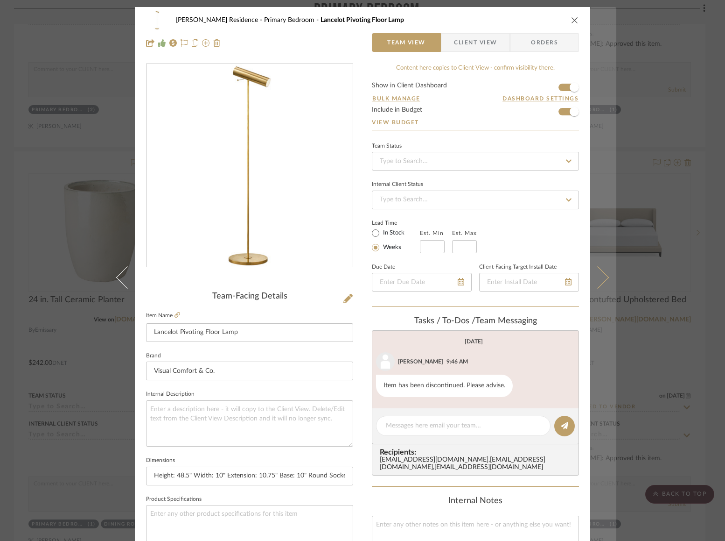
click at [604, 269] on button at bounding box center [603, 277] width 26 height 541
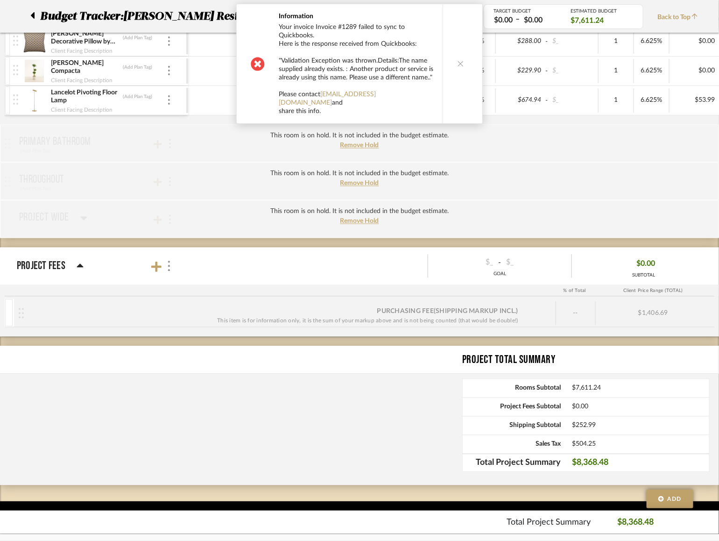
scroll to position [661, 0]
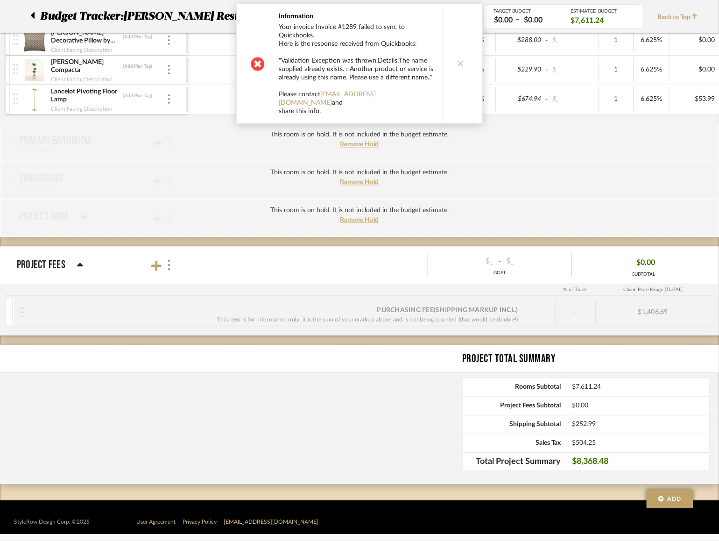
click at [457, 60] on icon at bounding box center [460, 63] width 7 height 7
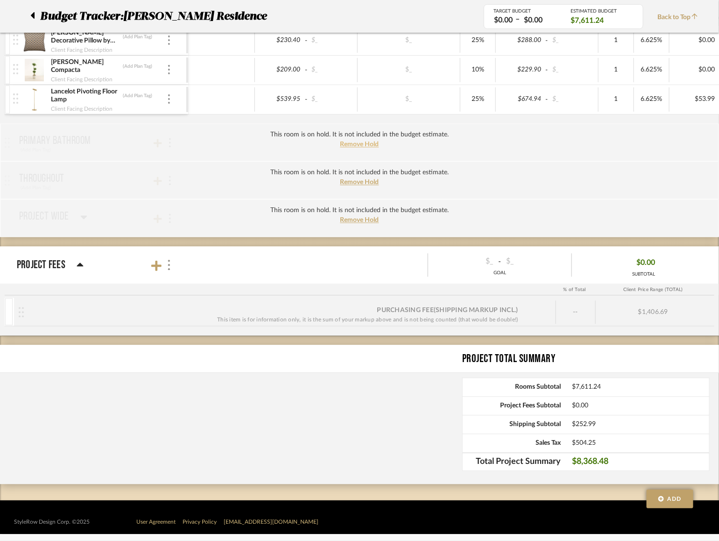
click at [351, 143] on span "Remove Hold" at bounding box center [359, 144] width 39 height 7
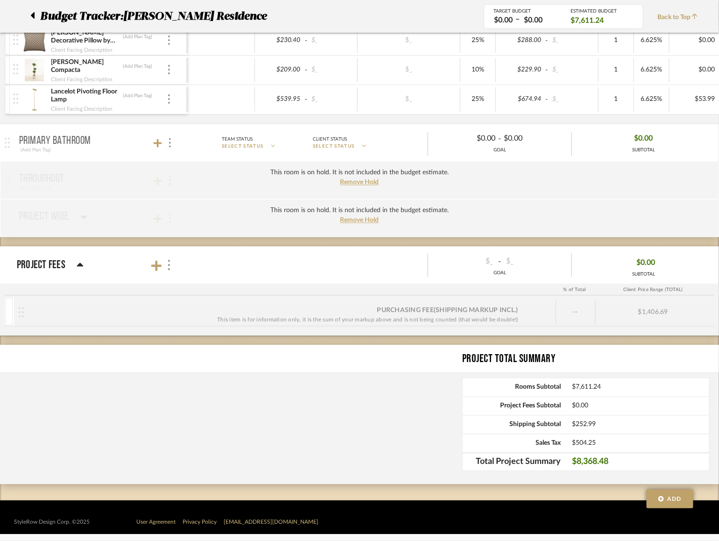
click at [124, 148] on mat-panel-title "Primary Bathroom (Add Plan Tag)" at bounding box center [101, 143] width 164 height 23
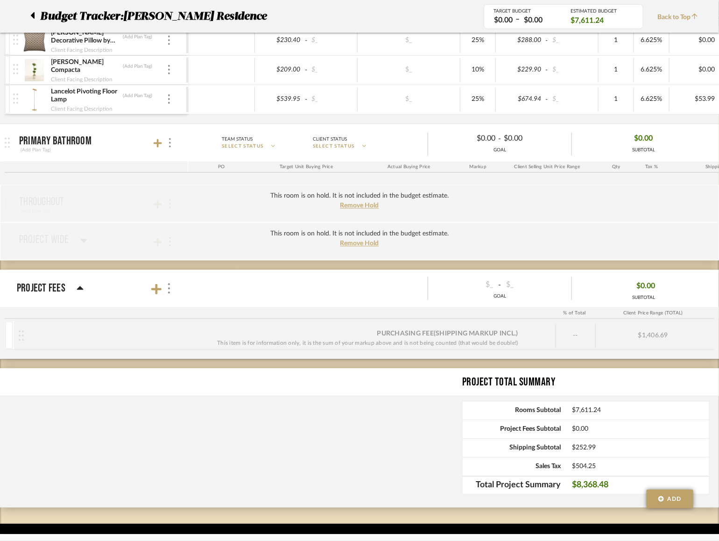
click at [127, 146] on mat-panel-title "Primary Bathroom (Add Plan Tag)" at bounding box center [101, 143] width 164 height 23
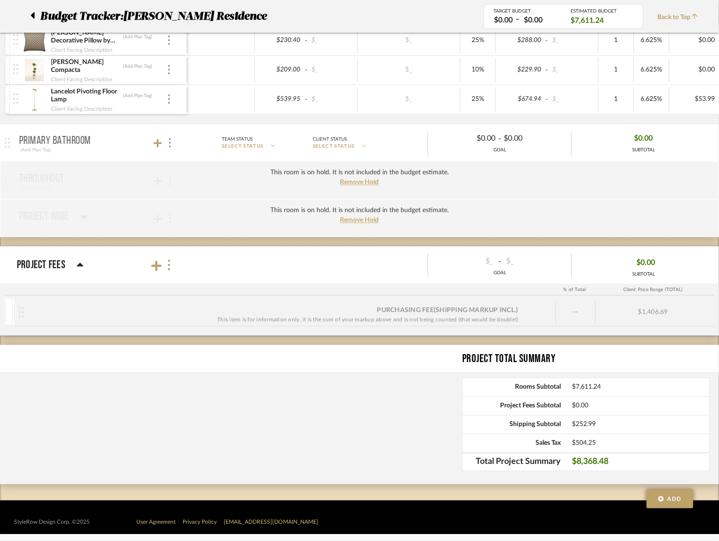
click at [127, 146] on mat-panel-title "Primary Bathroom (Add Plan Tag)" at bounding box center [101, 143] width 164 height 23
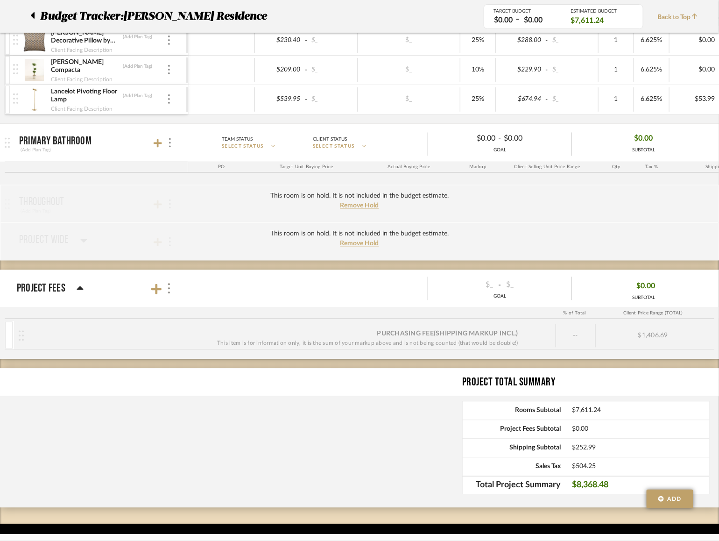
click at [160, 148] on mat-panel-title "Primary Bathroom (Add Plan Tag)" at bounding box center [101, 143] width 164 height 23
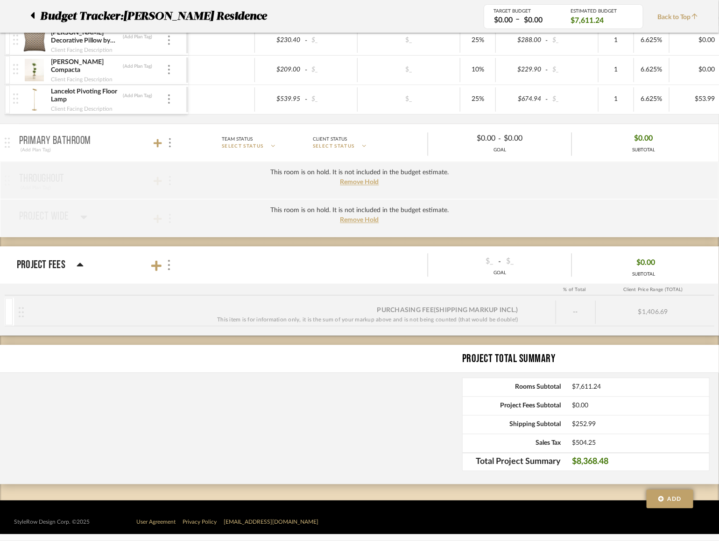
click at [136, 142] on mat-panel-title "Primary Bathroom (Add Plan Tag)" at bounding box center [101, 143] width 164 height 23
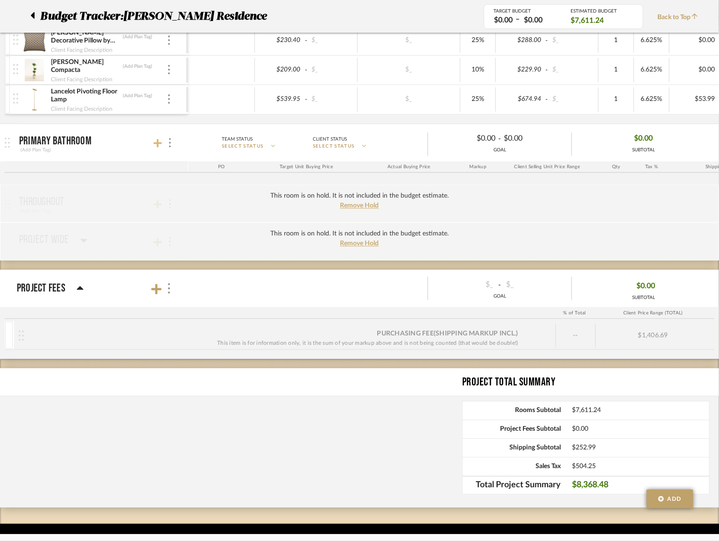
click at [155, 142] on icon at bounding box center [158, 143] width 8 height 9
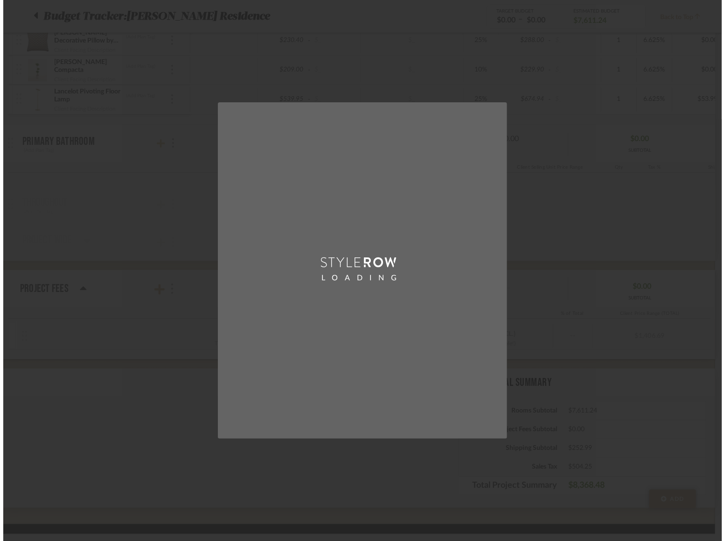
scroll to position [0, 0]
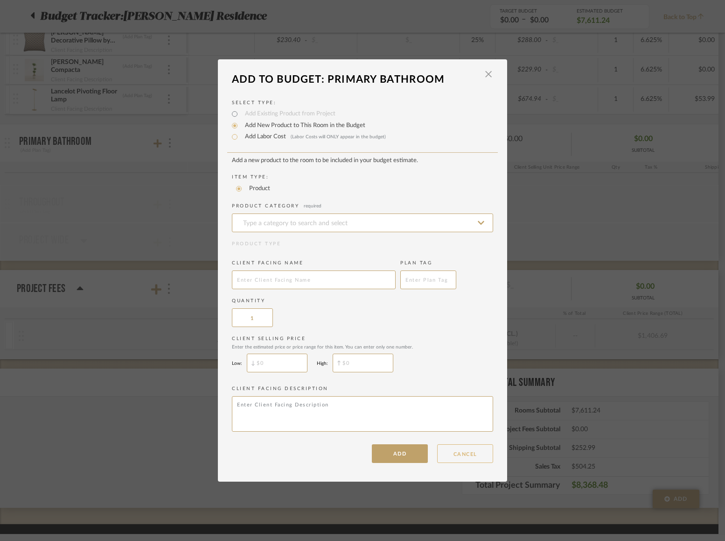
click at [456, 459] on button "CANCEL" at bounding box center [465, 453] width 56 height 19
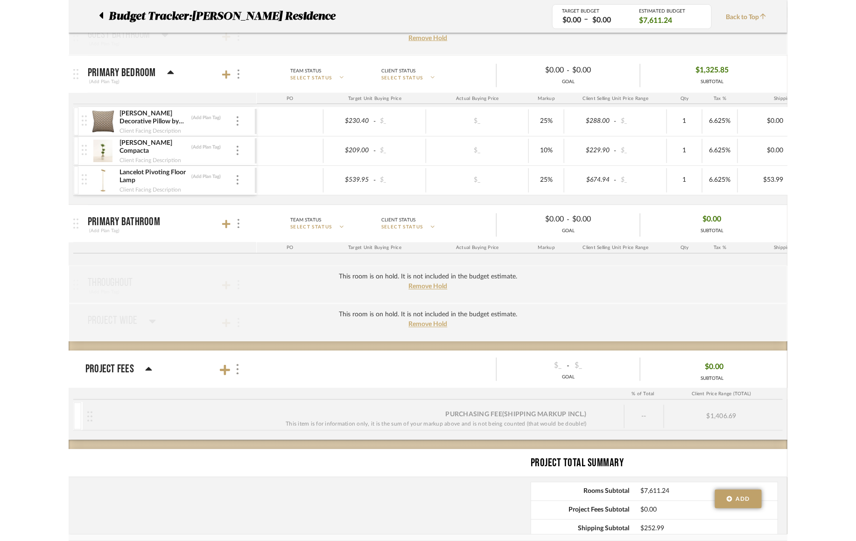
scroll to position [560, 0]
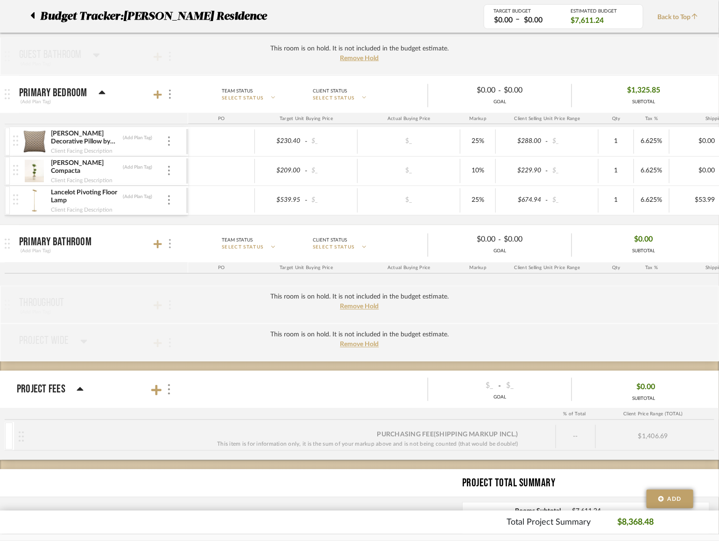
click at [170, 241] on div at bounding box center [169, 244] width 10 height 13
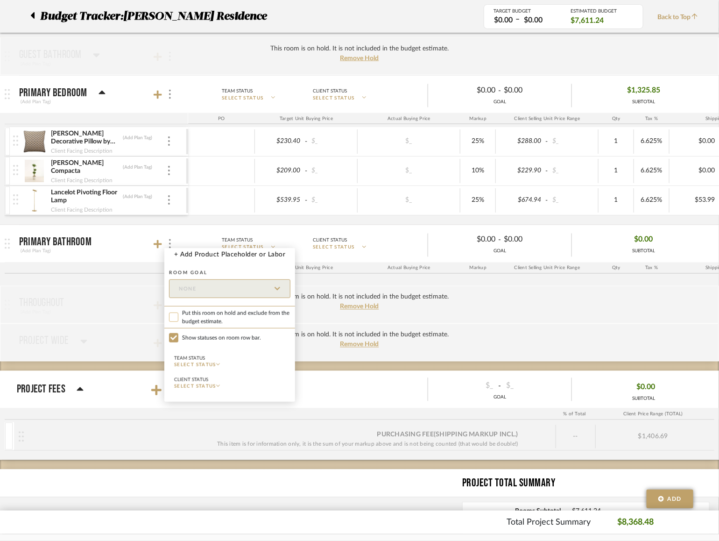
click at [173, 316] on input "Put this room on hold and exclude from the budget estimate." at bounding box center [173, 316] width 9 height 9
checkbox input "true"
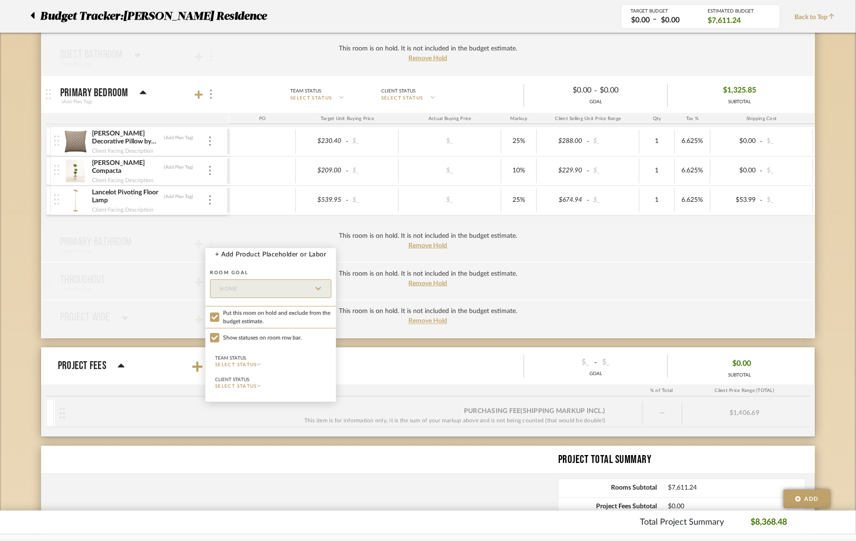
click at [718, 170] on div at bounding box center [428, 270] width 856 height 541
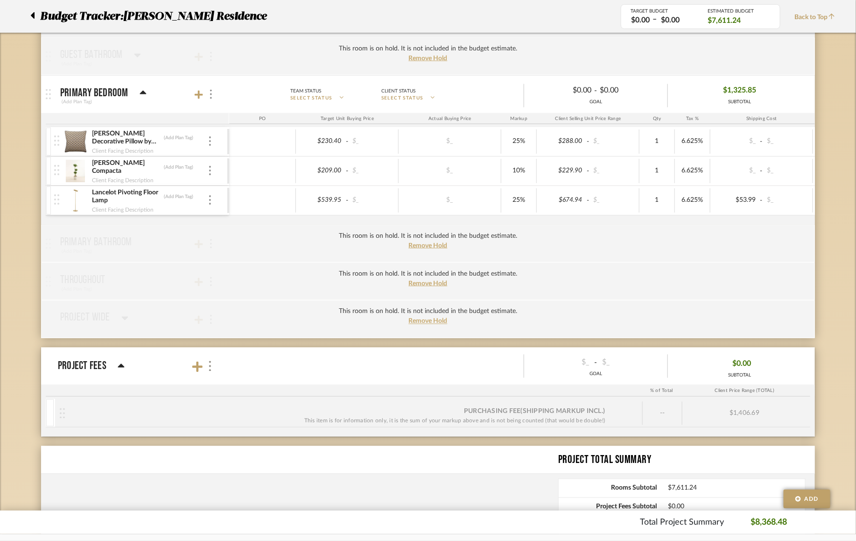
click at [718, 160] on div "Budget Tracker: Rogers Residence Non-Transparent Last Updated: Justin Odle on O…" at bounding box center [428, 54] width 856 height 1094
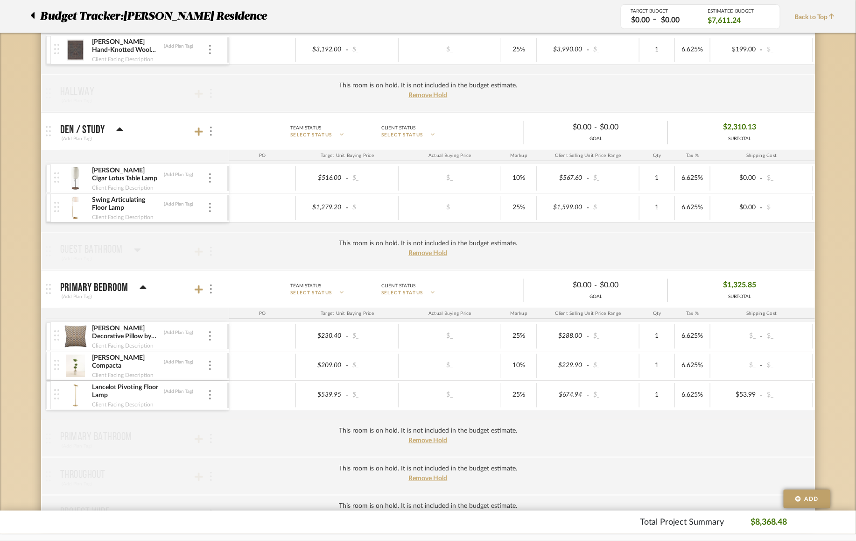
scroll to position [356, 0]
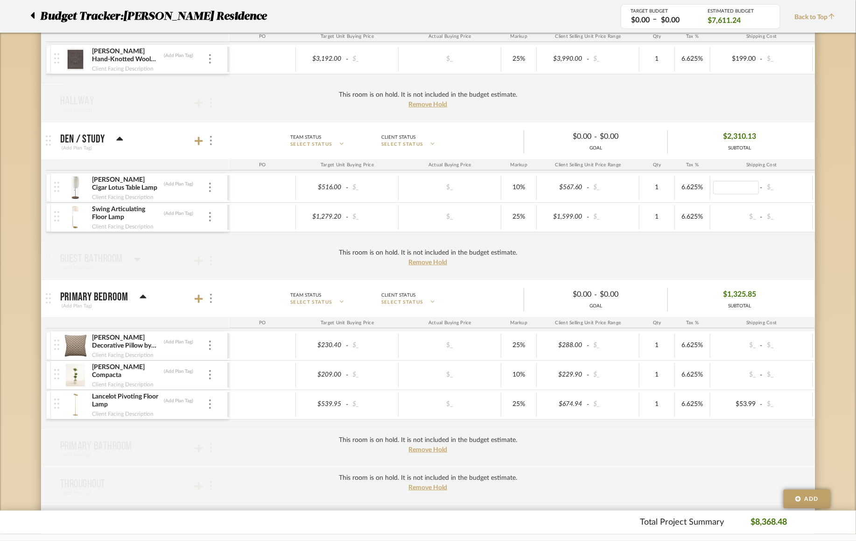
click at [718, 191] on div "Budget Tracker: Rogers Residence Non-Transparent Last Updated: Justin Odle on O…" at bounding box center [428, 258] width 856 height 1094
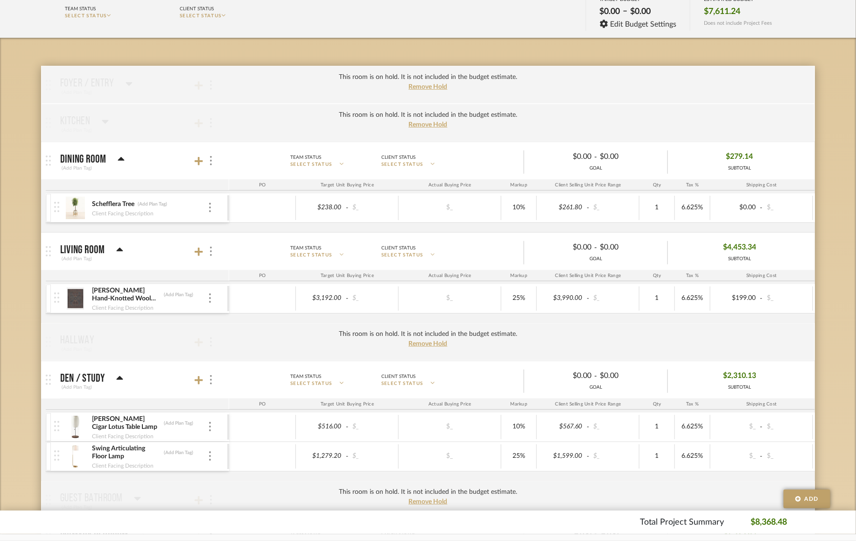
scroll to position [196, 0]
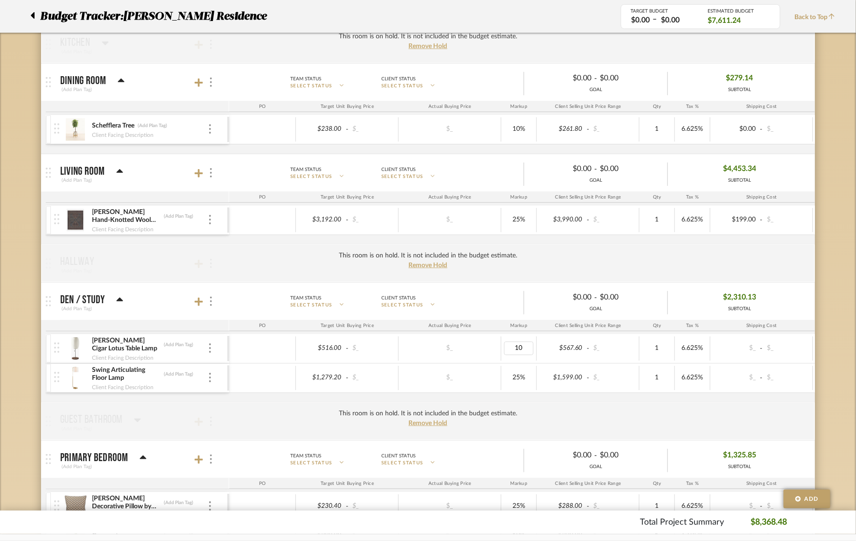
click at [513, 350] on input "10" at bounding box center [518, 348] width 29 height 14
type input "25"
click at [534, 345] on body "Chrome Web Clipper Import Pinterest Support All Projects Library Inspiration Up…" at bounding box center [428, 74] width 856 height 541
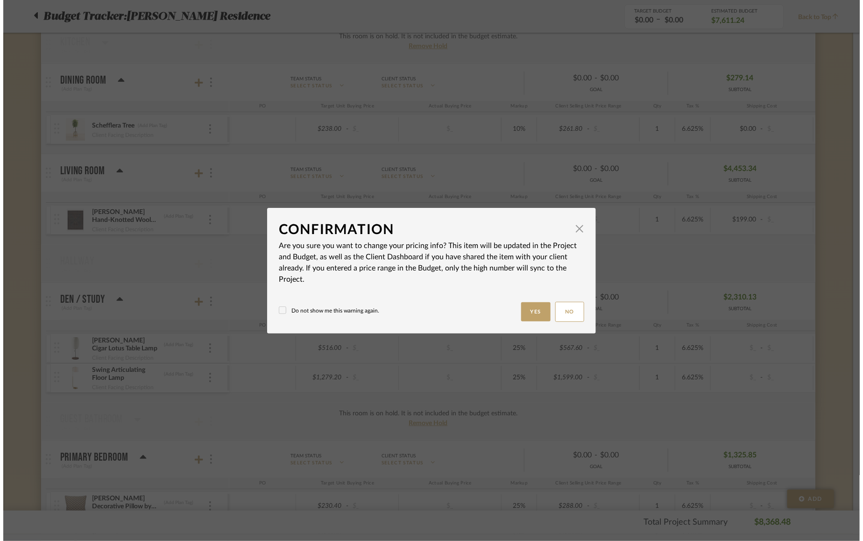
scroll to position [0, 0]
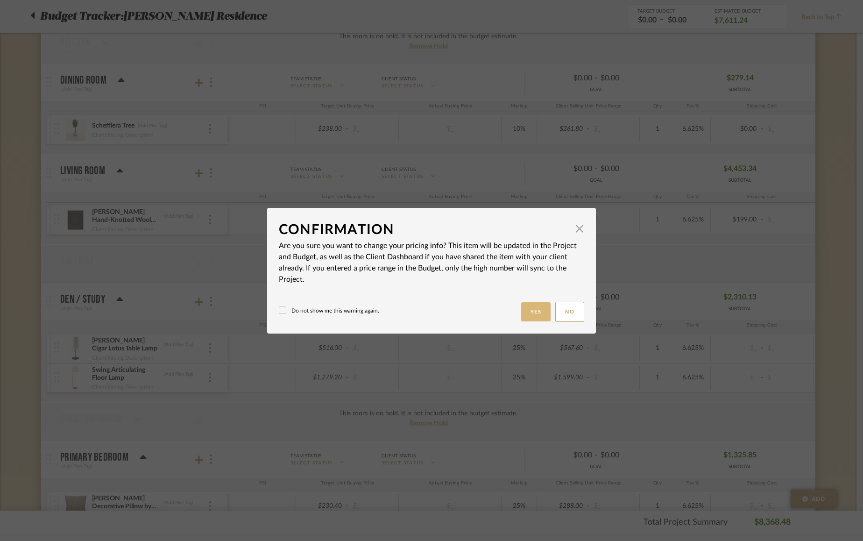
click at [532, 313] on button "Yes" at bounding box center [536, 311] width 30 height 19
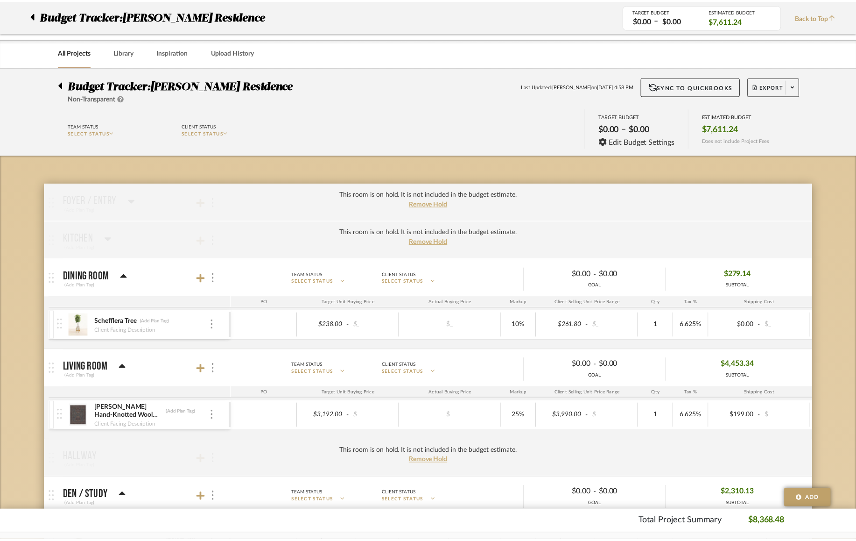
scroll to position [196, 0]
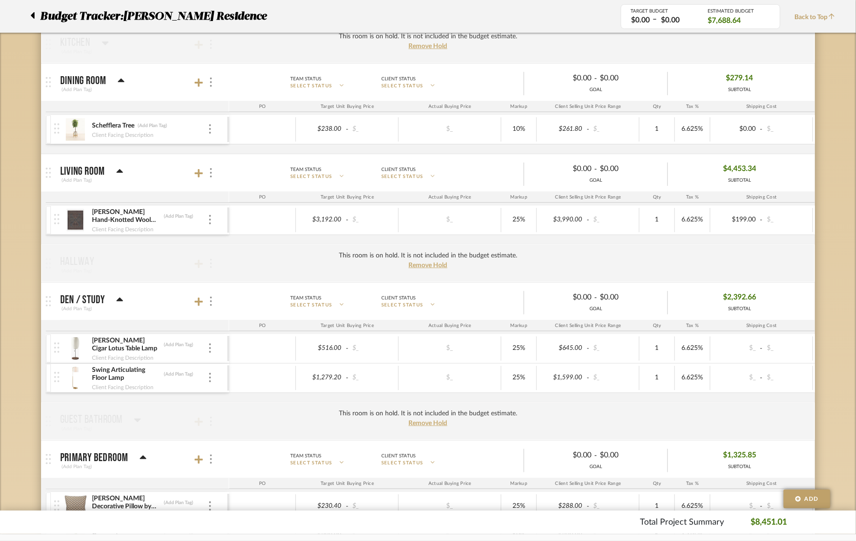
click at [27, 253] on div "Budget Tracker: Rogers Residence Non-Transparent Last Updated: Justin Odle on O…" at bounding box center [428, 419] width 856 height 1094
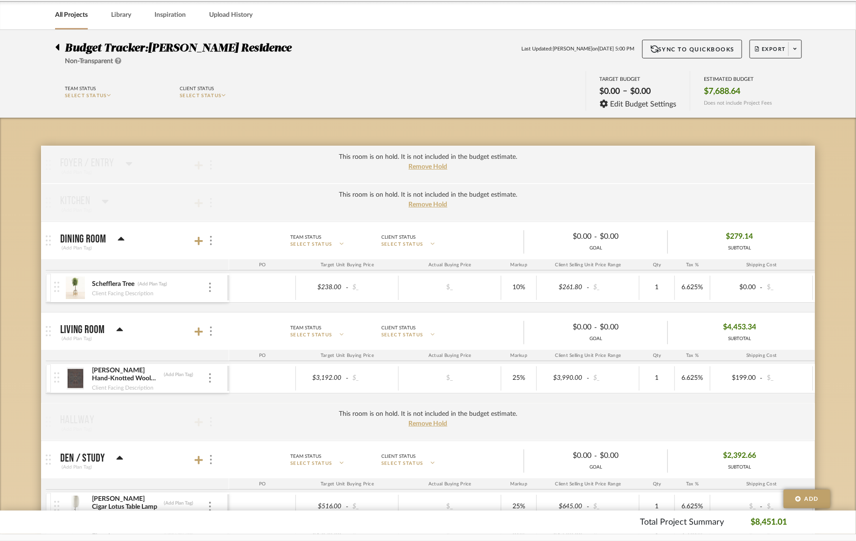
scroll to position [21, 0]
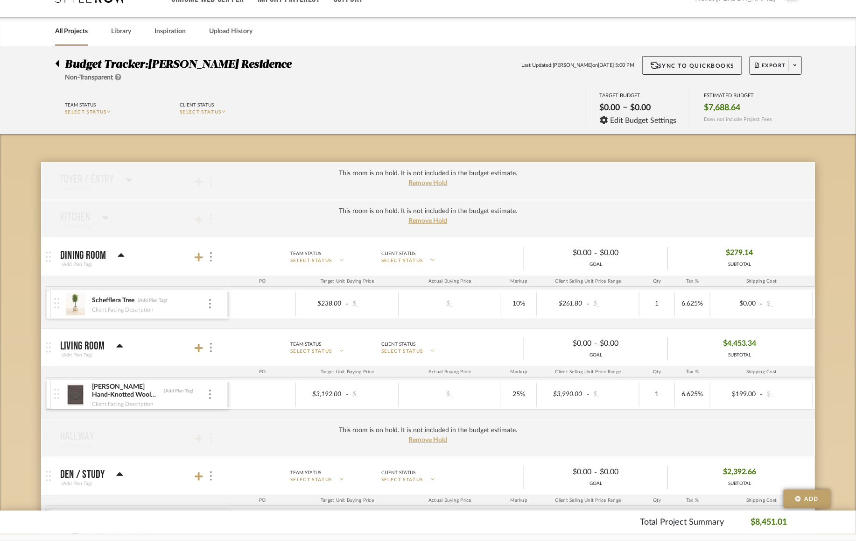
click at [75, 304] on img at bounding box center [75, 304] width 23 height 22
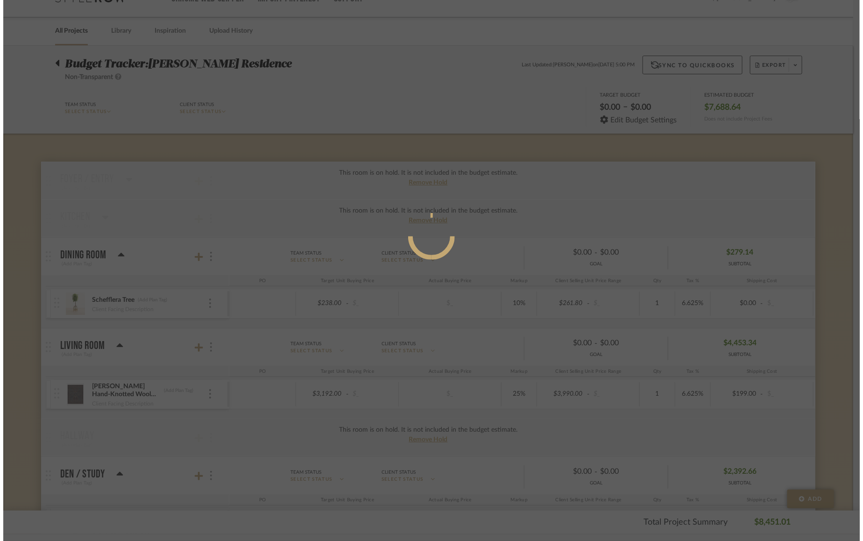
scroll to position [0, 0]
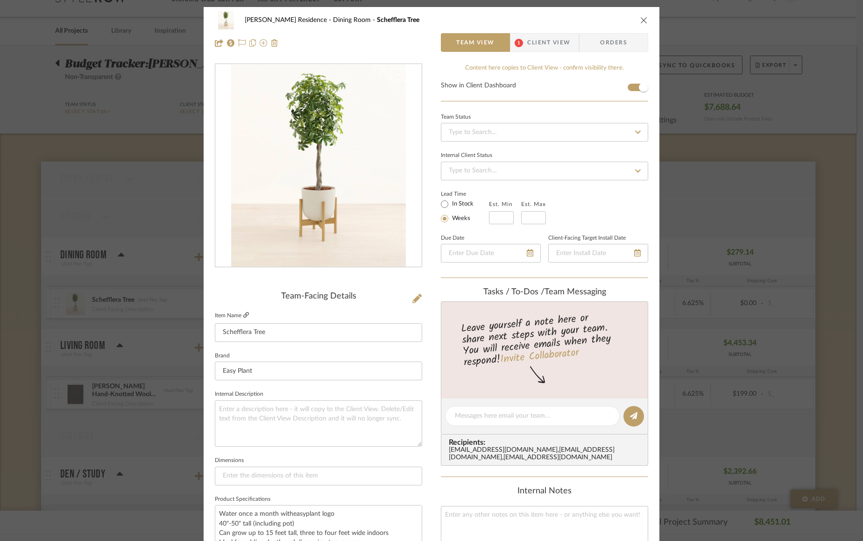
click at [243, 312] on icon at bounding box center [246, 315] width 6 height 6
click at [124, 263] on div "Rogers Residence Dining Room Schefflera Tree Team View 1 Client View Orders Tea…" at bounding box center [431, 270] width 863 height 541
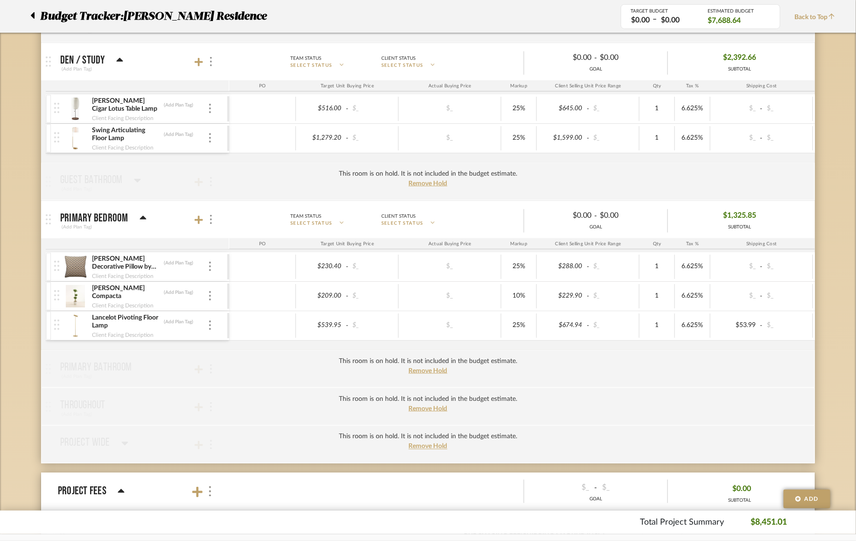
scroll to position [487, 0]
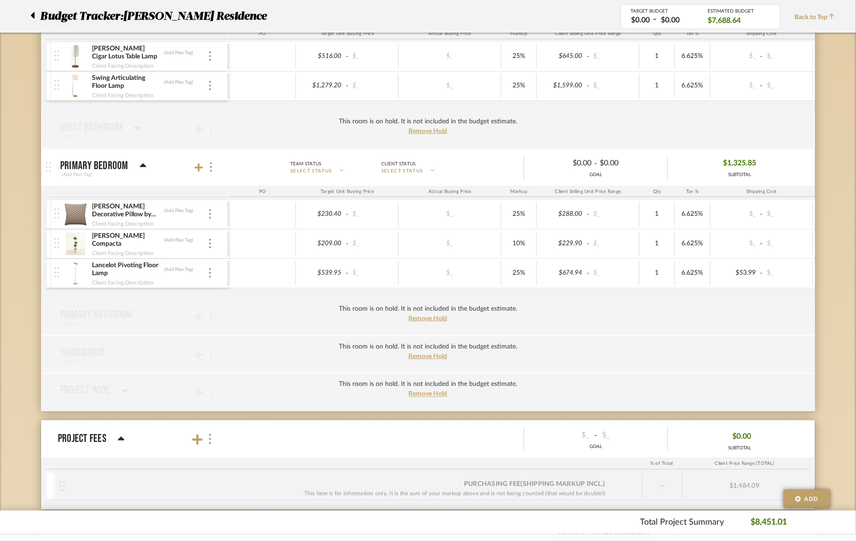
click at [74, 241] on img at bounding box center [75, 243] width 23 height 22
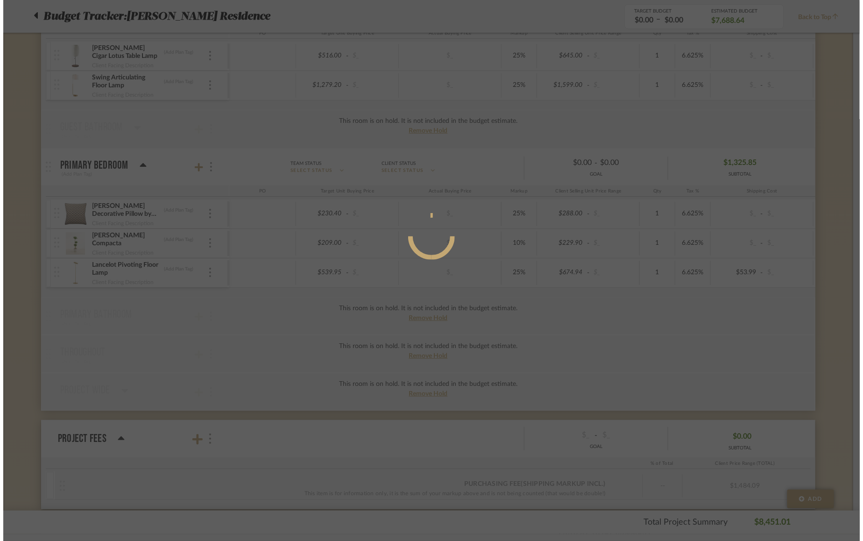
scroll to position [0, 0]
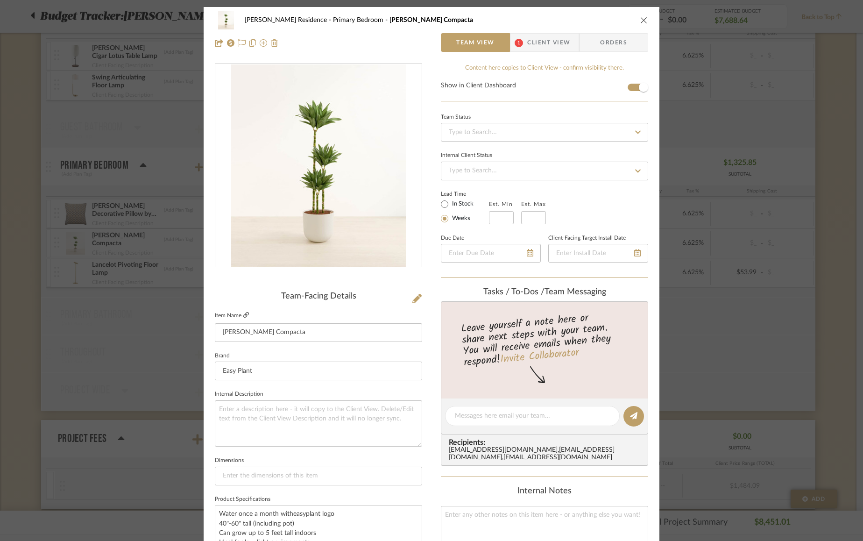
click at [243, 312] on icon at bounding box center [246, 315] width 6 height 6
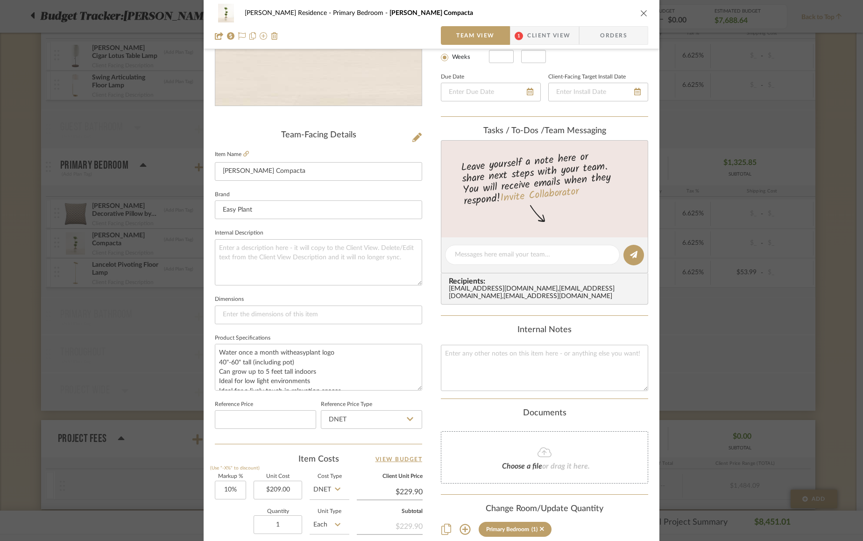
scroll to position [162, 0]
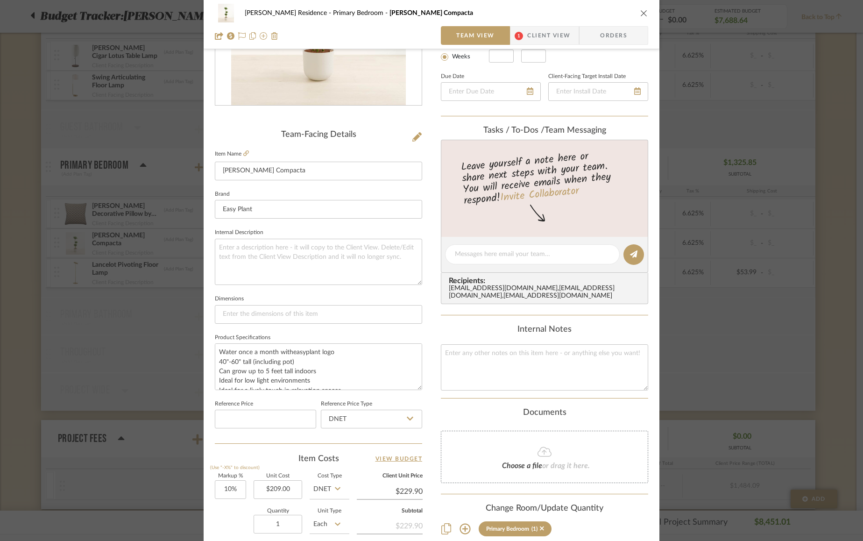
click at [132, 245] on div "Rogers Residence Primary Bedroom Janet Craig Compacta Team View 1 Client View O…" at bounding box center [431, 270] width 863 height 541
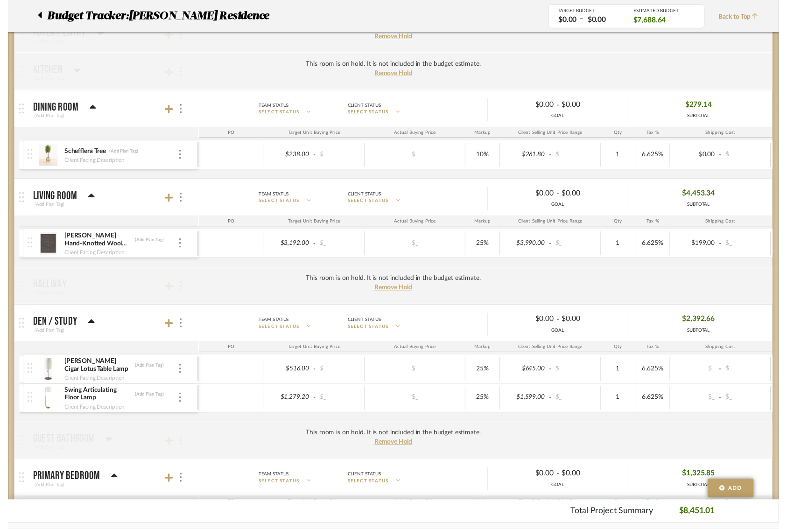
scroll to position [0, 0]
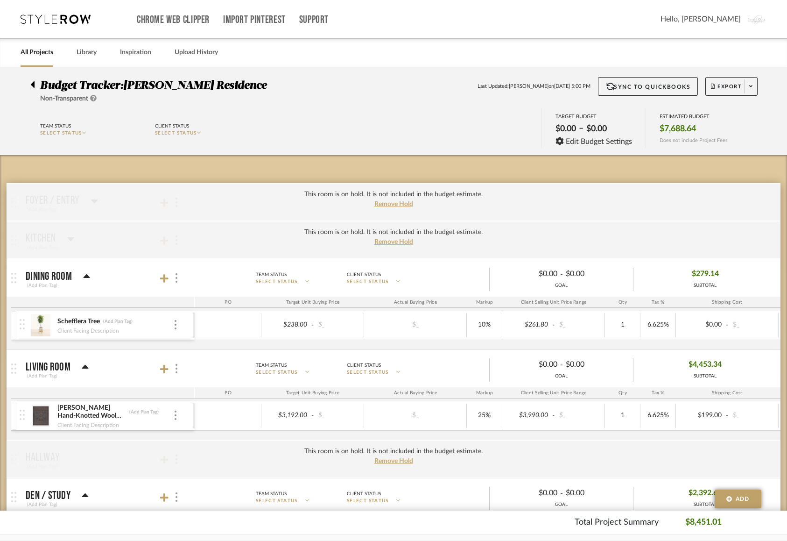
click at [37, 84] on div at bounding box center [35, 82] width 10 height 11
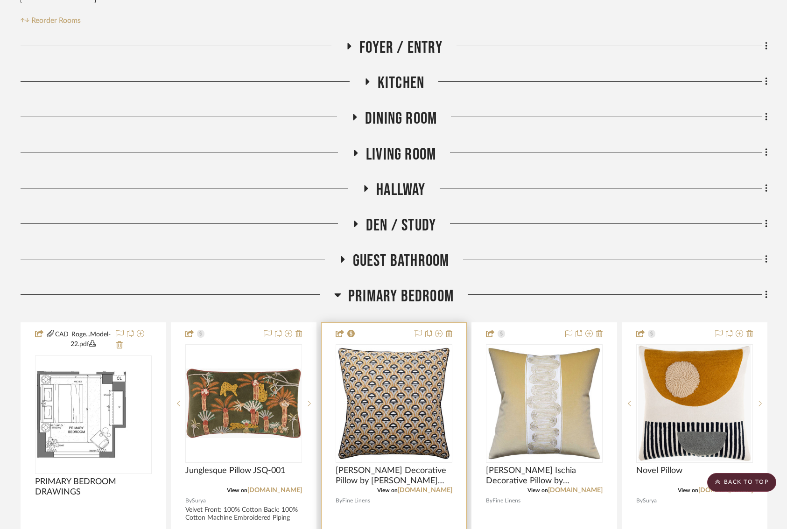
scroll to position [179, 0]
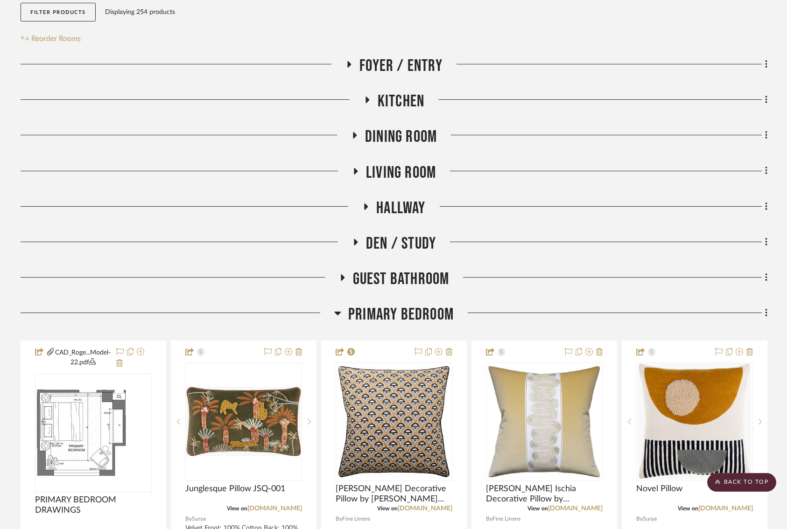
click at [357, 170] on icon at bounding box center [355, 171] width 11 height 7
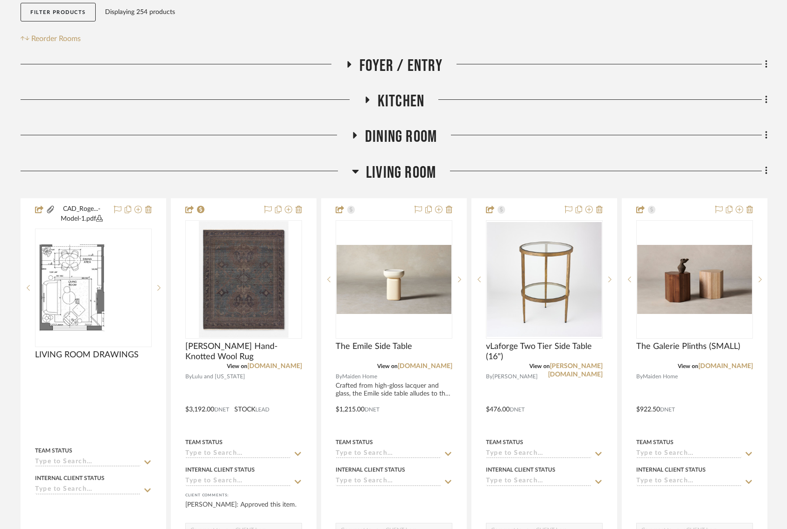
click at [358, 170] on icon at bounding box center [355, 172] width 7 height 4
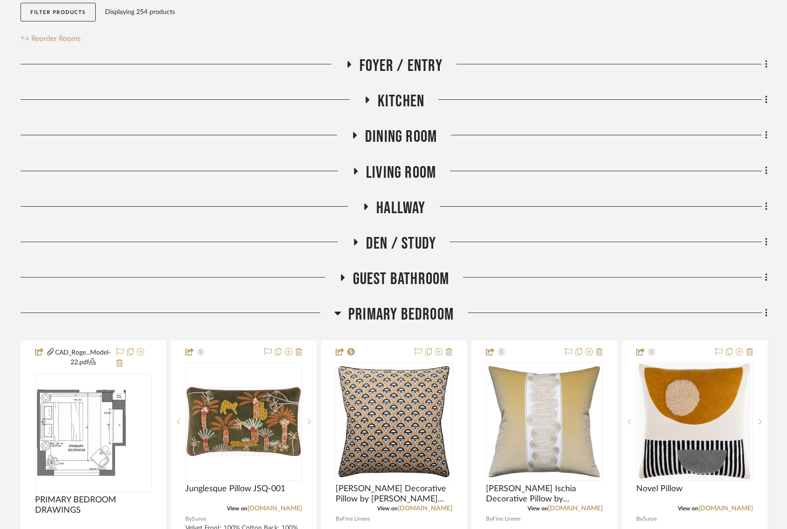
click at [351, 132] on fa-icon at bounding box center [354, 139] width 7 height 14
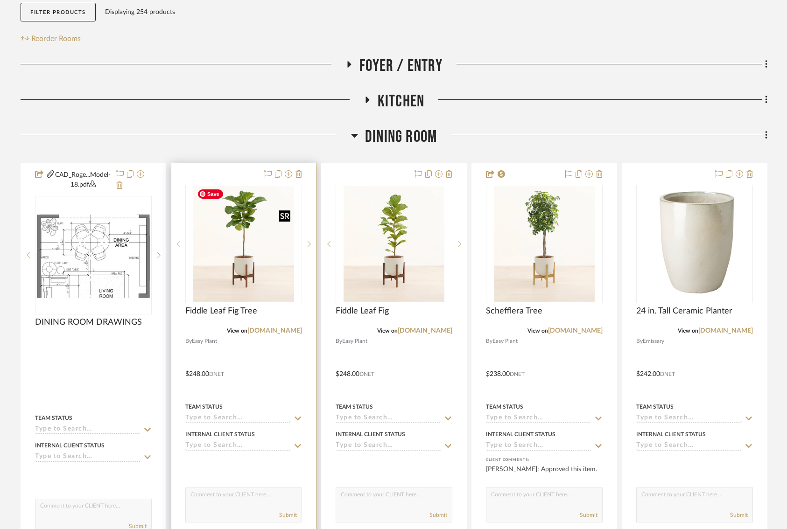
click at [277, 270] on img "0" at bounding box center [243, 244] width 101 height 117
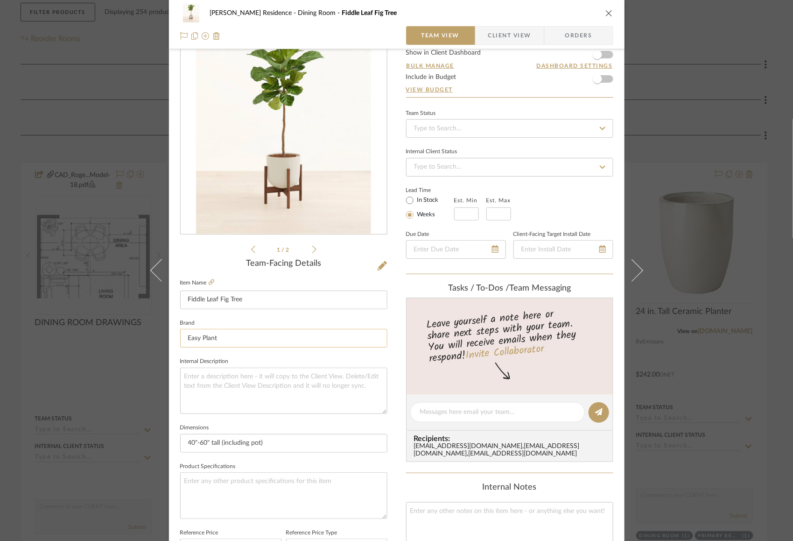
scroll to position [0, 0]
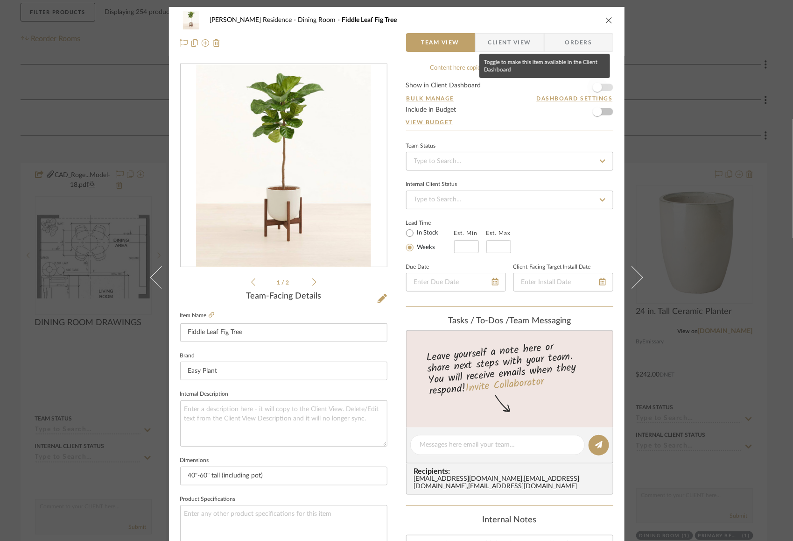
click at [599, 84] on span "button" at bounding box center [597, 87] width 21 height 21
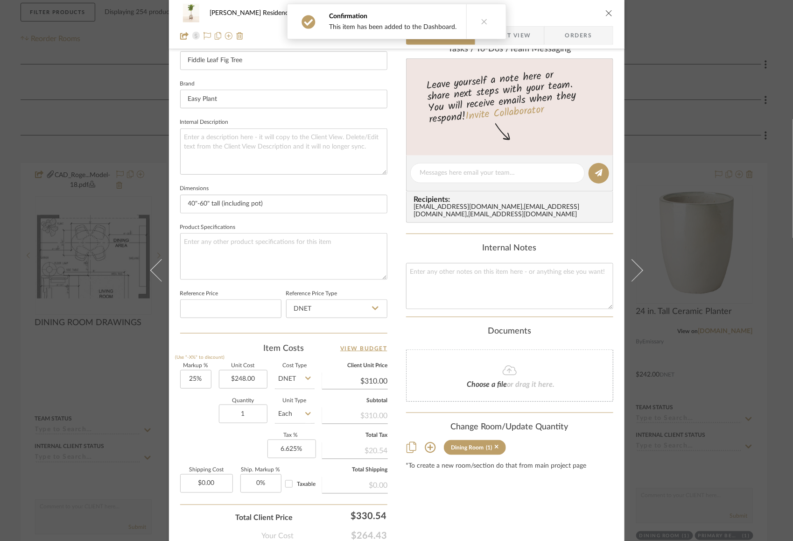
scroll to position [282, 0]
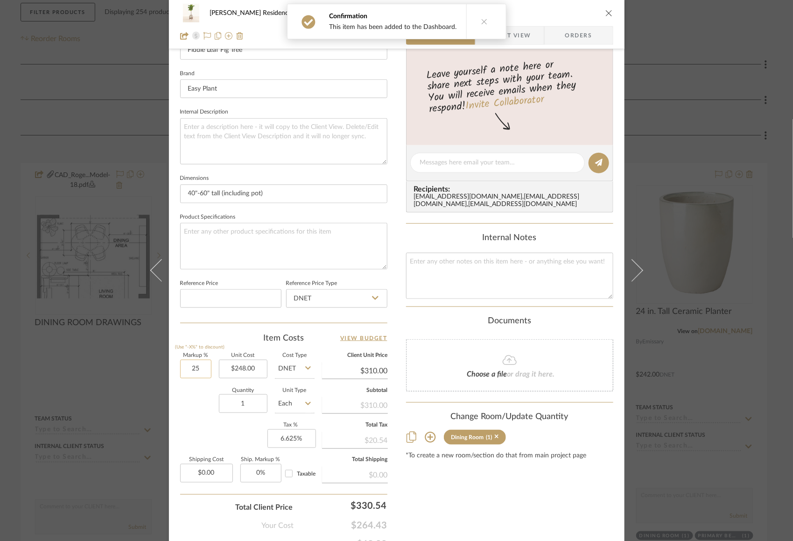
click at [193, 365] on input "25" at bounding box center [195, 368] width 31 height 19
click at [193, 365] on input "105" at bounding box center [195, 368] width 31 height 19
type input "10%"
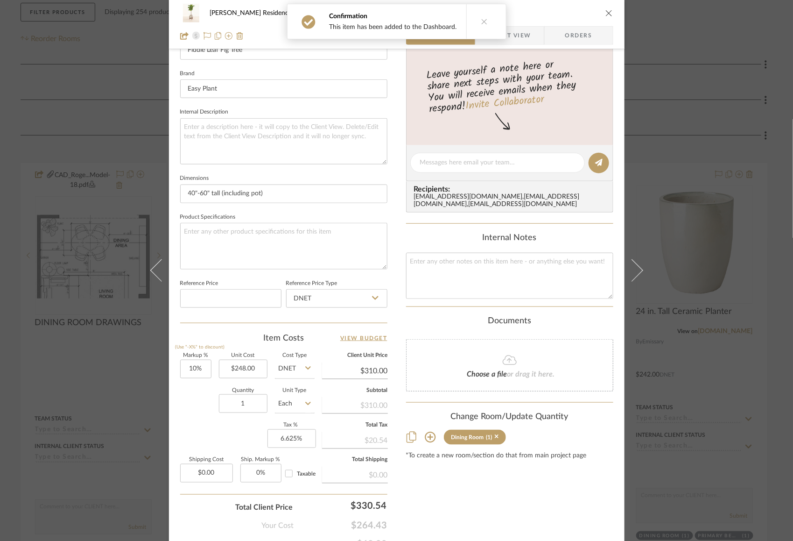
click at [193, 401] on div "Quantity 1 Unit Type Each" at bounding box center [247, 404] width 134 height 33
type input "$272.80"
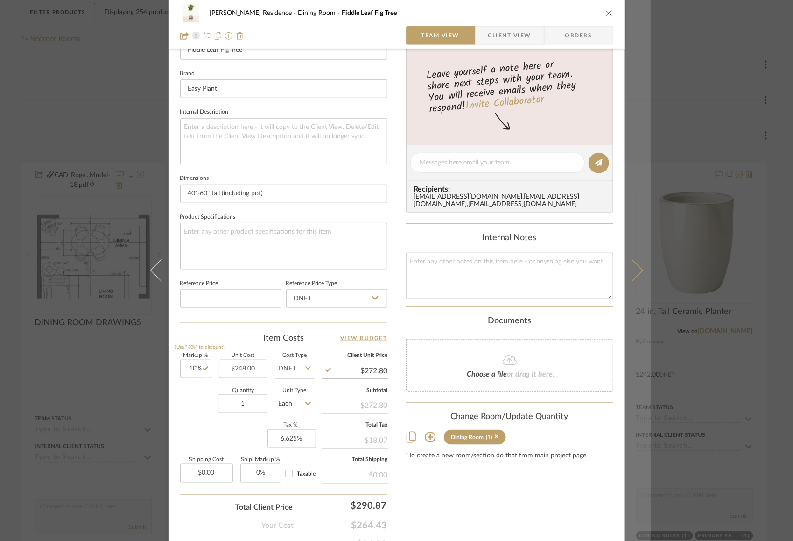
click at [639, 263] on button at bounding box center [638, 270] width 26 height 541
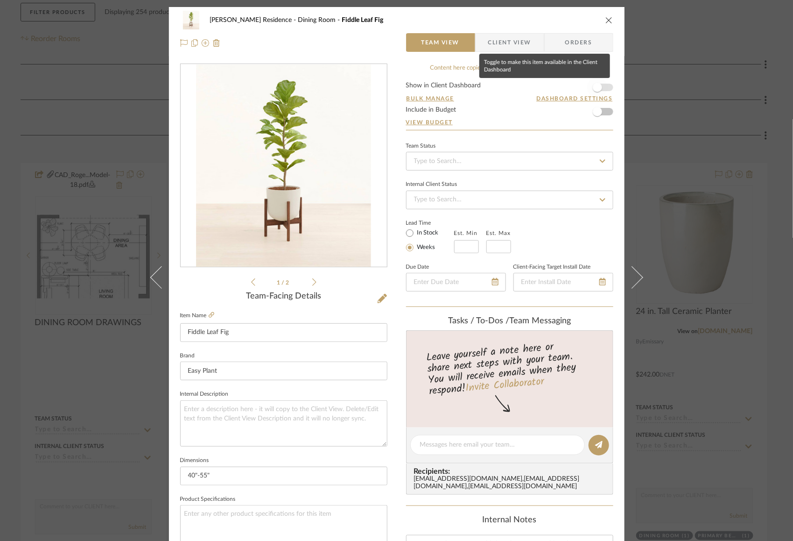
click at [595, 83] on span "button" at bounding box center [597, 87] width 9 height 9
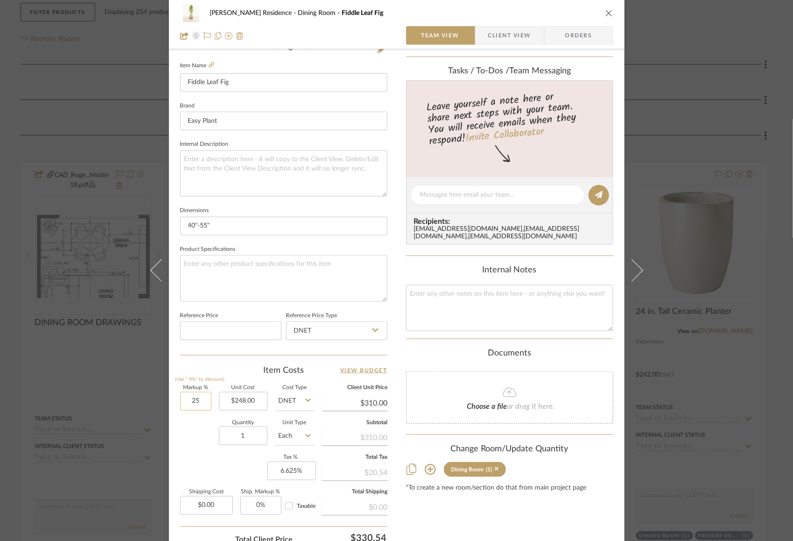
click at [186, 401] on input "25" at bounding box center [195, 401] width 31 height 19
type input "10%"
click at [192, 420] on div "Quantity 1 Unit Type Each" at bounding box center [247, 436] width 134 height 33
type input "$272.80"
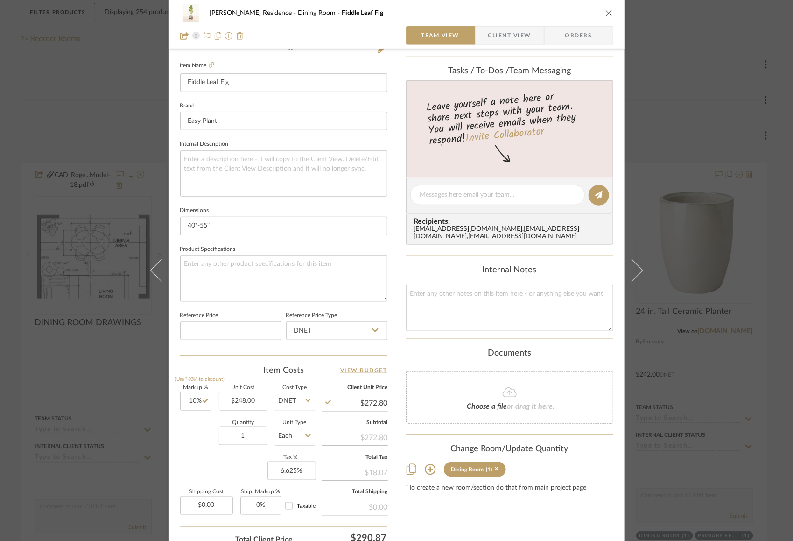
scroll to position [0, 0]
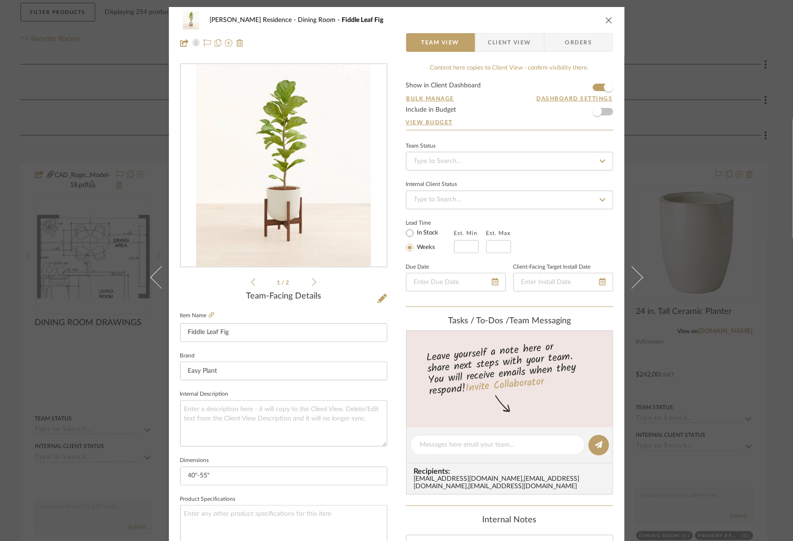
click at [607, 18] on icon "close" at bounding box center [608, 19] width 7 height 7
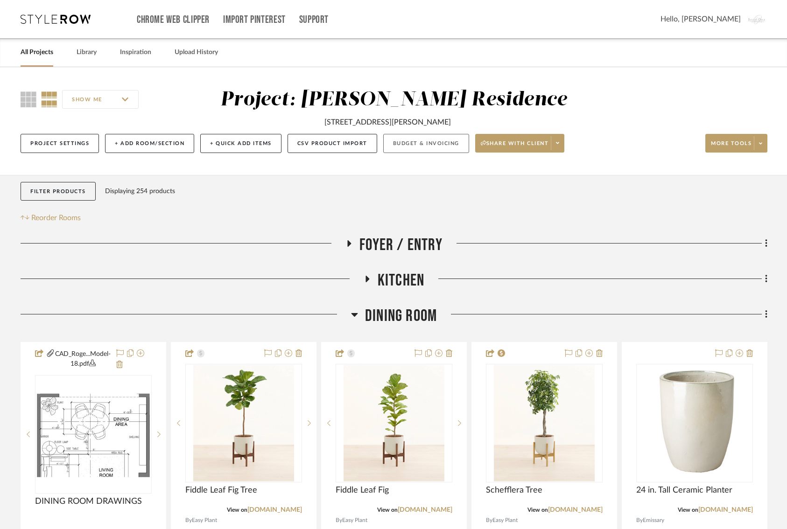
click at [424, 143] on button "Budget & Invoicing" at bounding box center [426, 143] width 86 height 19
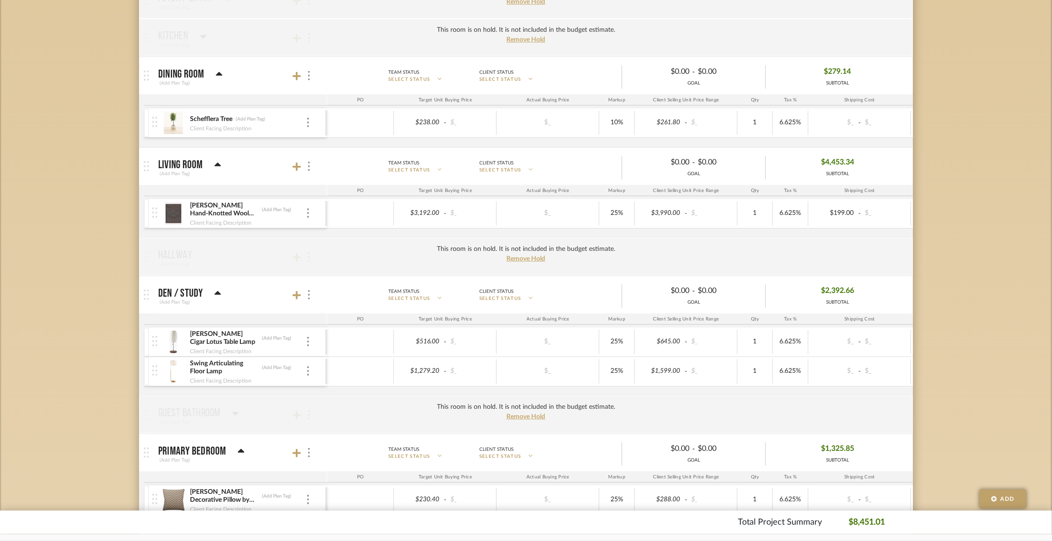
scroll to position [227, 0]
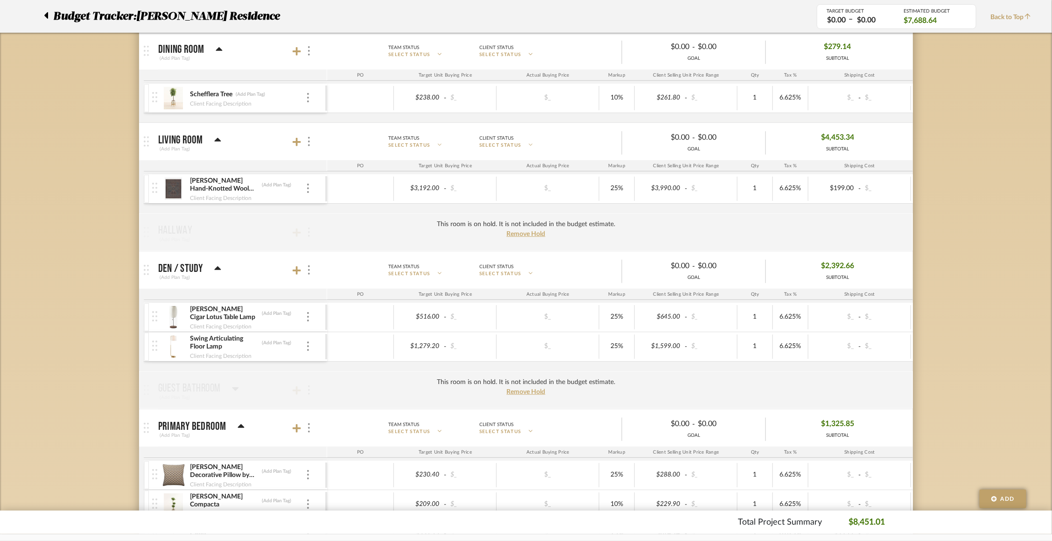
click at [173, 344] on img at bounding box center [173, 346] width 23 height 22
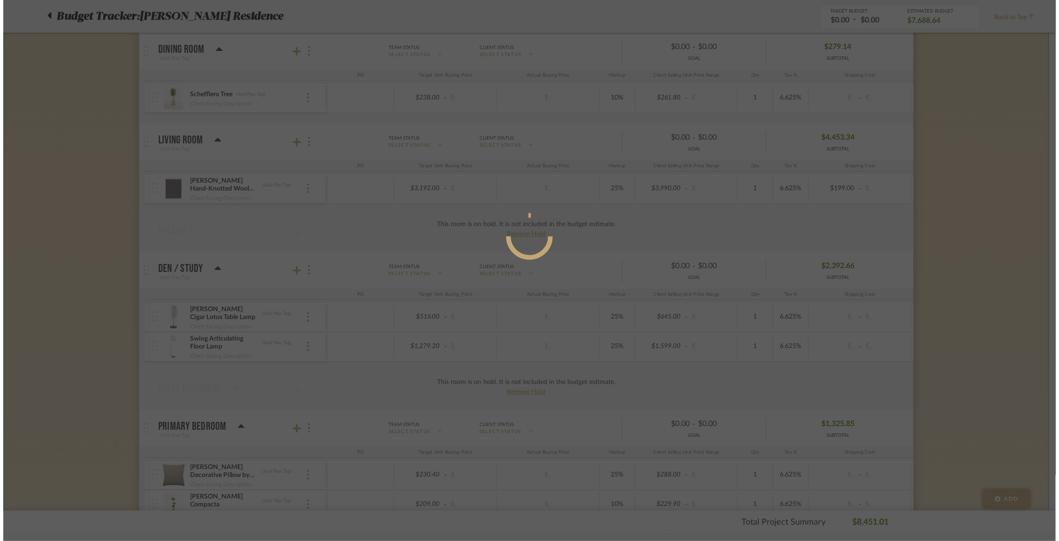
scroll to position [0, 0]
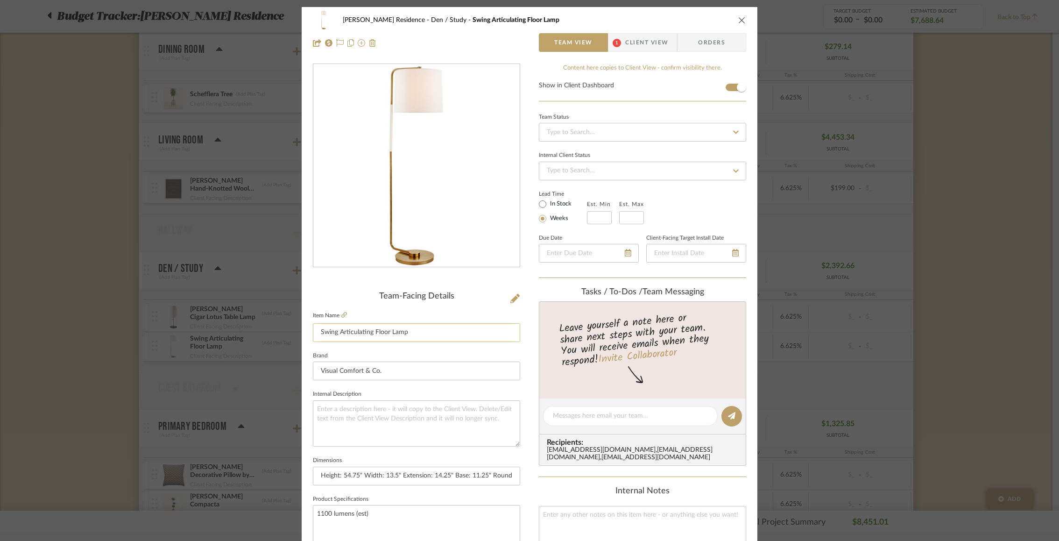
click at [371, 334] on input "Swing Articulating Floor Lamp" at bounding box center [416, 332] width 207 height 19
click at [530, 345] on div "Rogers Residence Den / Study Swing Articulating Floor Lamp Team View 1 Client V…" at bounding box center [530, 438] width 456 height 862
click at [343, 314] on icon at bounding box center [344, 315] width 6 height 6
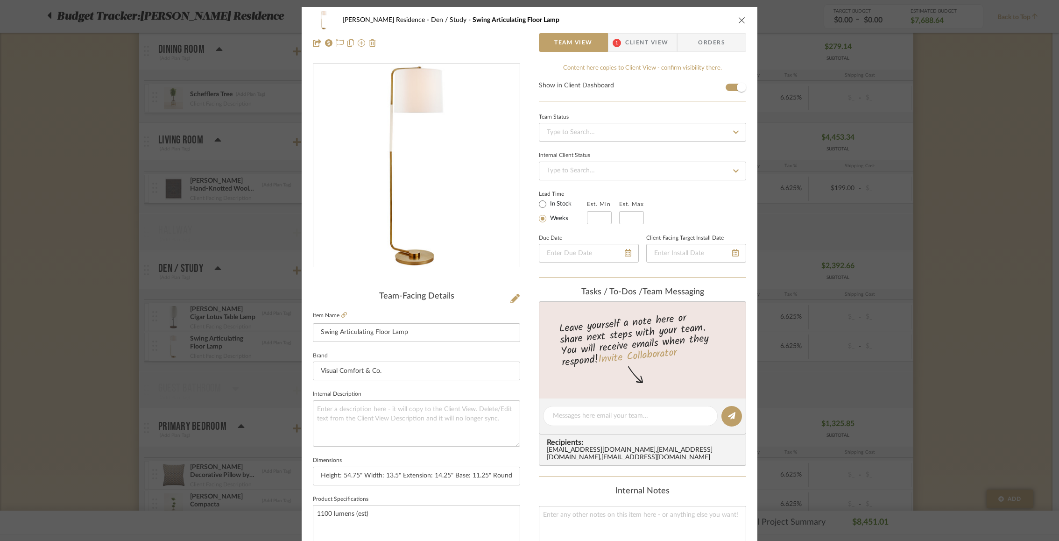
click at [258, 143] on div "Rogers Residence Den / Study Swing Articulating Floor Lamp Team View 1 Client V…" at bounding box center [529, 270] width 1059 height 541
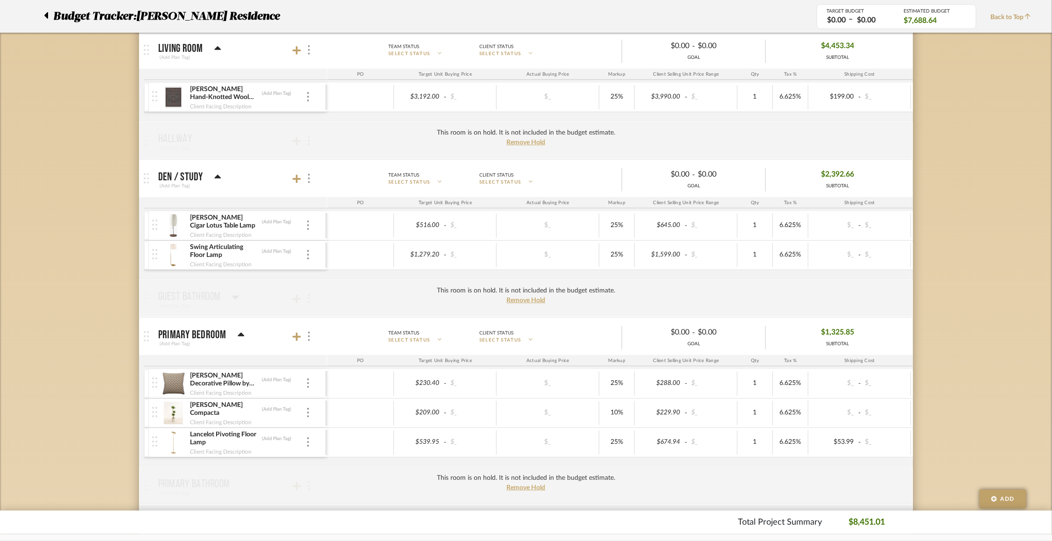
scroll to position [323, 0]
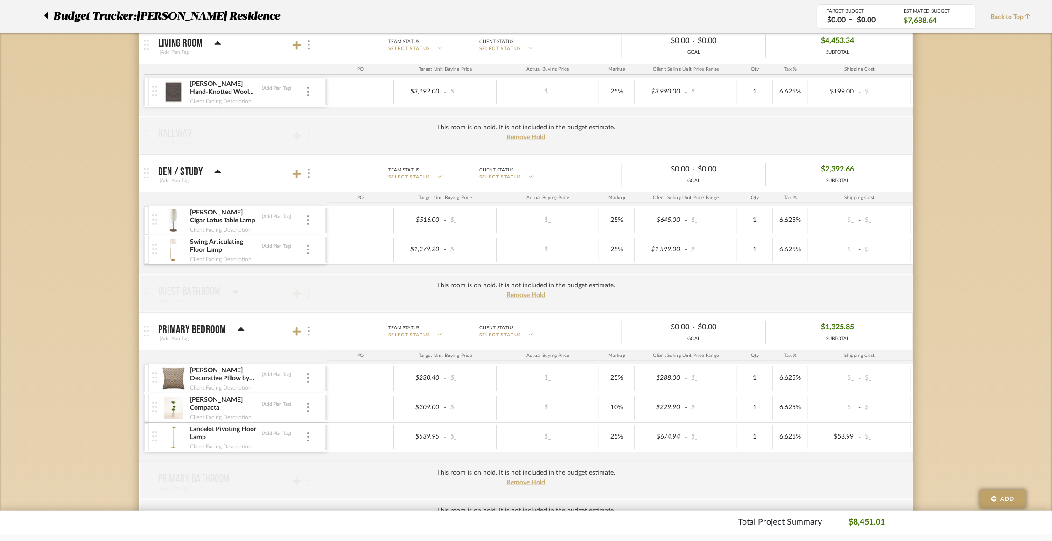
click at [173, 437] on img at bounding box center [173, 437] width 23 height 22
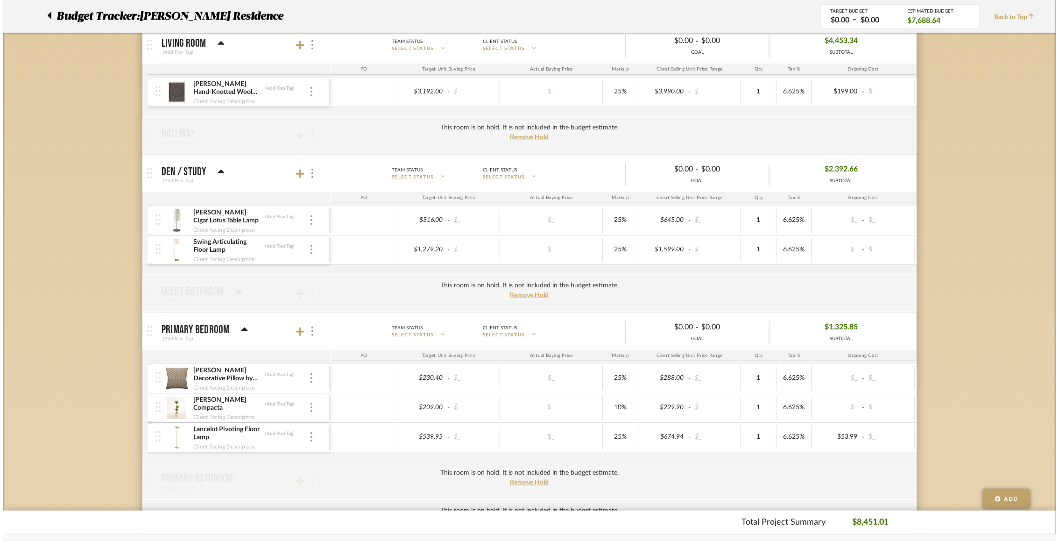
scroll to position [0, 0]
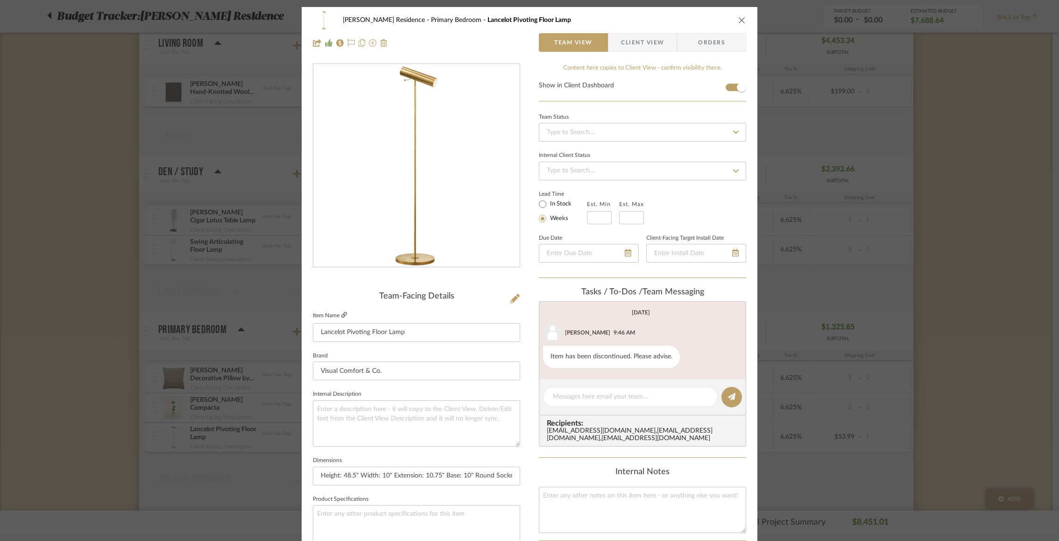
click at [342, 316] on icon at bounding box center [344, 315] width 6 height 6
click at [718, 21] on icon "close" at bounding box center [741, 19] width 7 height 7
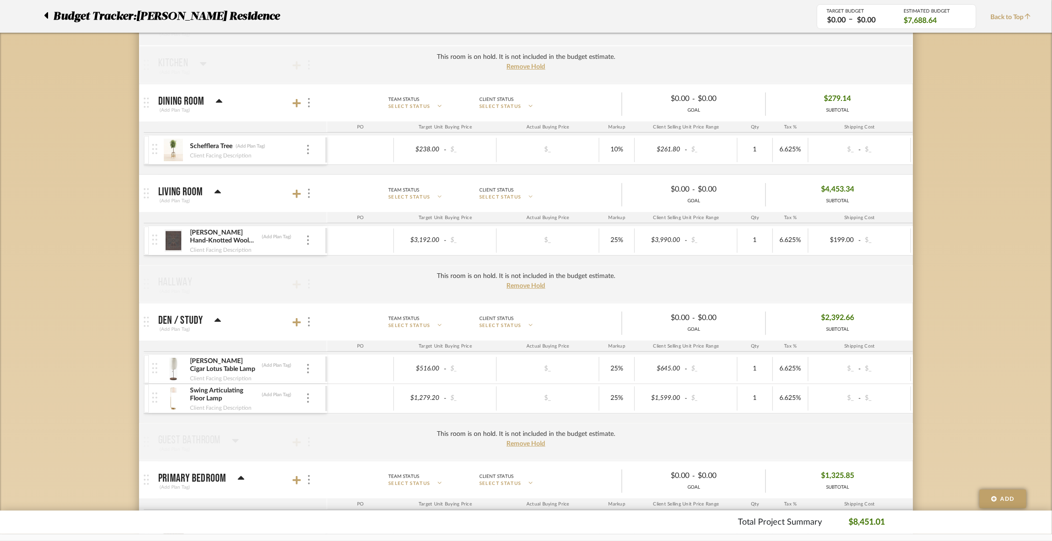
scroll to position [148, 0]
